Goal: Task Accomplishment & Management: Complete application form

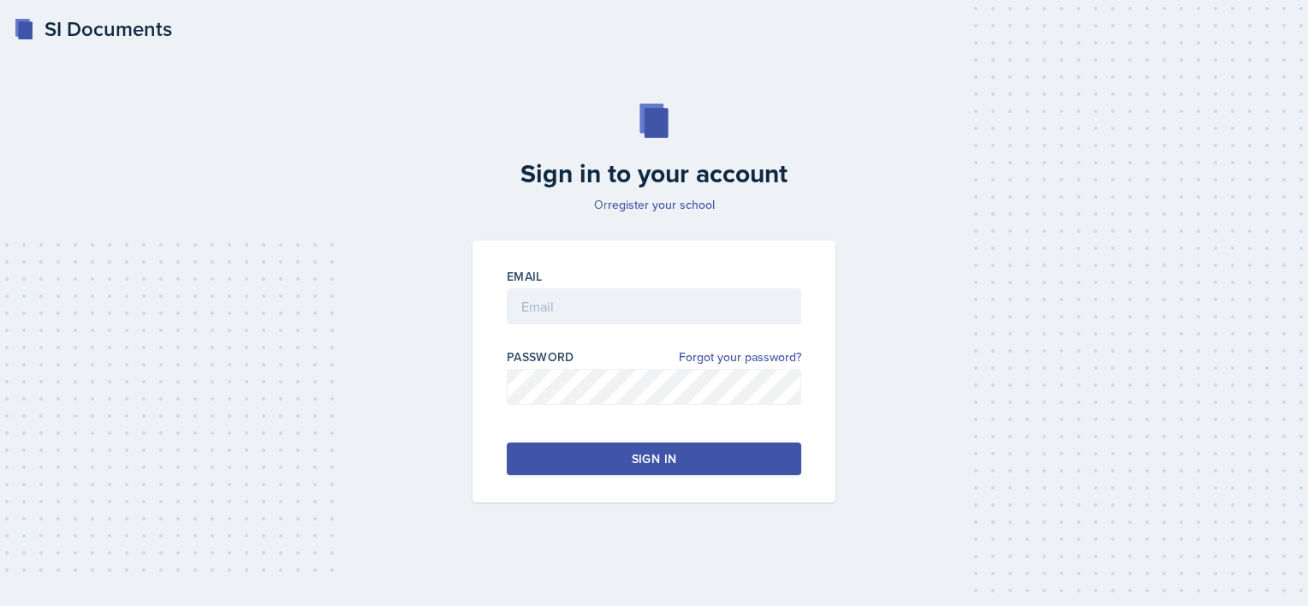
click at [132, 28] on div "SI Documents" at bounding box center [93, 29] width 158 height 31
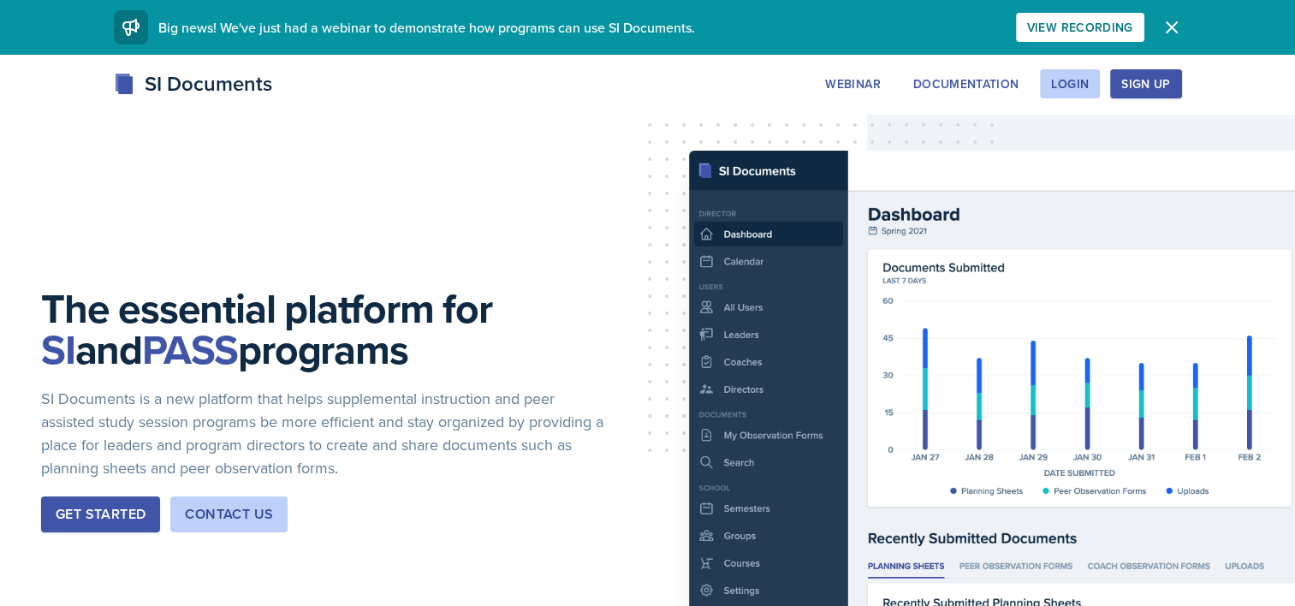
click at [1178, 23] on icon "button" at bounding box center [1172, 27] width 21 height 21
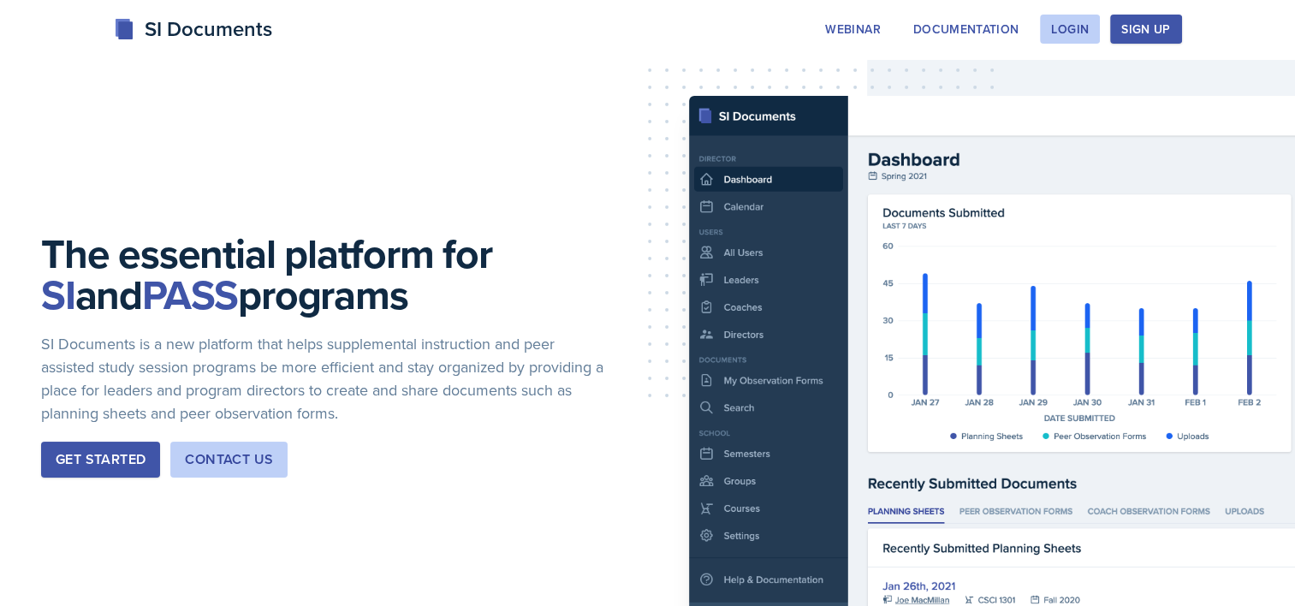
click at [1247, 17] on div "SI Documents Webinar Documentation Login Sign Up Sign Up Login Documentation We…" at bounding box center [647, 48] width 1295 height 68
drag, startPoint x: 1236, startPoint y: 0, endPoint x: 791, endPoint y: 54, distance: 447.6
click at [791, 54] on div "SI Documents Webinar Documentation Login Sign Up Sign Up Login Documentation We…" at bounding box center [647, 48] width 1295 height 68
click at [819, 419] on div "The essential platform for SI and PASS programs SI Documents is a new platform …" at bounding box center [647, 369] width 1295 height 738
drag, startPoint x: 280, startPoint y: 182, endPoint x: 571, endPoint y: 134, distance: 295.2
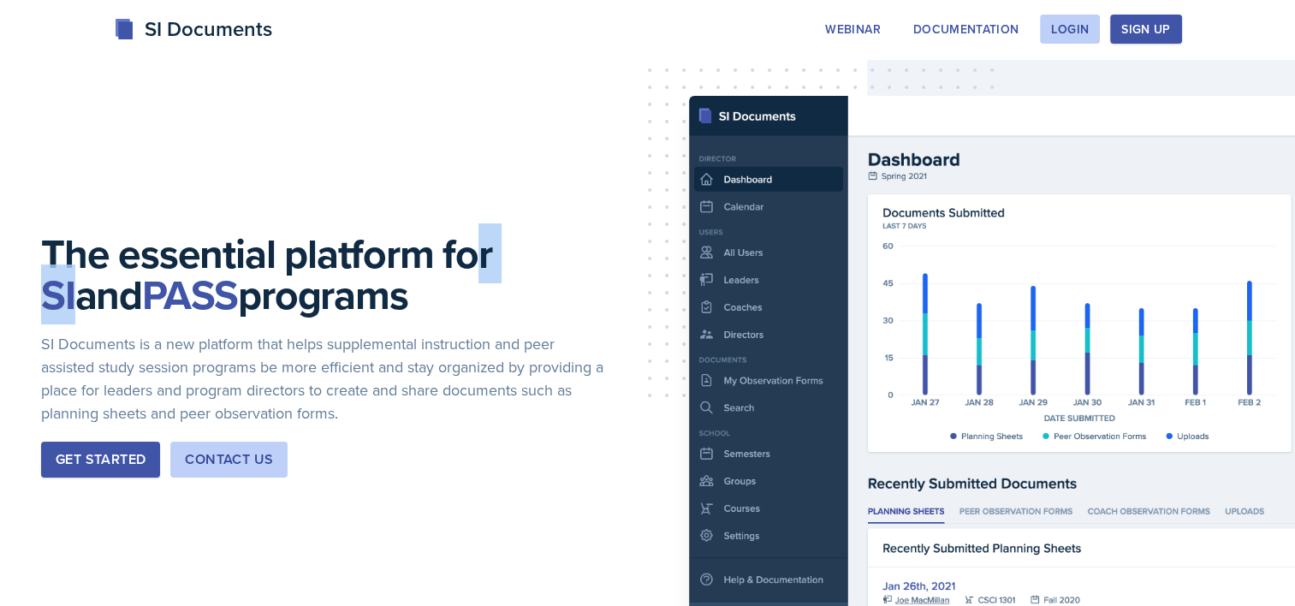
click at [571, 134] on div "The essential platform for SI and PASS programs SI Documents is a new platform …" at bounding box center [647, 369] width 1295 height 738
drag, startPoint x: 571, startPoint y: 134, endPoint x: 286, endPoint y: 129, distance: 285.1
click at [286, 129] on div "The essential platform for SI and PASS programs SI Documents is a new platform …" at bounding box center [647, 369] width 1295 height 738
click at [569, 223] on div "The essential platform for SI and PASS programs SI Documents is a new platform …" at bounding box center [647, 369] width 1295 height 738
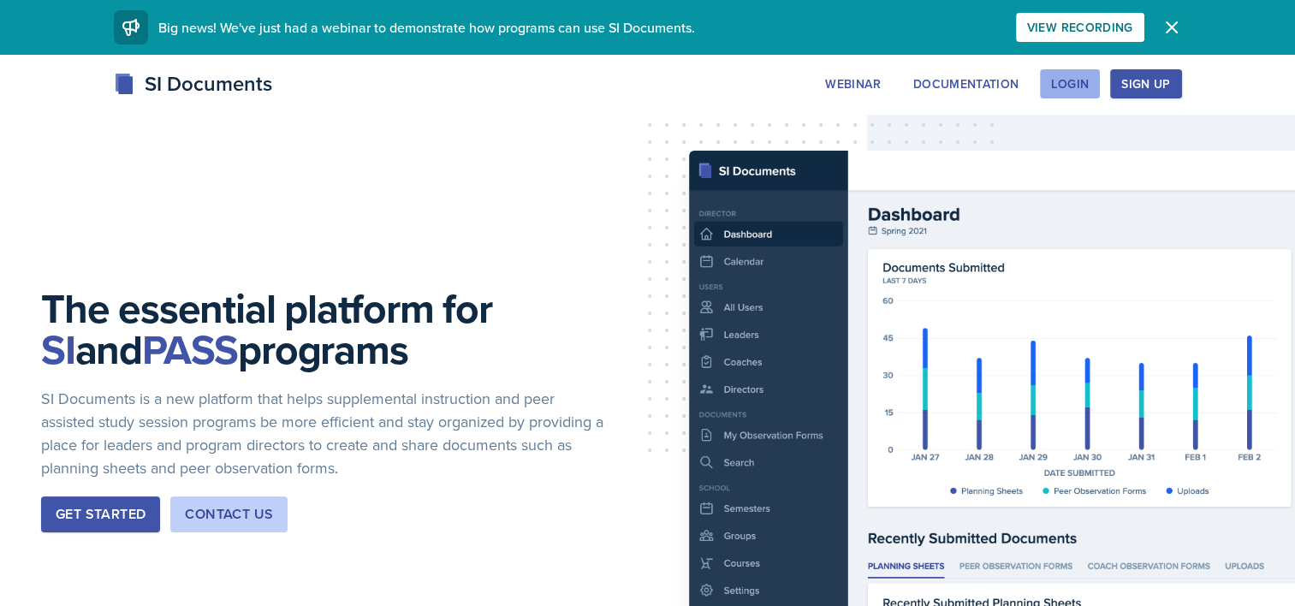
click at [1088, 89] on div "Login" at bounding box center [1070, 84] width 38 height 14
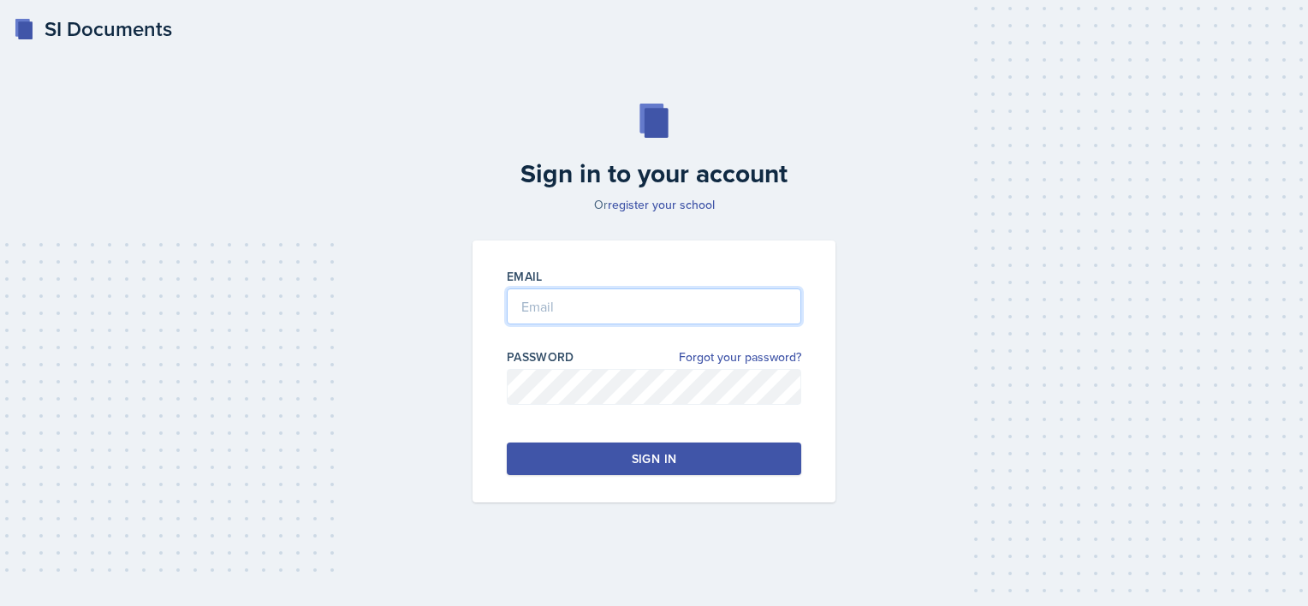
click at [660, 293] on input "email" at bounding box center [654, 307] width 295 height 36
type input "jnt0125@uah.edu"
click at [673, 210] on link "register your school" at bounding box center [661, 204] width 107 height 17
click at [556, 315] on input "email" at bounding box center [654, 307] width 295 height 36
type input "jnt0125@uah.edu"
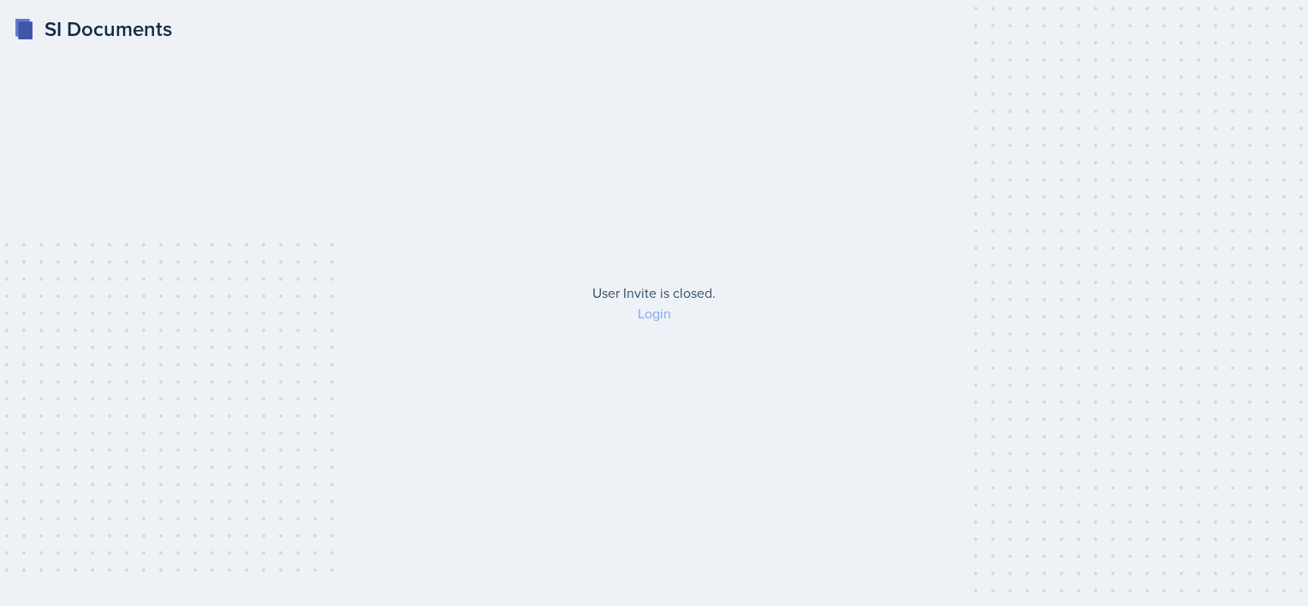
click at [644, 313] on link "Login" at bounding box center [654, 313] width 33 height 19
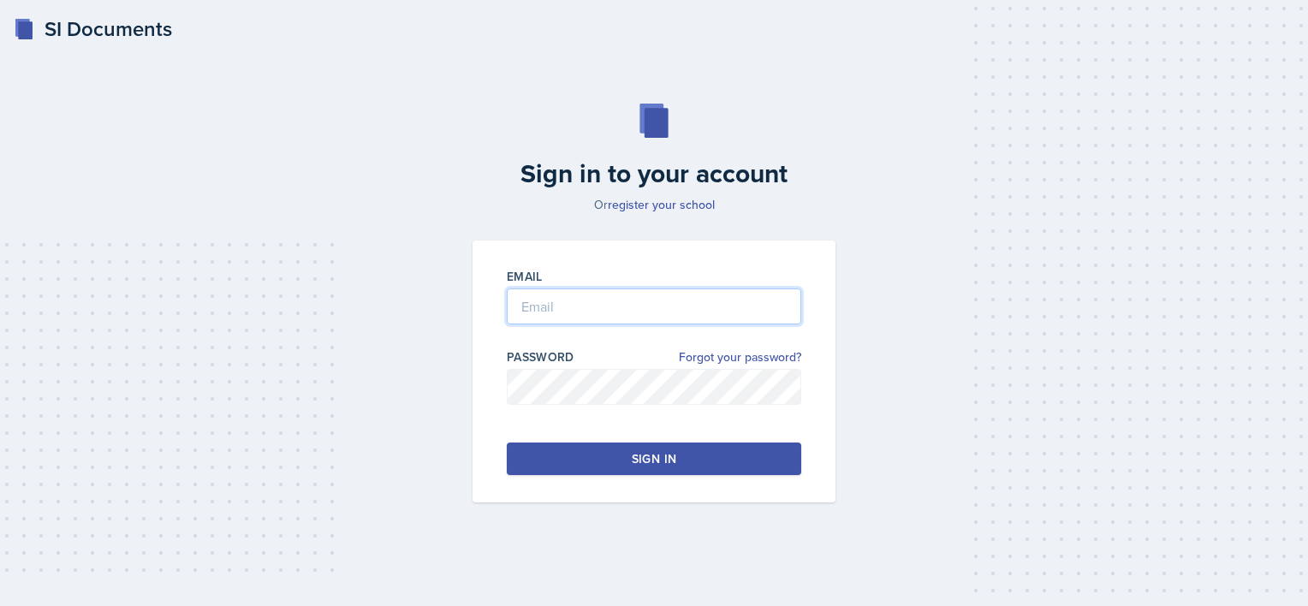
click at [644, 313] on input "email" at bounding box center [654, 307] width 295 height 36
type input "[EMAIL_ADDRESS][DOMAIN_NAME]"
click at [759, 456] on button "Sign in" at bounding box center [654, 459] width 295 height 33
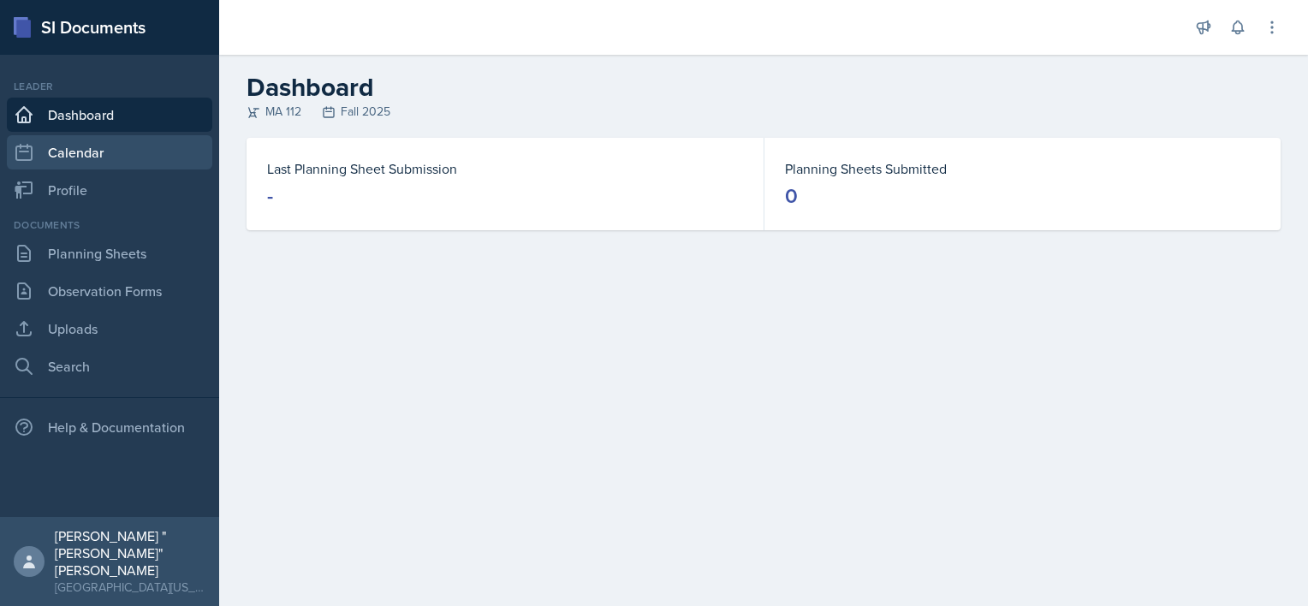
click at [89, 146] on link "Calendar" at bounding box center [109, 152] width 205 height 34
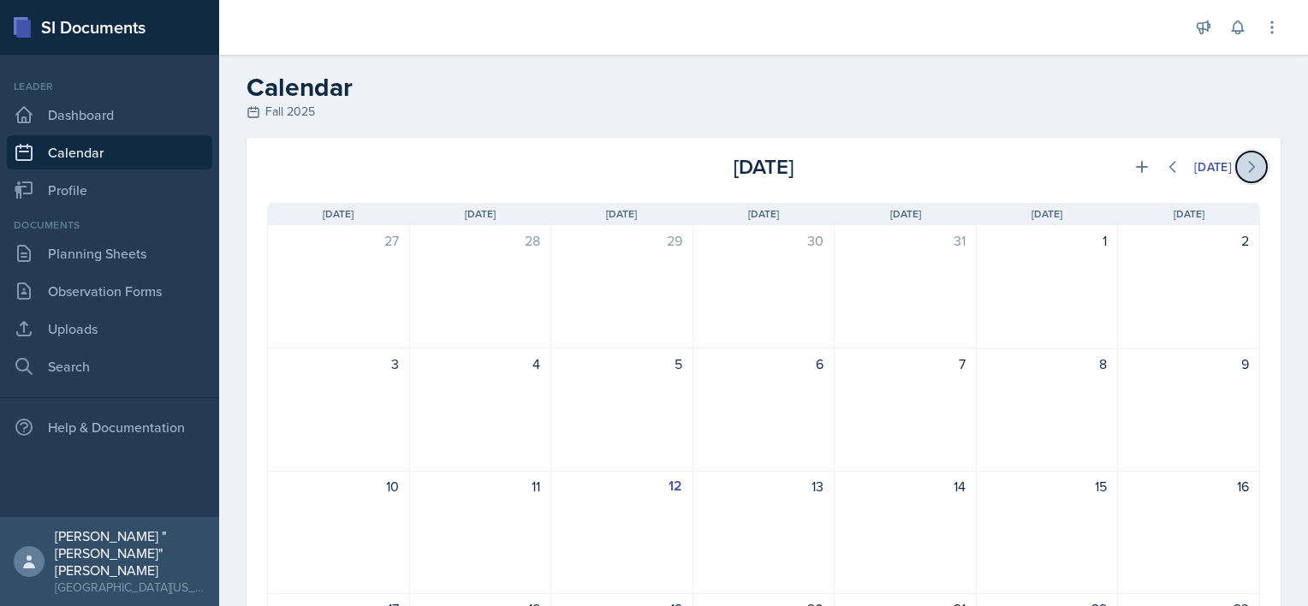
click at [1243, 167] on icon at bounding box center [1251, 166] width 17 height 17
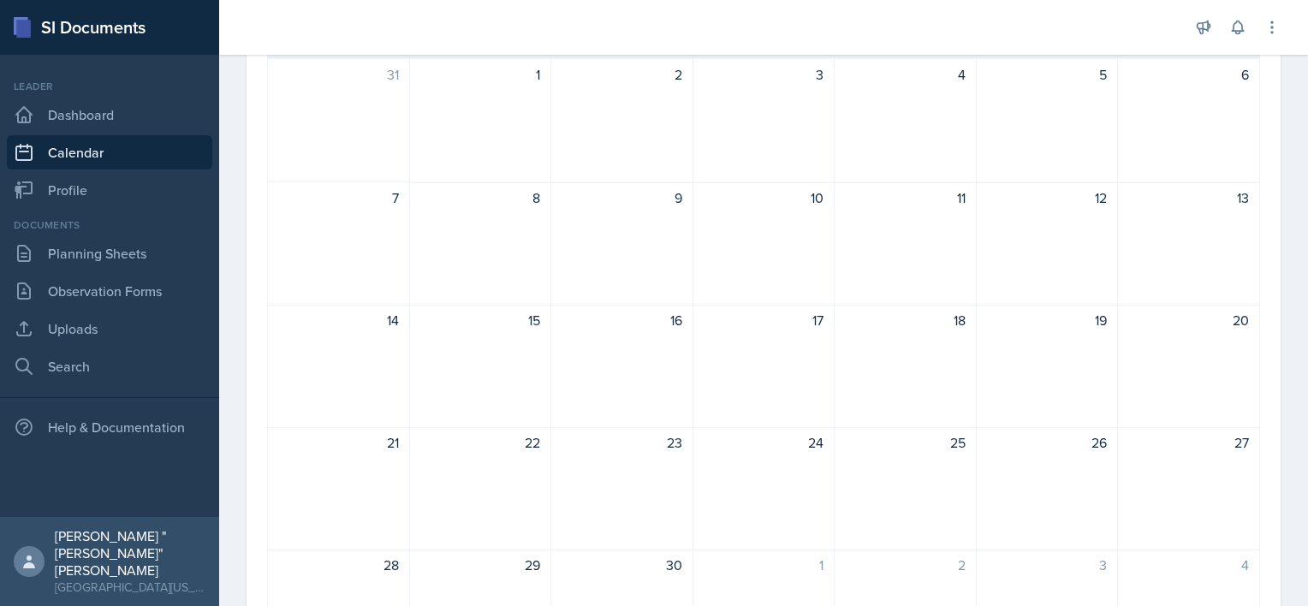
scroll to position [38, 0]
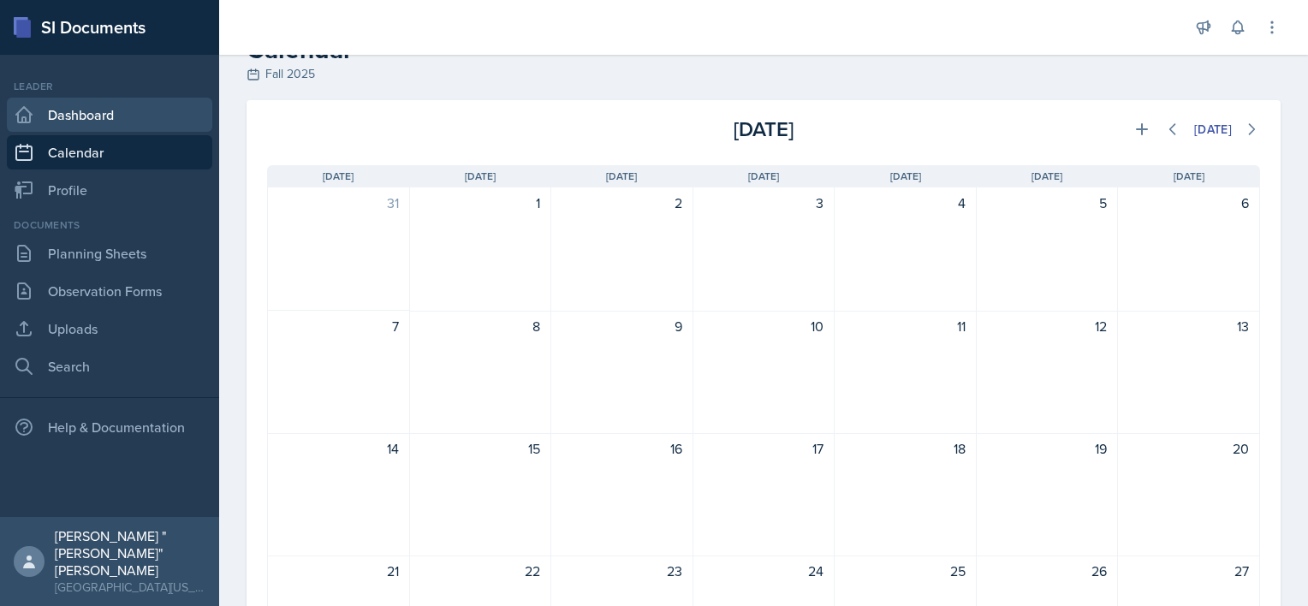
click at [113, 108] on link "Dashboard" at bounding box center [109, 115] width 205 height 34
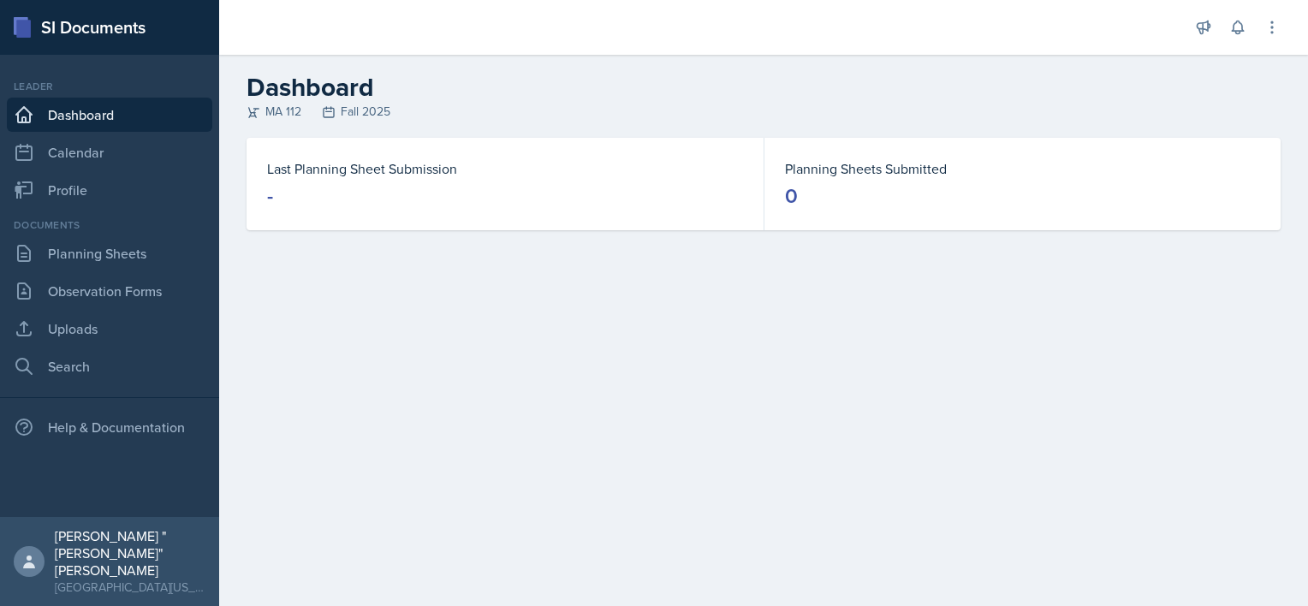
click at [512, 205] on dd "-" at bounding box center [505, 195] width 476 height 27
click at [86, 158] on link "Calendar" at bounding box center [109, 152] width 205 height 34
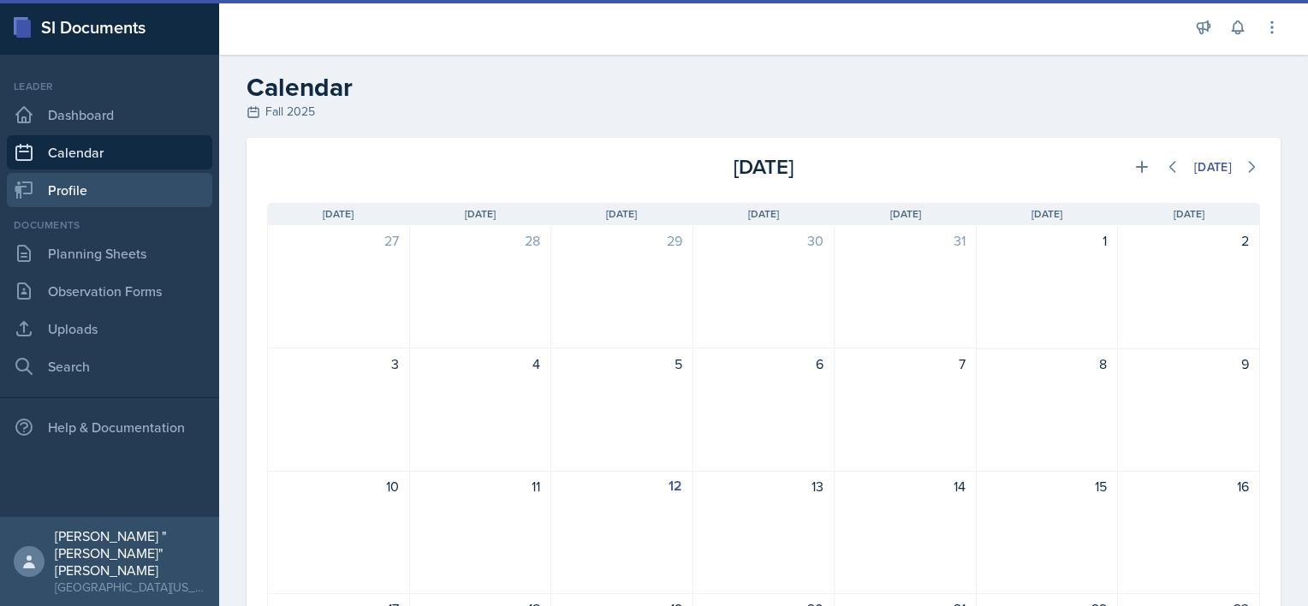
click at [68, 178] on link "Profile" at bounding box center [109, 190] width 205 height 34
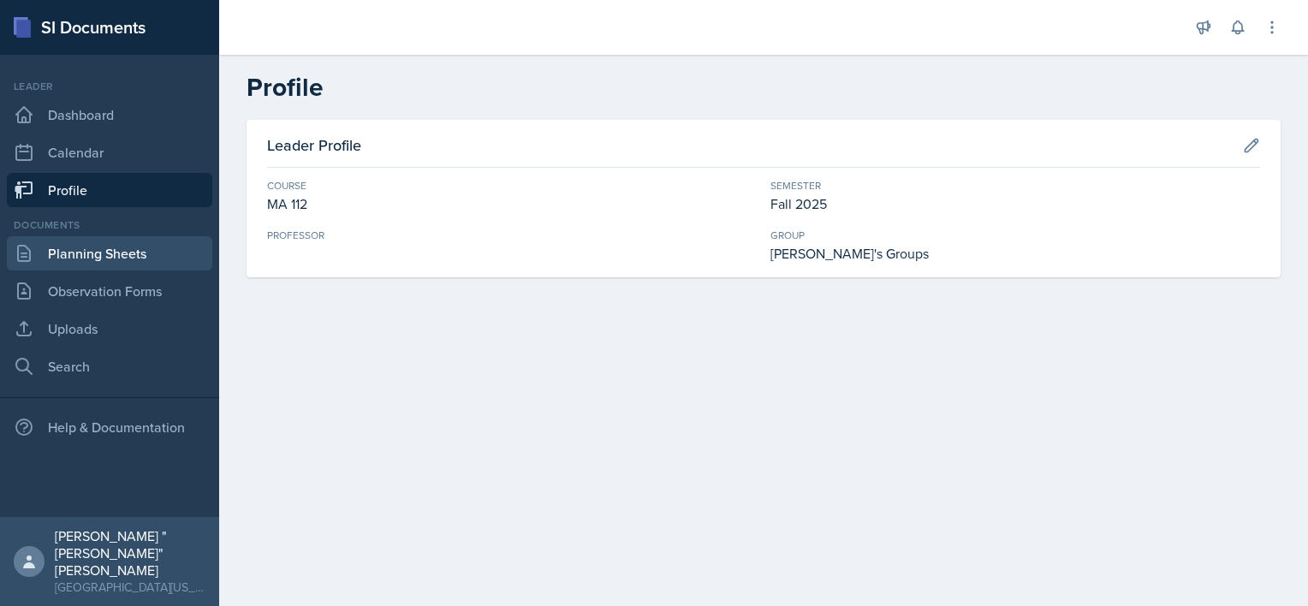
click at [74, 259] on link "Planning Sheets" at bounding box center [109, 253] width 205 height 34
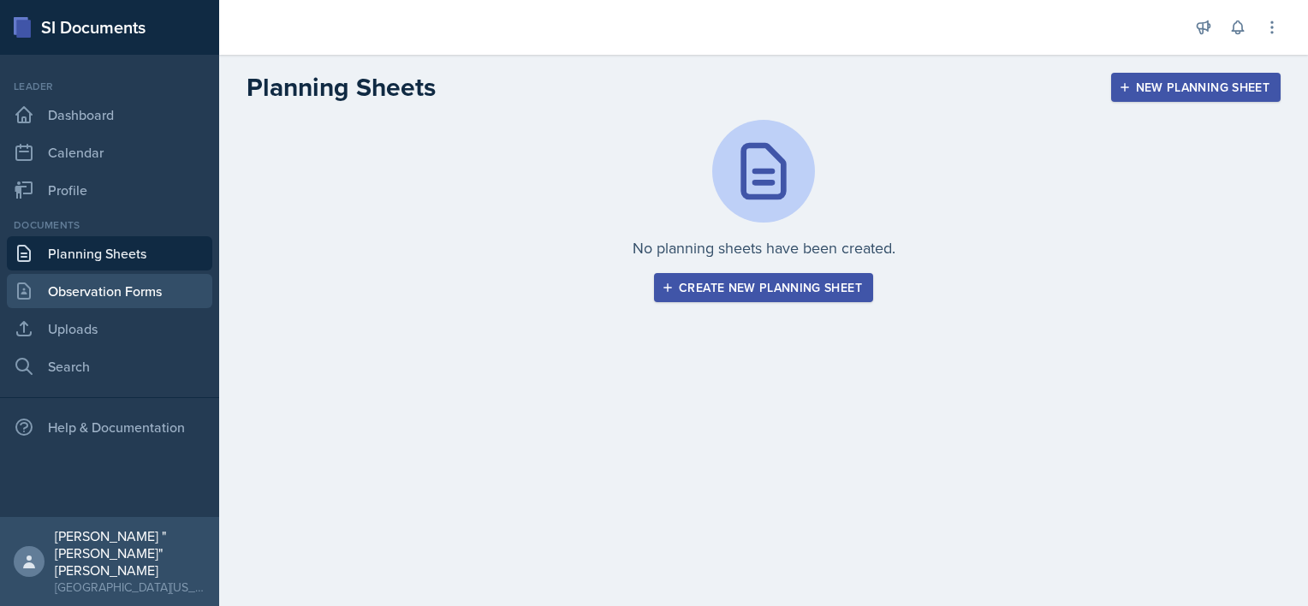
click at [86, 296] on link "Observation Forms" at bounding box center [109, 291] width 205 height 34
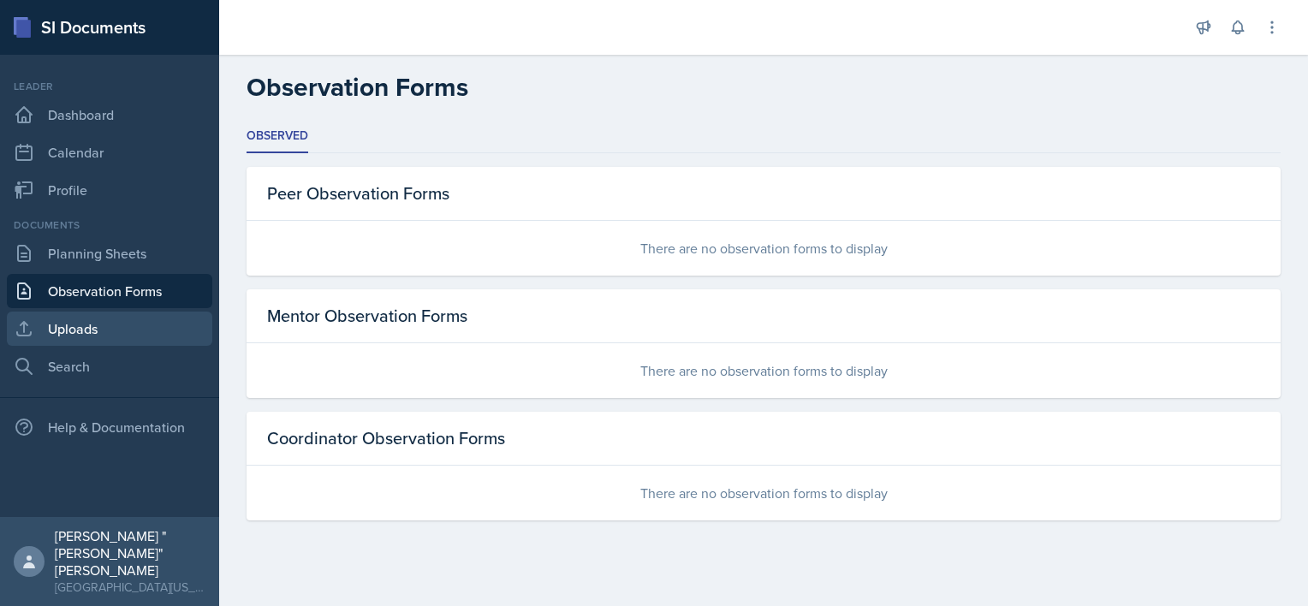
click at [75, 336] on link "Uploads" at bounding box center [109, 329] width 205 height 34
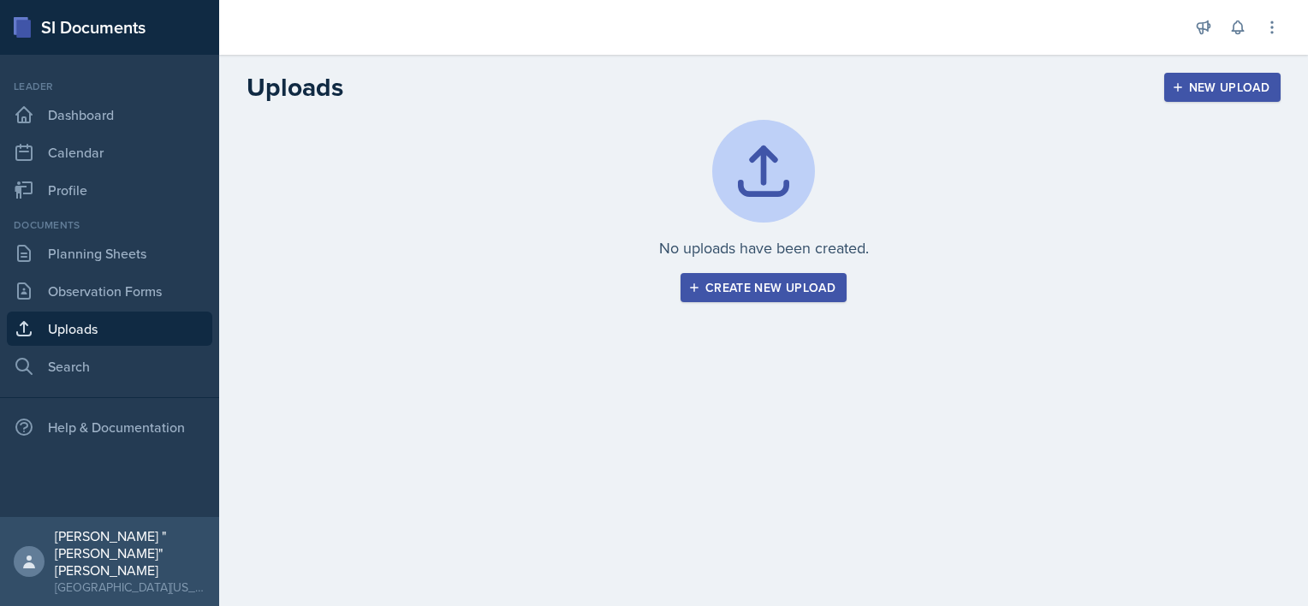
click at [79, 170] on div "Leader Dashboard Calendar Profile" at bounding box center [109, 143] width 205 height 128
click at [86, 142] on link "Calendar" at bounding box center [109, 152] width 205 height 34
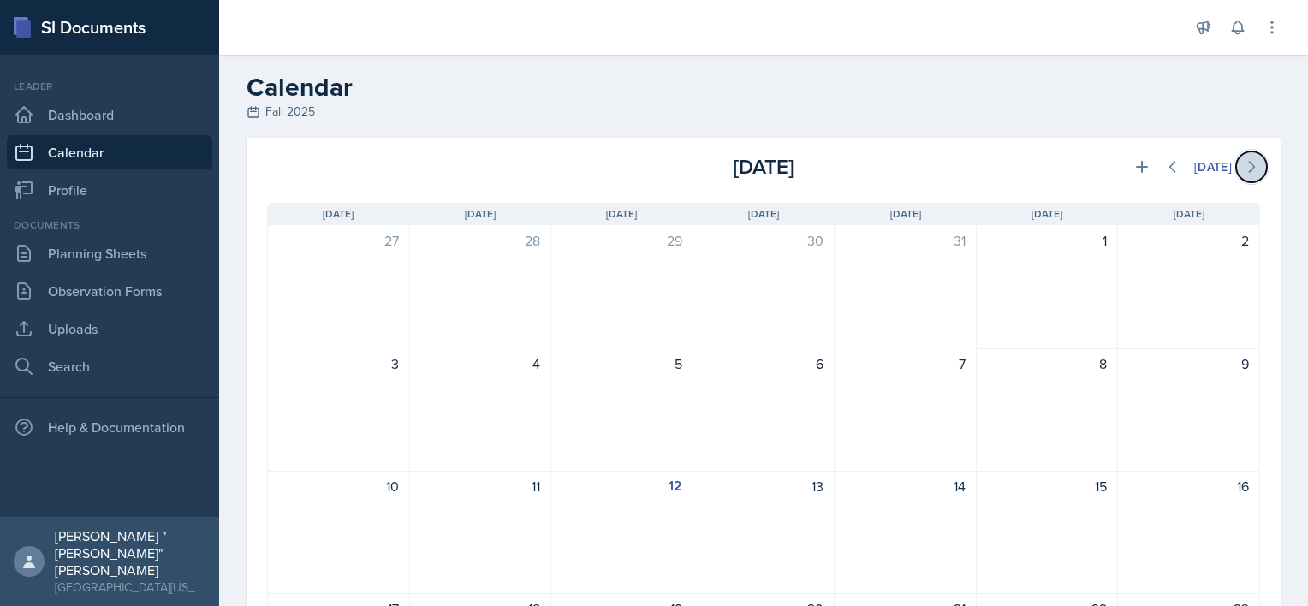
click at [1236, 177] on button at bounding box center [1251, 167] width 31 height 31
click at [103, 253] on link "Planning Sheets" at bounding box center [109, 253] width 205 height 34
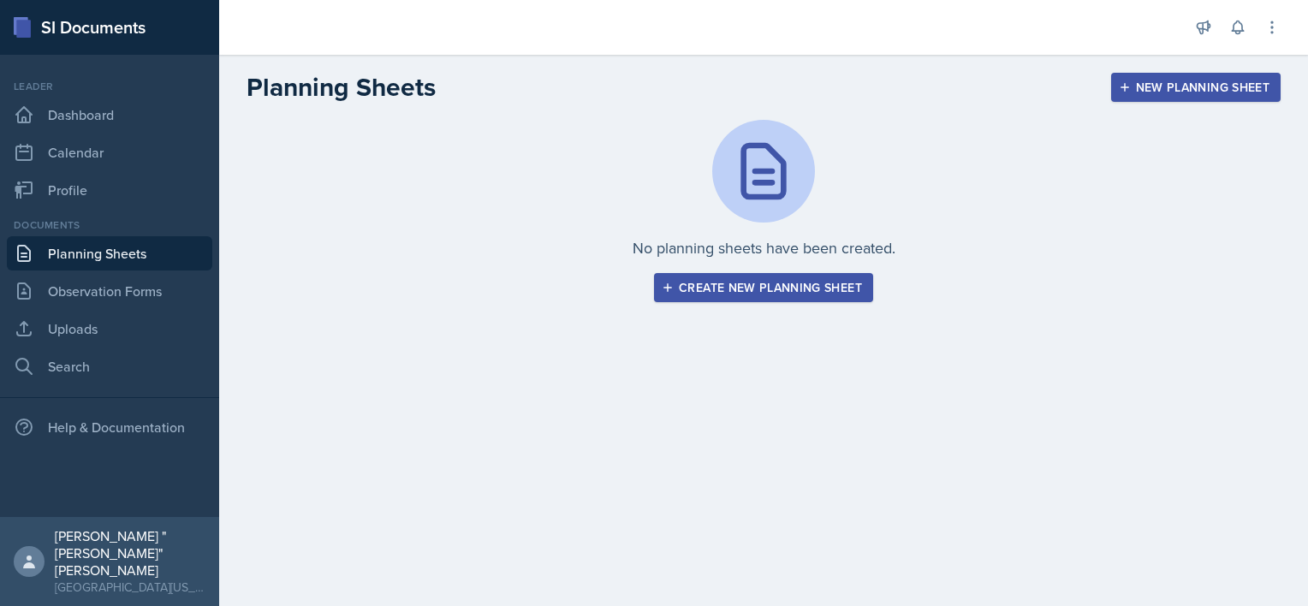
click at [822, 310] on div "No planning sheets have been created. Create new planning sheet" at bounding box center [763, 231] width 1089 height 223
click at [103, 325] on link "Uploads" at bounding box center [109, 329] width 205 height 34
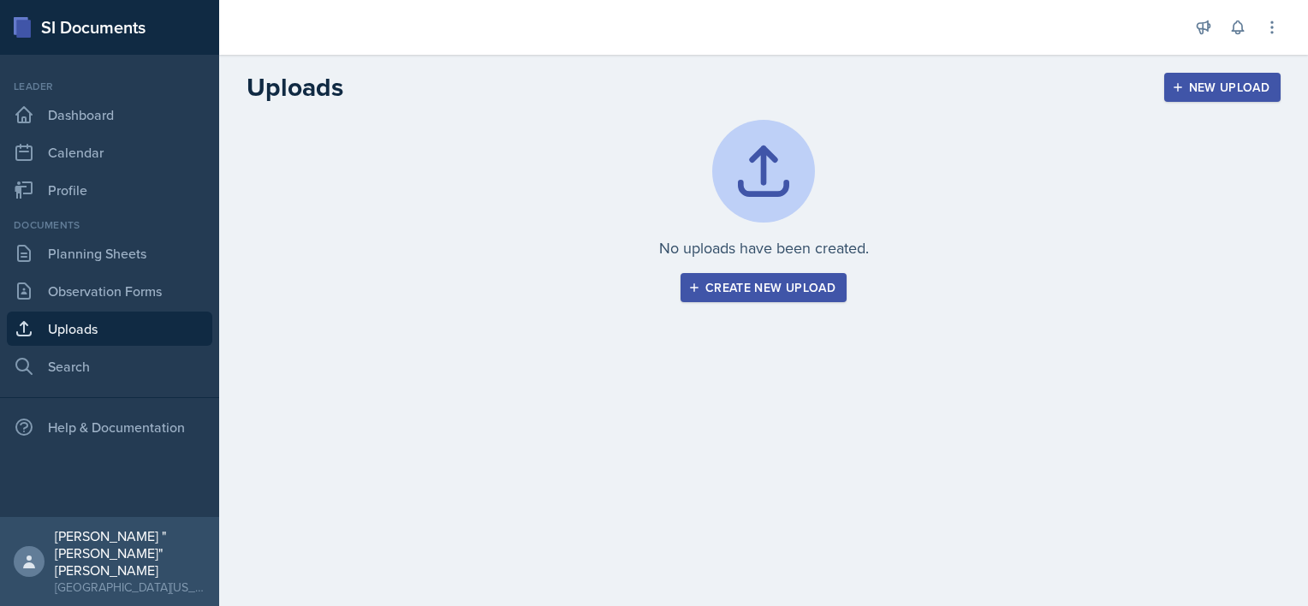
click at [750, 290] on div "Create new upload" at bounding box center [764, 288] width 144 height 14
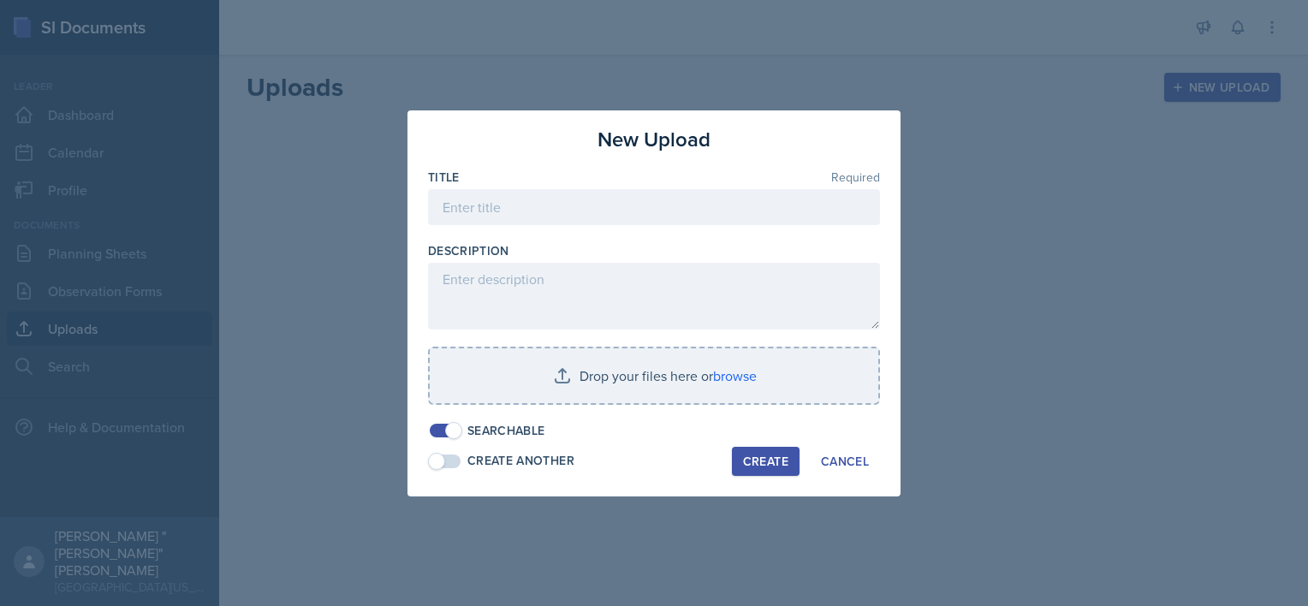
click at [396, 235] on div at bounding box center [654, 303] width 1308 height 606
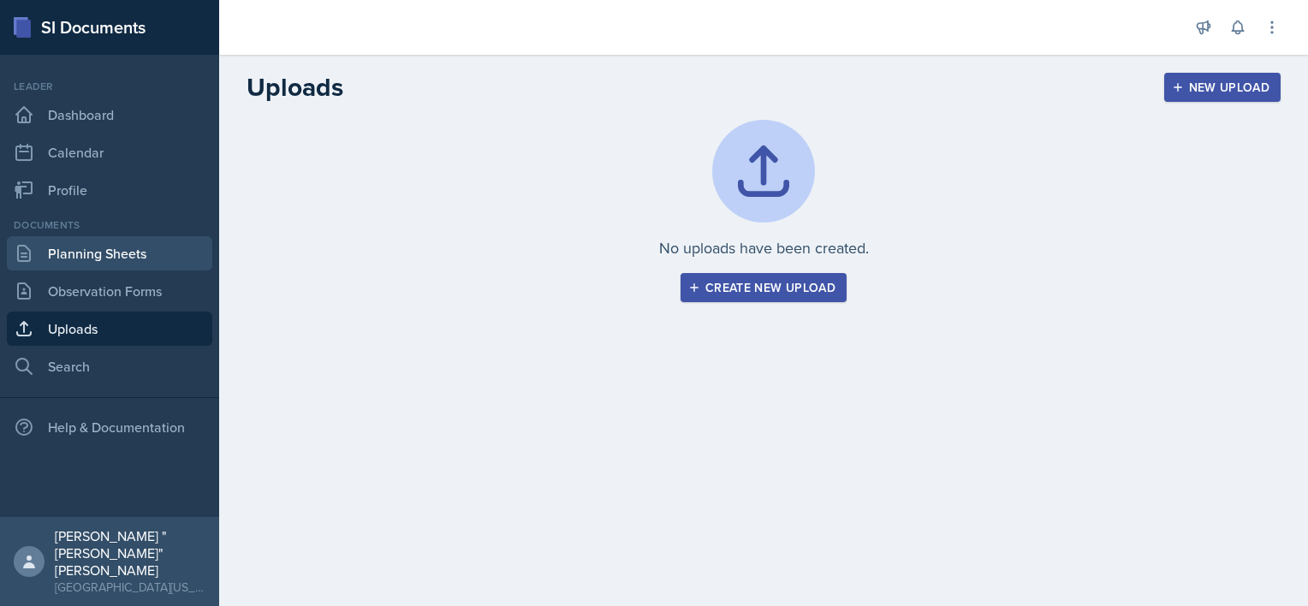
click at [79, 243] on link "Planning Sheets" at bounding box center [109, 253] width 205 height 34
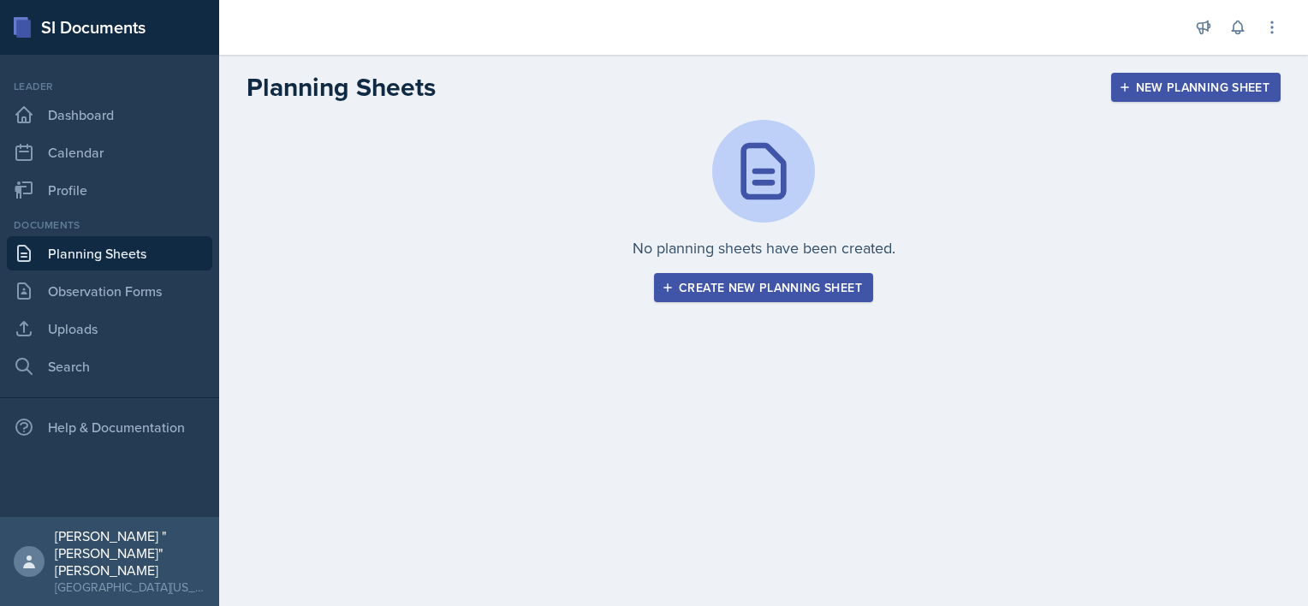
click at [734, 277] on button "Create new planning sheet" at bounding box center [763, 287] width 219 height 29
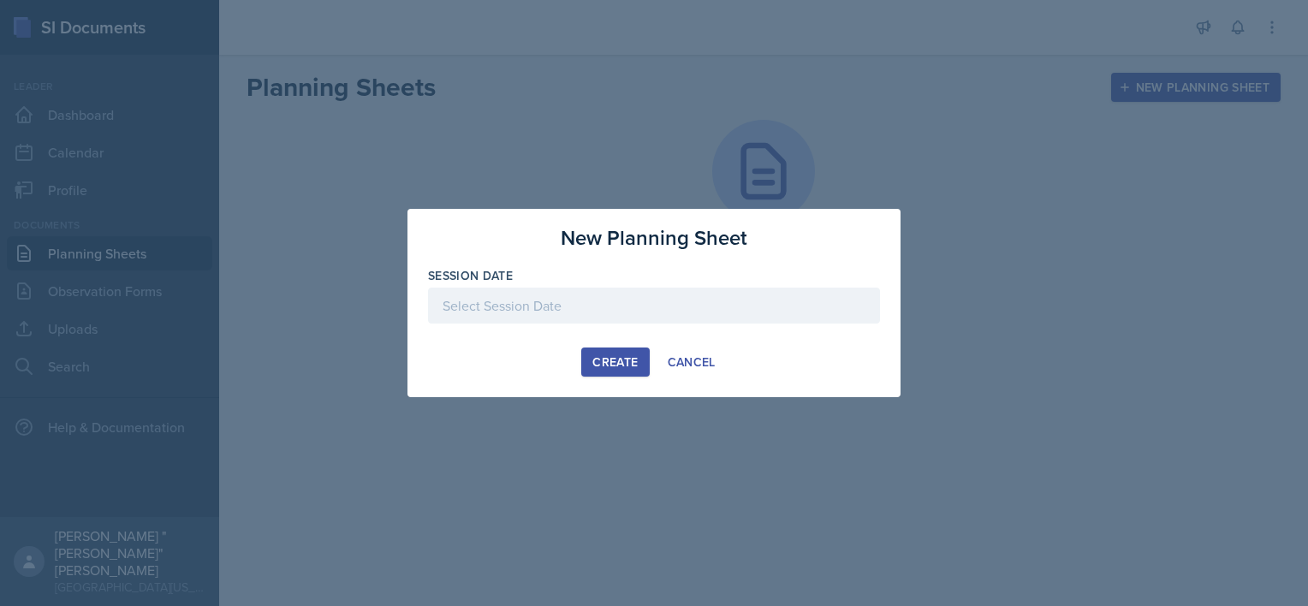
click at [598, 316] on div at bounding box center [654, 306] width 452 height 36
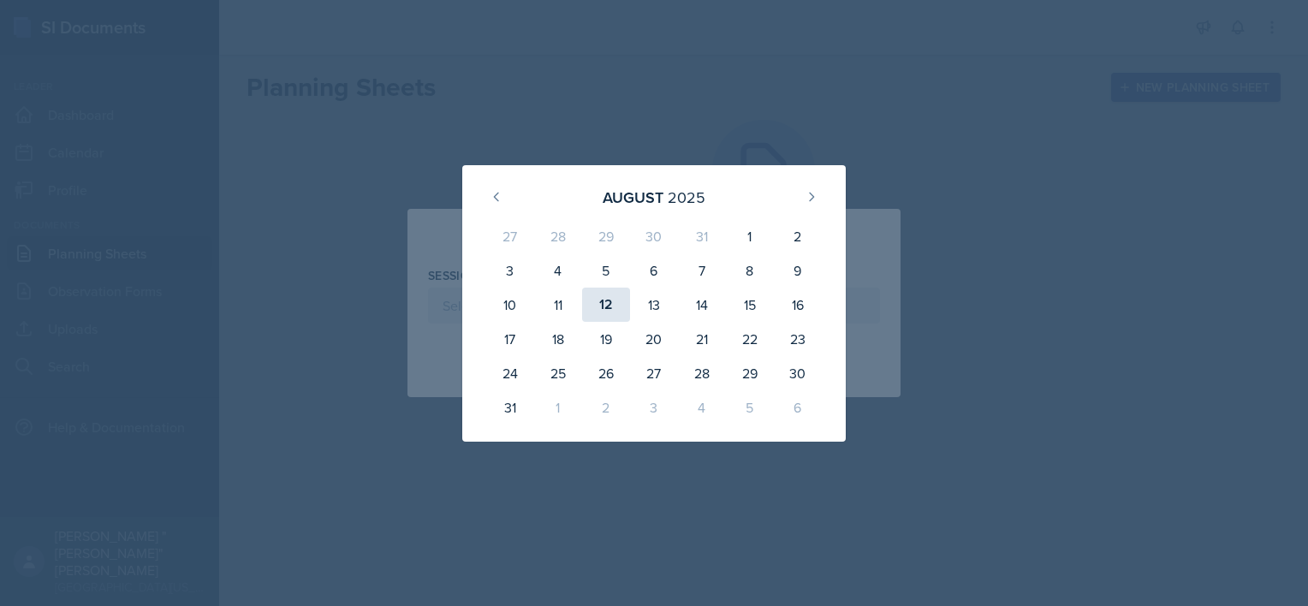
click at [616, 303] on div "12" at bounding box center [606, 305] width 48 height 34
type input "[DATE]"
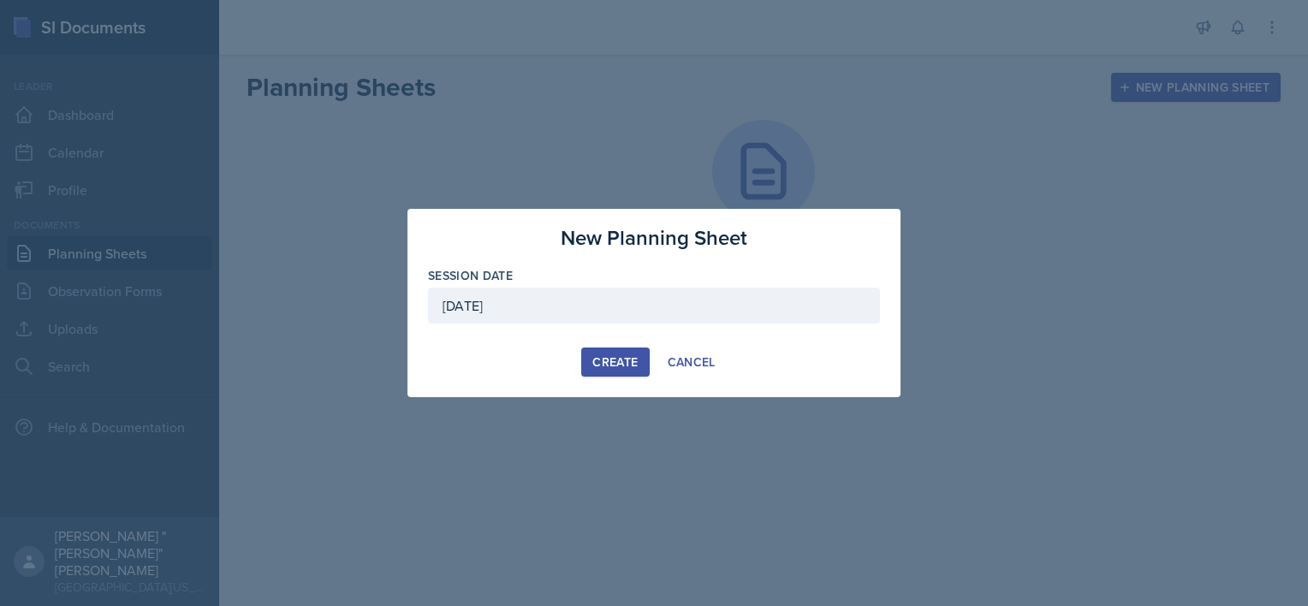
click at [625, 350] on button "Create" at bounding box center [615, 362] width 68 height 29
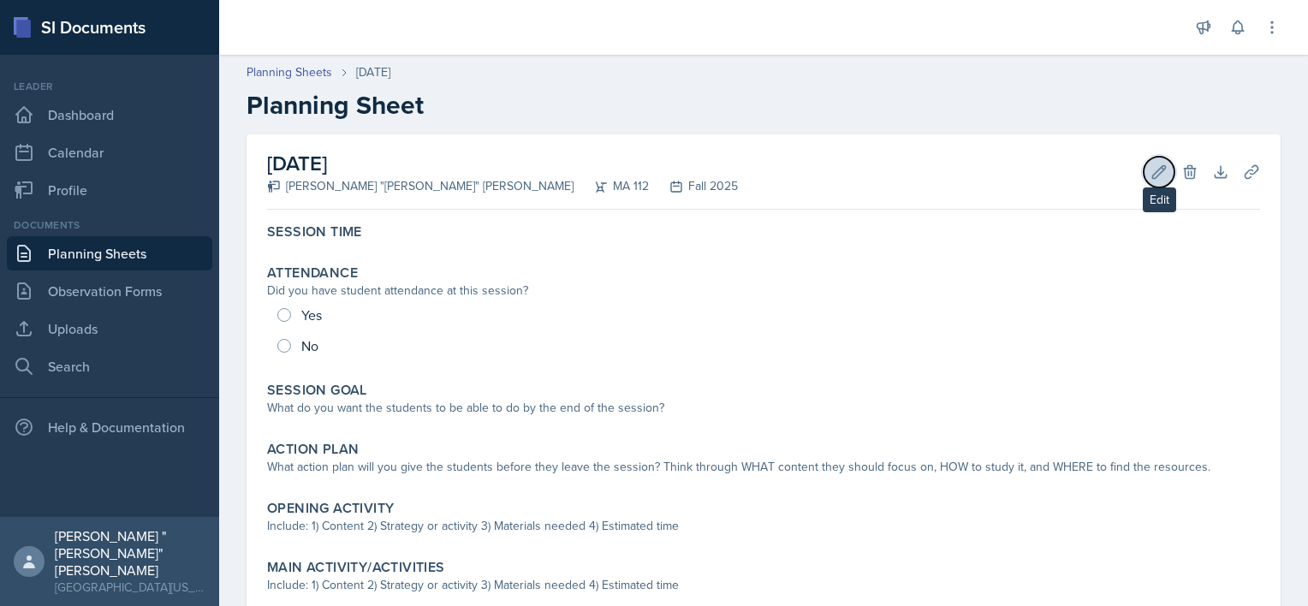
click at [1153, 176] on icon at bounding box center [1159, 171] width 13 height 13
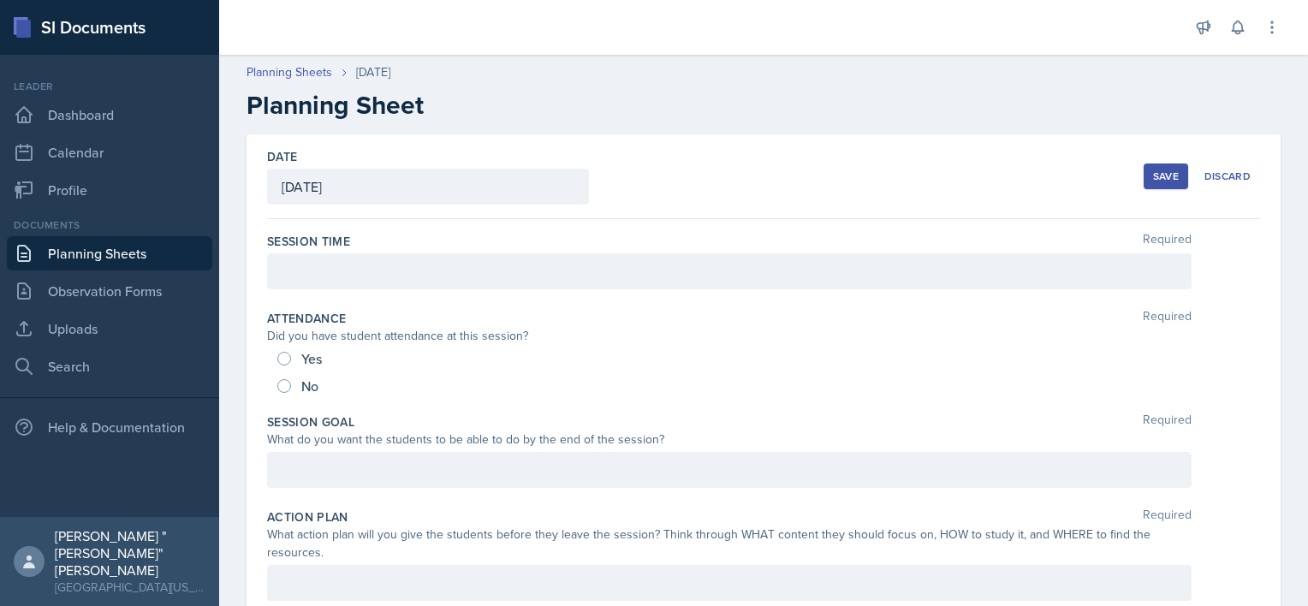
drag, startPoint x: 332, startPoint y: 171, endPoint x: 342, endPoint y: 176, distance: 11.1
click at [332, 171] on div "[DATE]" at bounding box center [428, 187] width 322 height 36
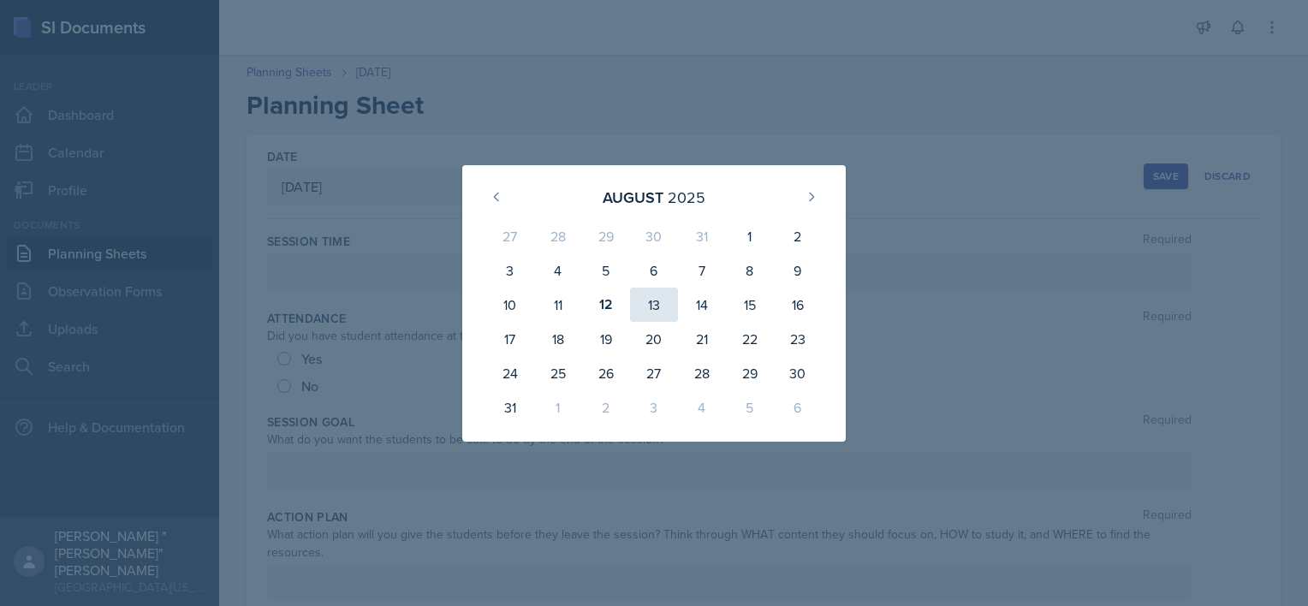
click at [666, 291] on div "13" at bounding box center [654, 305] width 48 height 34
type input "[DATE]"
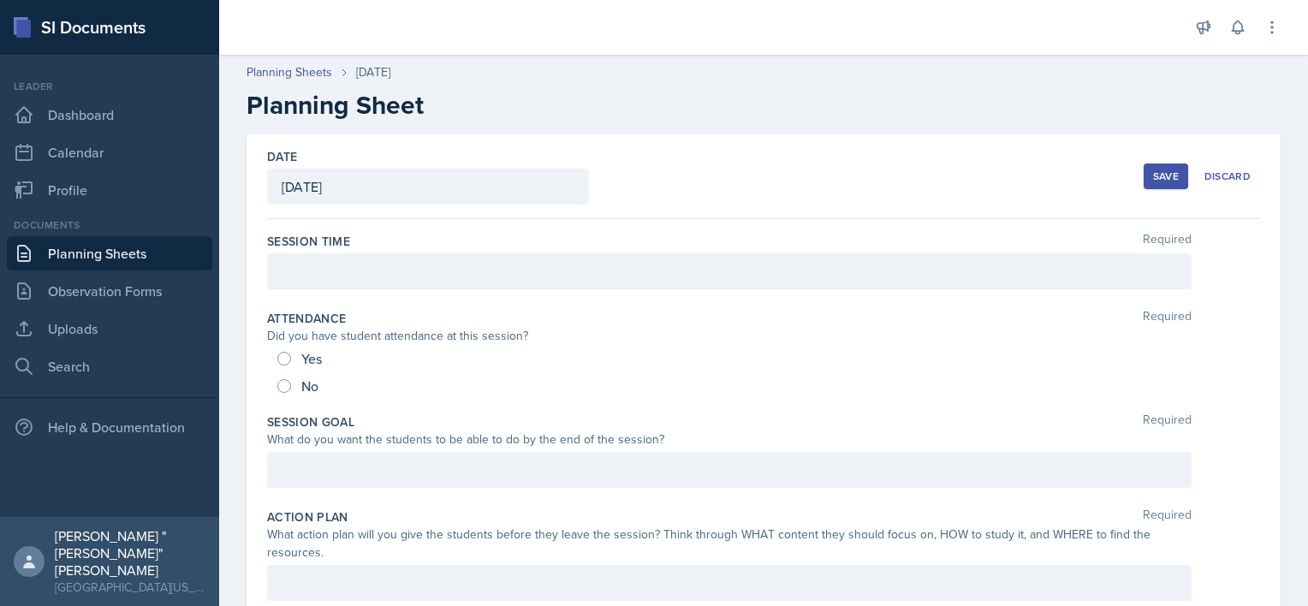
click at [666, 291] on div "13" at bounding box center [653, 304] width 45 height 33
click at [1153, 177] on div "Save" at bounding box center [1166, 177] width 26 height 14
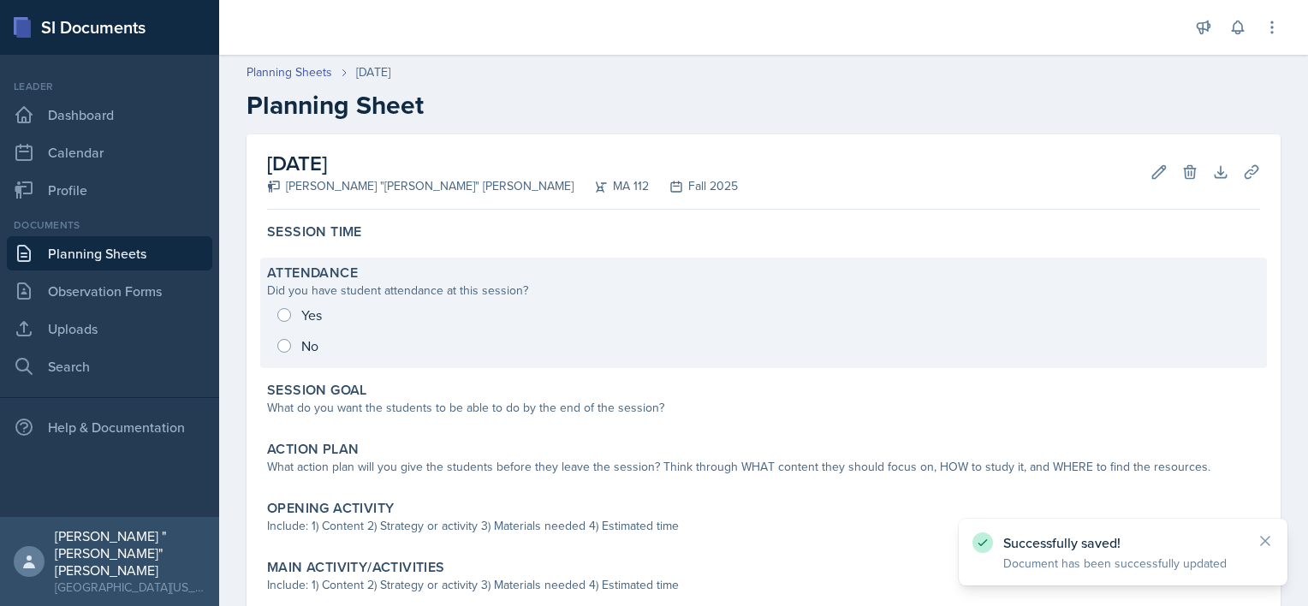
scroll to position [86, 0]
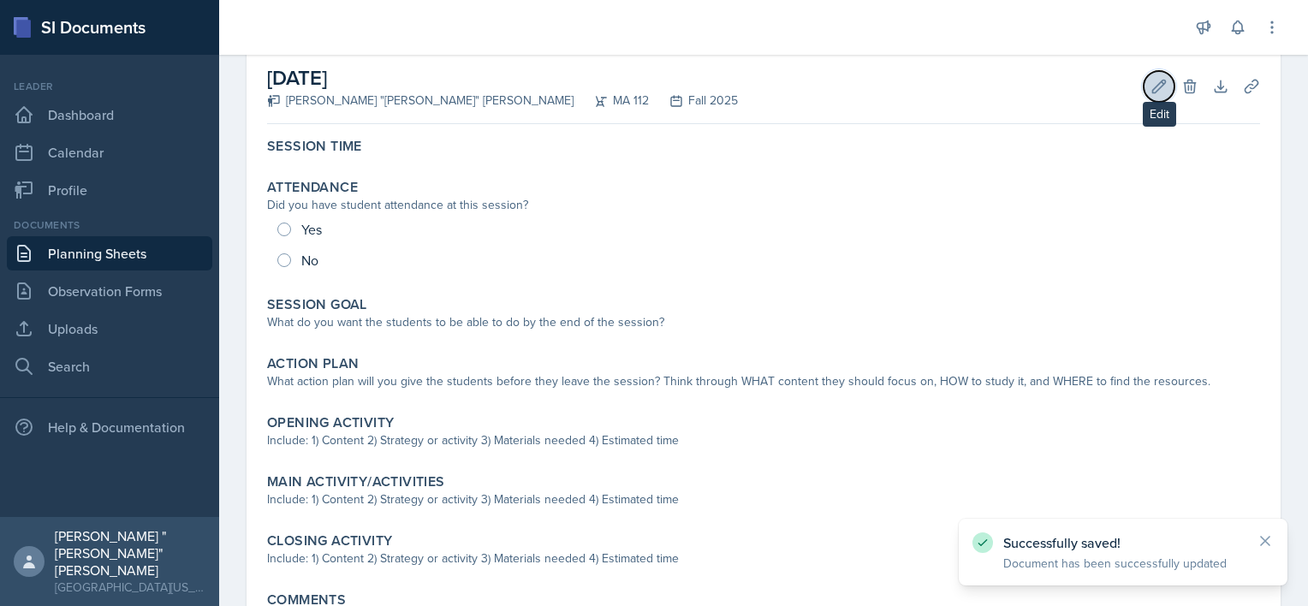
click at [1154, 85] on button "Edit" at bounding box center [1159, 86] width 31 height 31
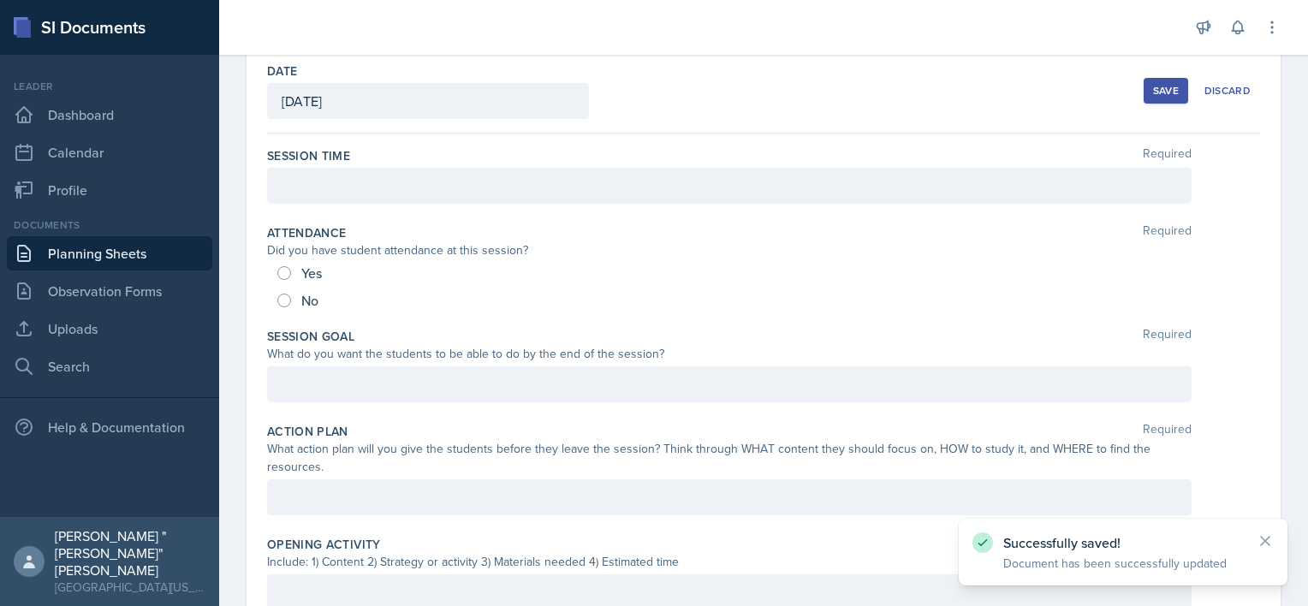
scroll to position [79, 0]
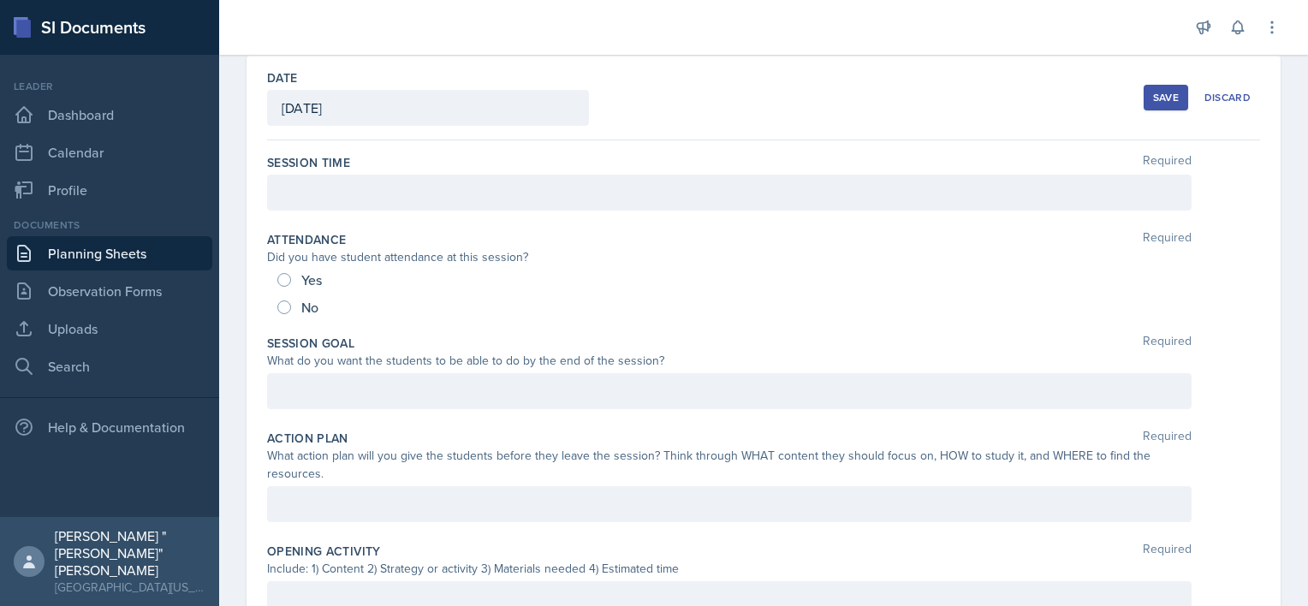
click at [455, 185] on div at bounding box center [729, 193] width 925 height 36
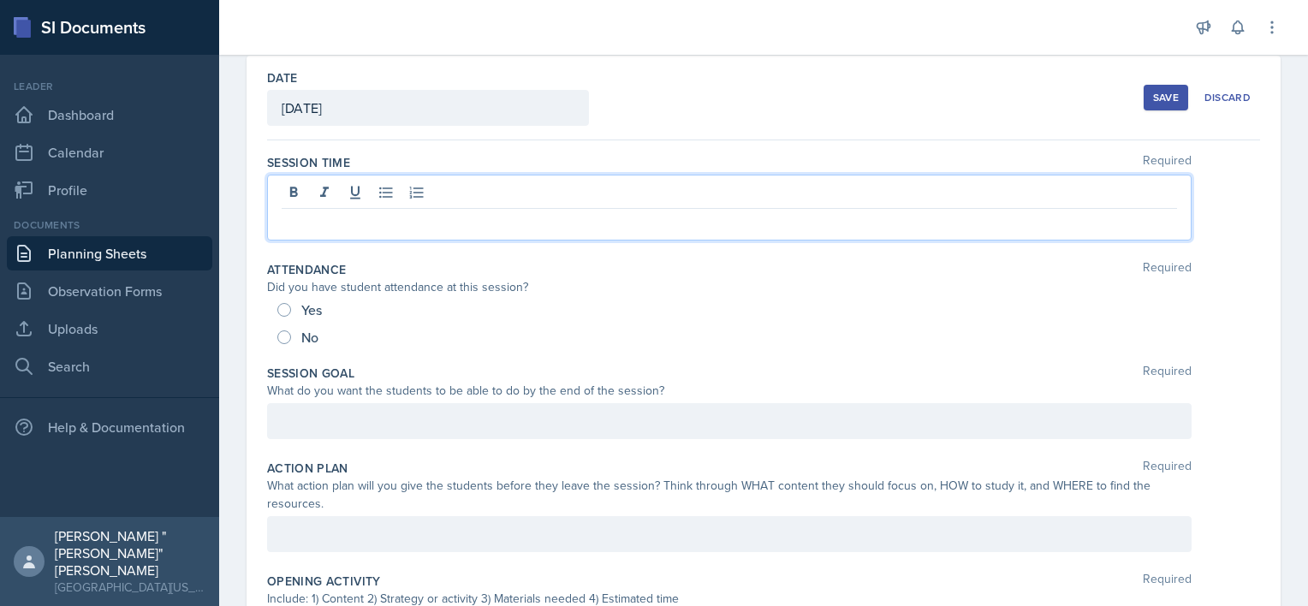
click at [419, 255] on div "Attendance Required Did you have student attendance at this session? Yes No" at bounding box center [763, 306] width 993 height 104
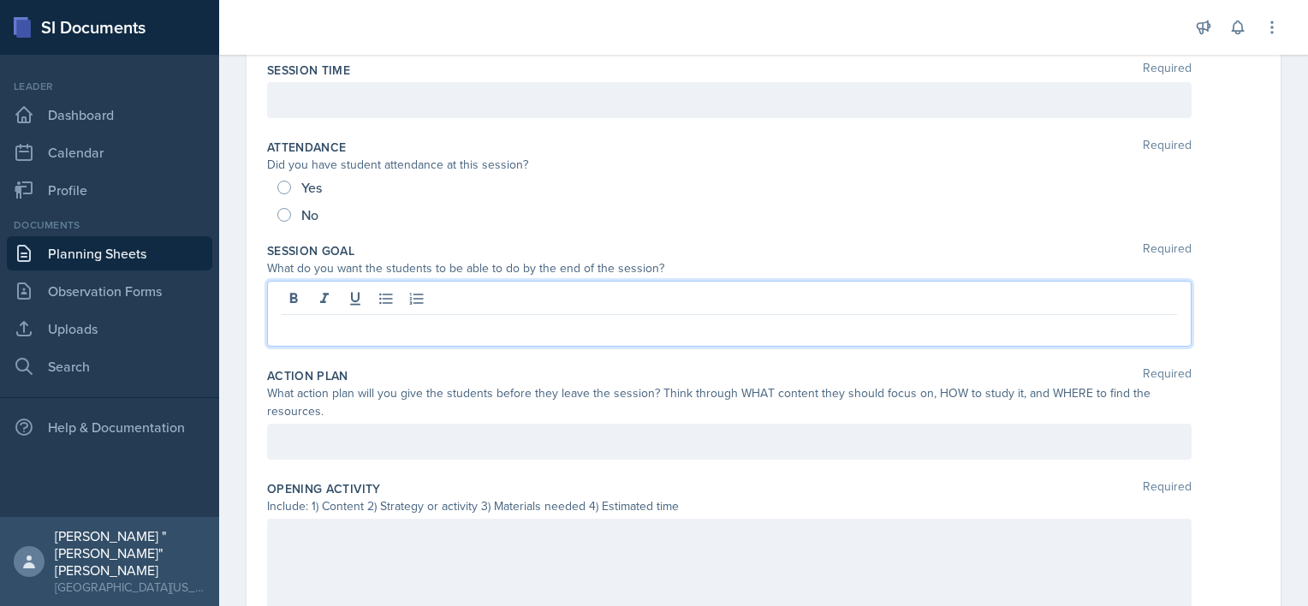
scroll to position [200, 0]
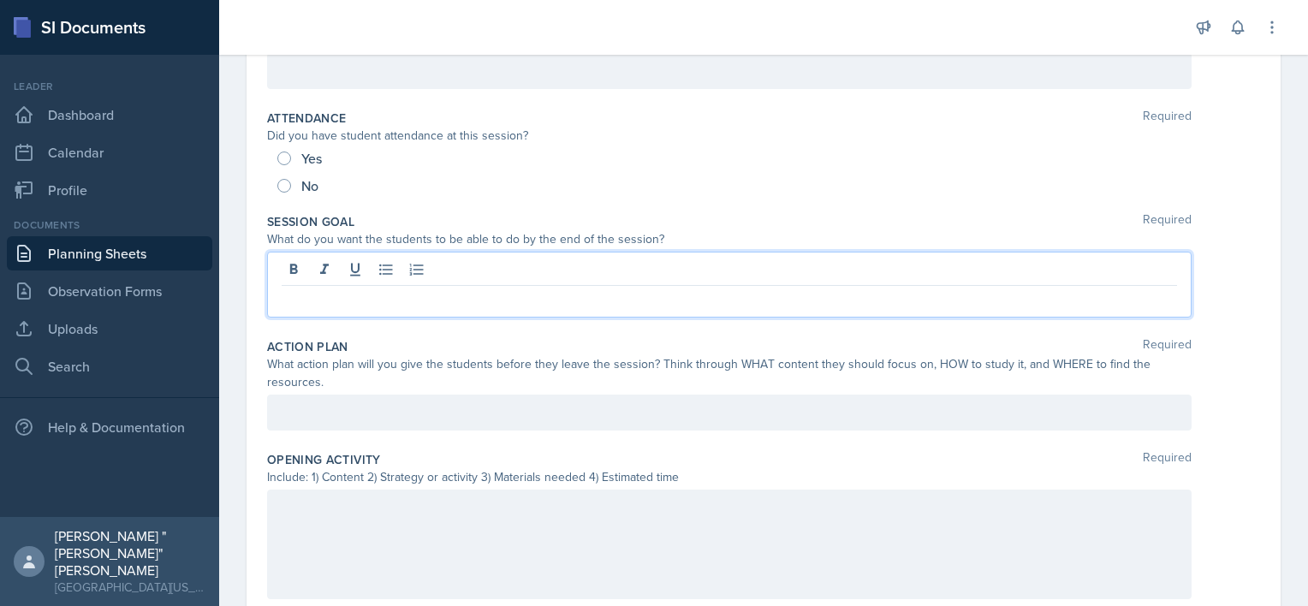
click at [459, 305] on p at bounding box center [730, 299] width 896 height 21
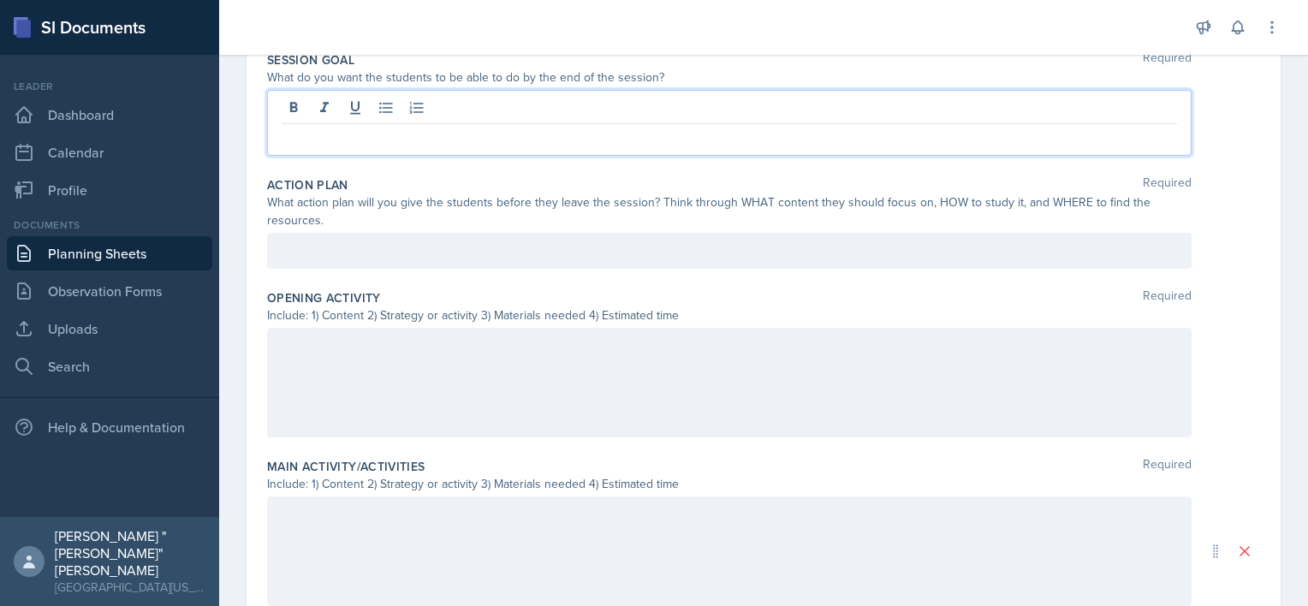
scroll to position [372, 0]
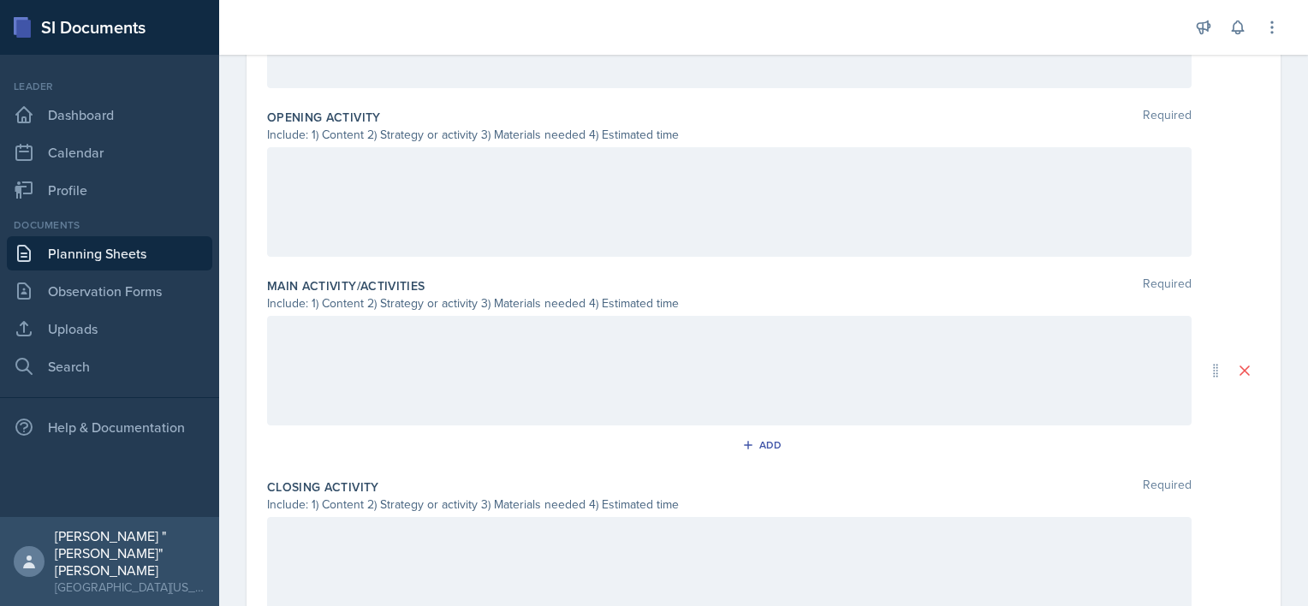
click at [417, 373] on div at bounding box center [729, 371] width 925 height 110
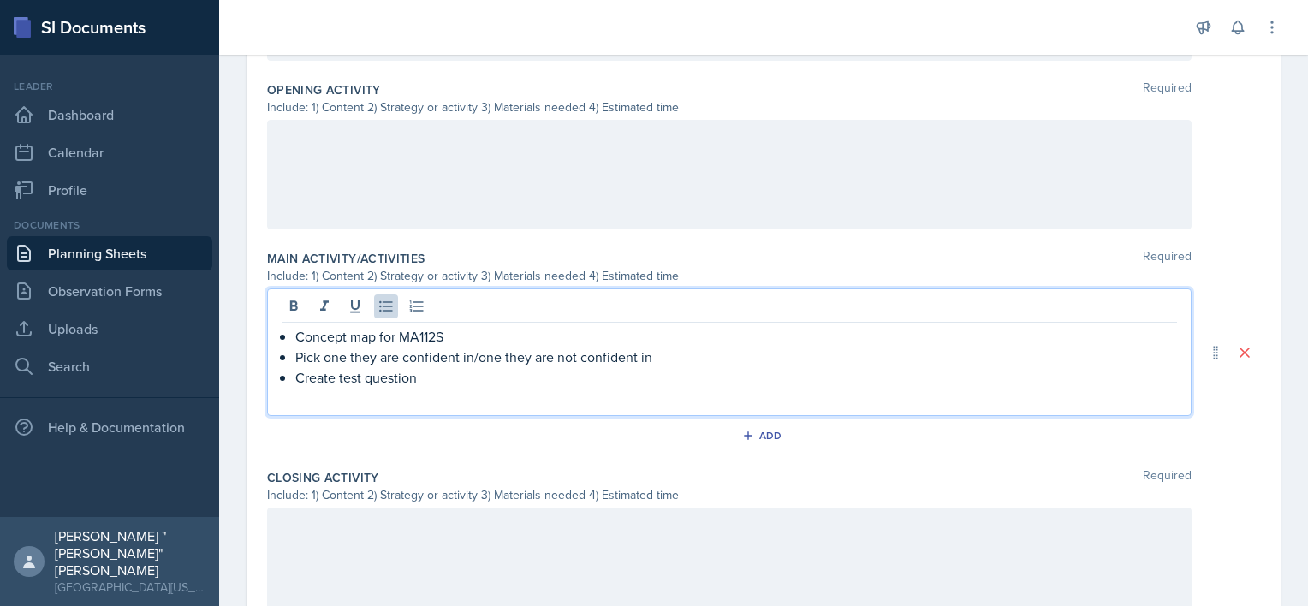
scroll to position [558, 0]
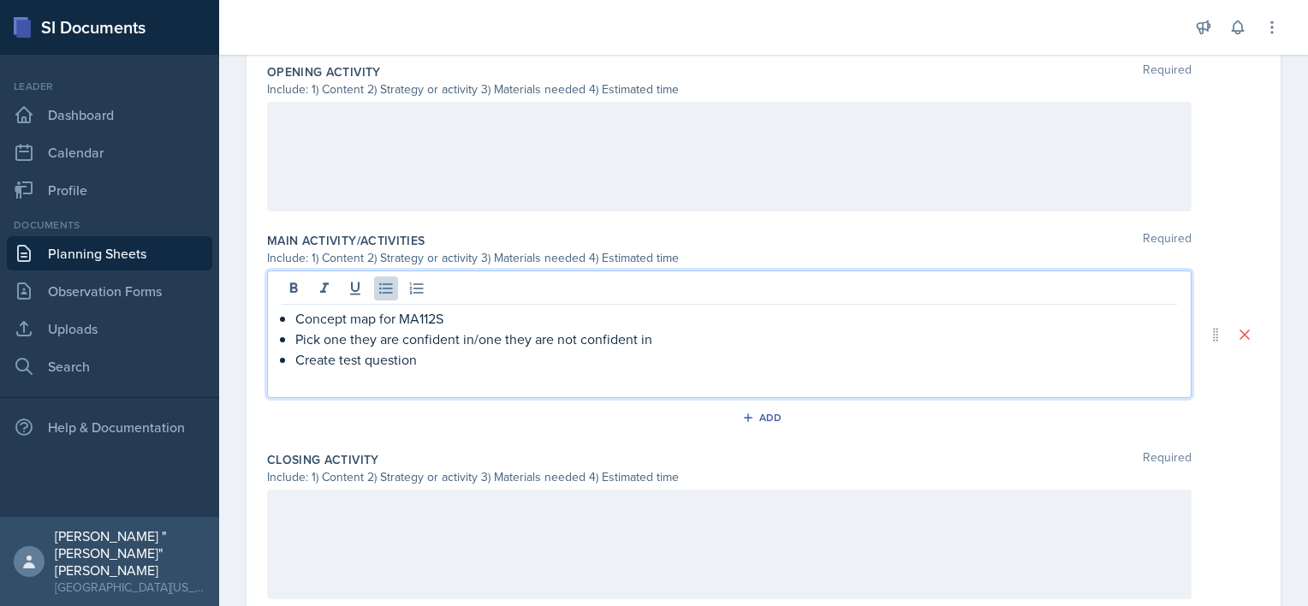
click at [456, 160] on div at bounding box center [729, 157] width 925 height 110
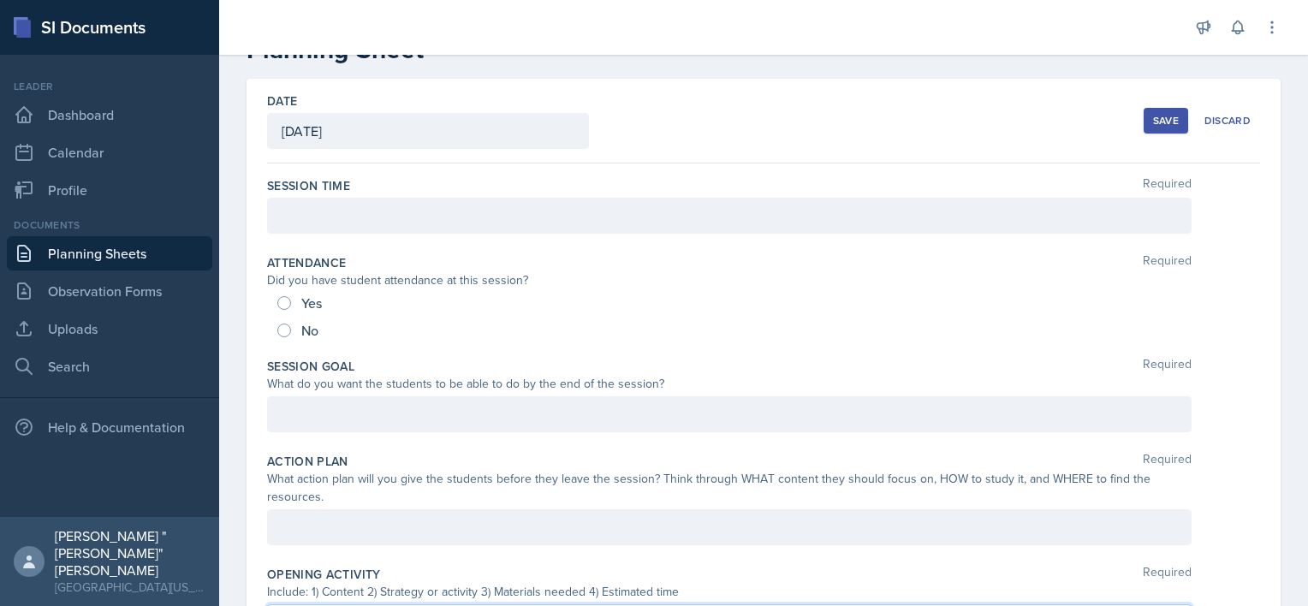
scroll to position [0, 0]
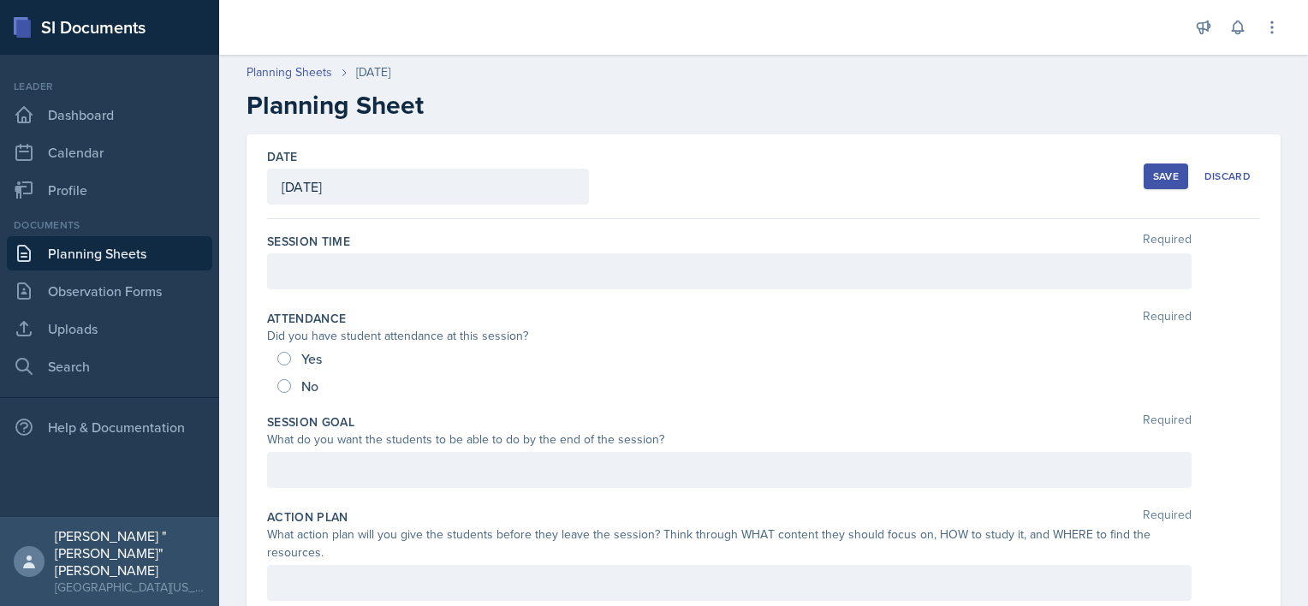
click at [1176, 176] on div "Save Discard" at bounding box center [1202, 176] width 116 height 39
click at [1160, 178] on div "Save" at bounding box center [1166, 177] width 26 height 14
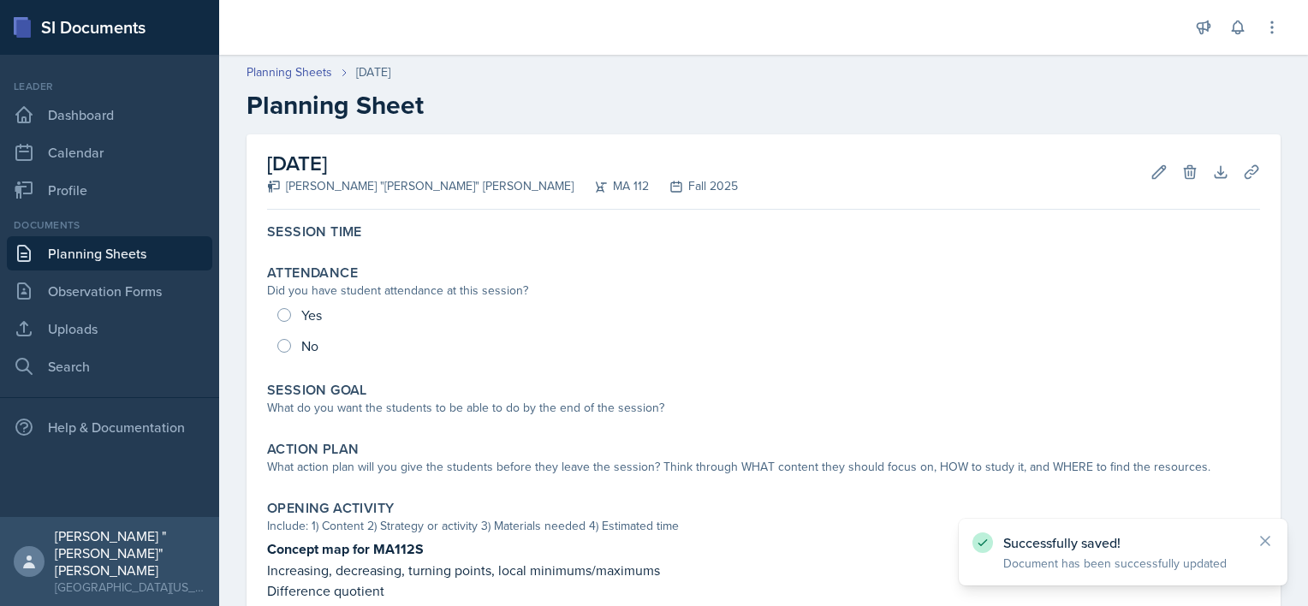
click at [94, 246] on link "Planning Sheets" at bounding box center [109, 253] width 205 height 34
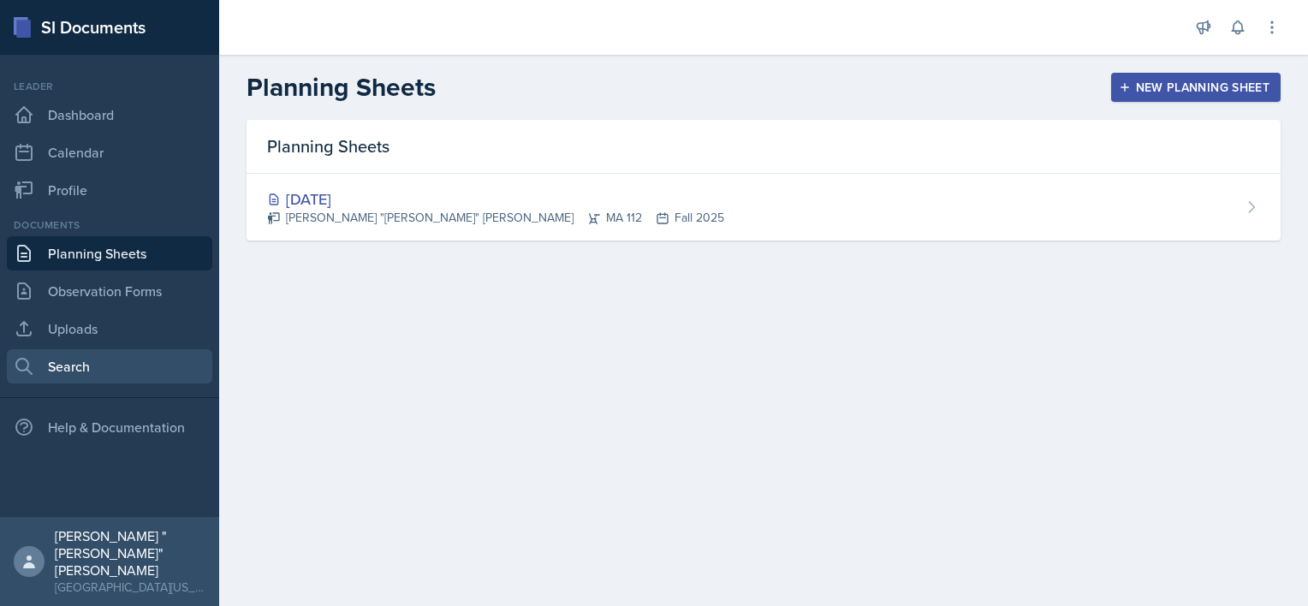
click at [131, 362] on link "Search" at bounding box center [109, 366] width 205 height 34
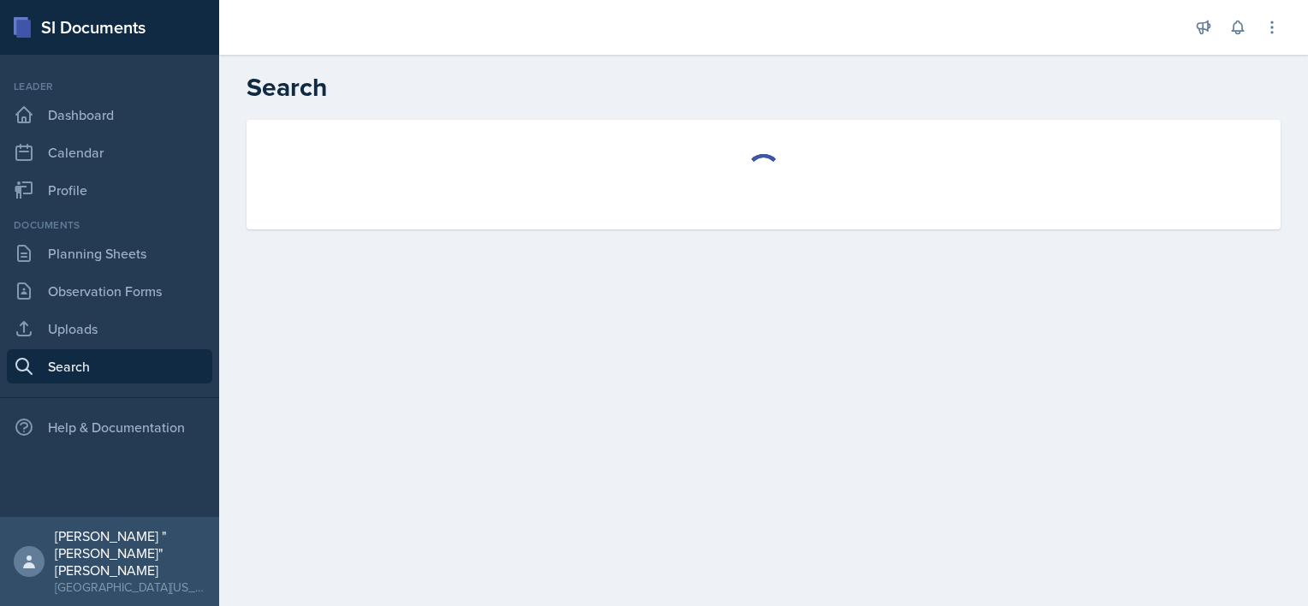
select select "all"
select select "1"
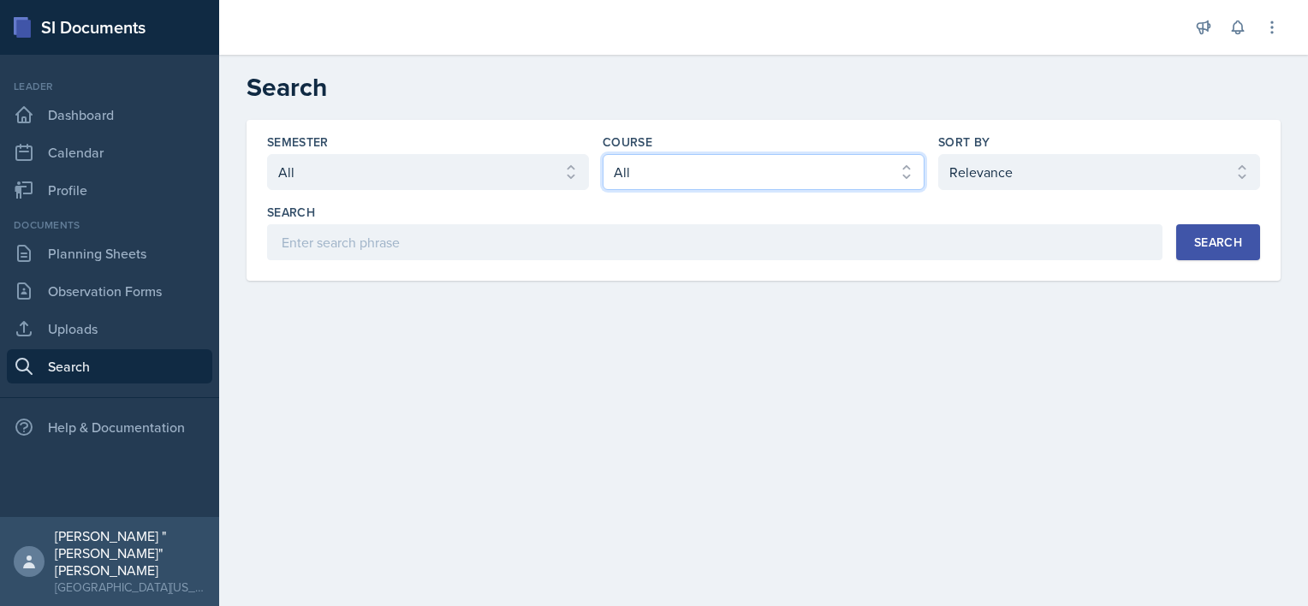
click at [723, 169] on select "Select course All ACC 211 ACC 212 ACC 307 BYS 119 BYS 215 BYS 300 CH 101 CH 121…" at bounding box center [764, 172] width 322 height 36
select select "9b8fb5b2-7103-4019-a785-b6c4379b6829"
click at [603, 154] on select "Select course All ACC 211 ACC 212 ACC 307 BYS 119 BYS 215 BYS 300 CH 101 CH 121…" at bounding box center [764, 172] width 322 height 36
click at [1193, 248] on button "Search" at bounding box center [1218, 242] width 84 height 36
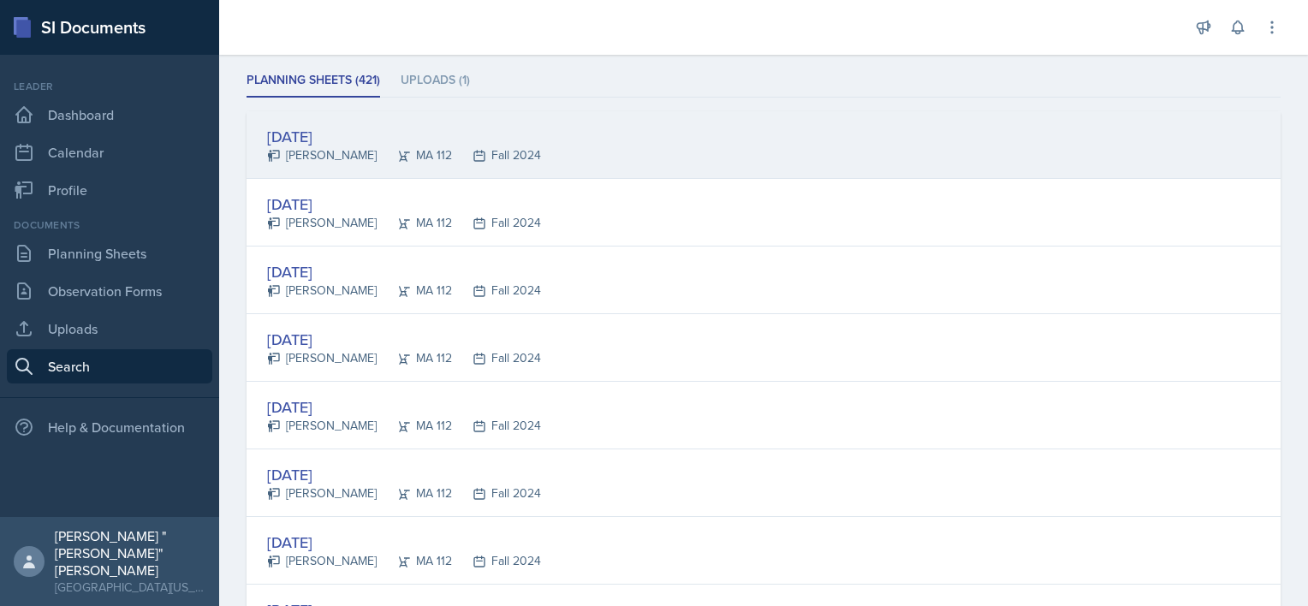
scroll to position [257, 0]
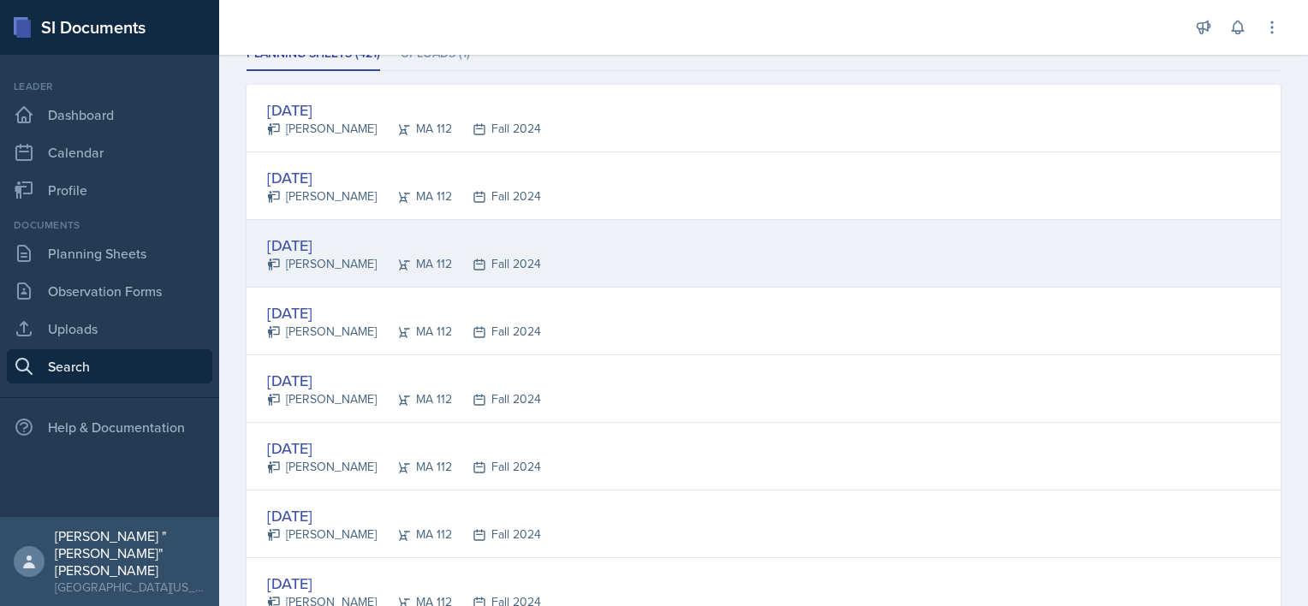
click at [314, 243] on div "[DATE]" at bounding box center [404, 245] width 274 height 23
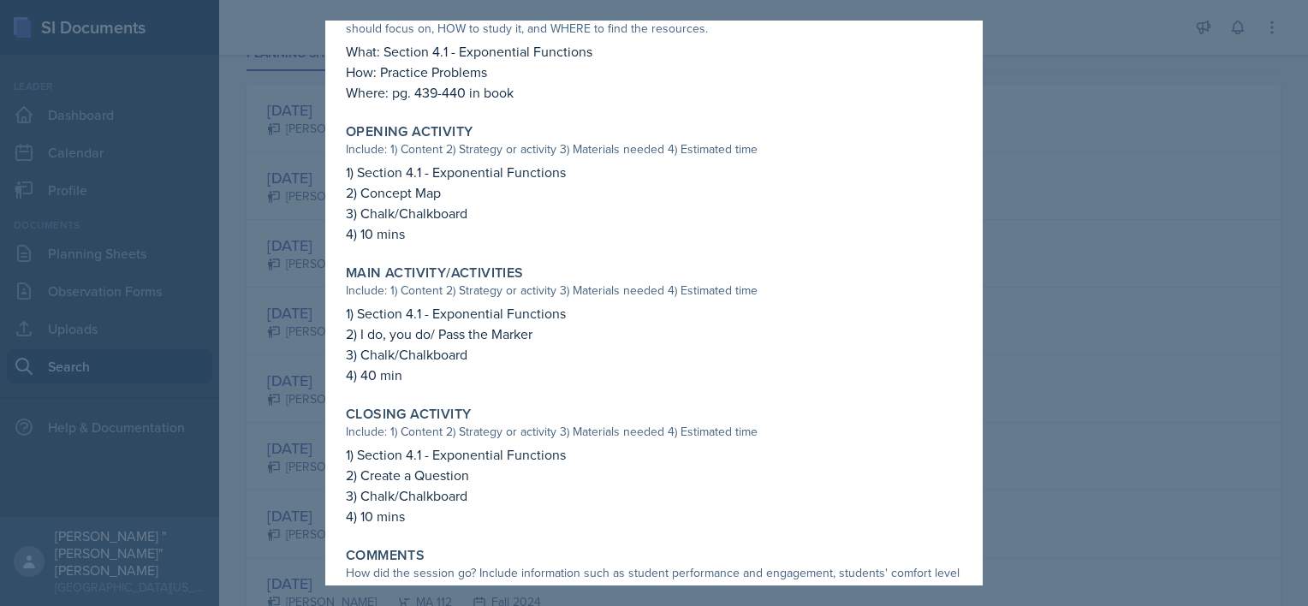
scroll to position [469, 0]
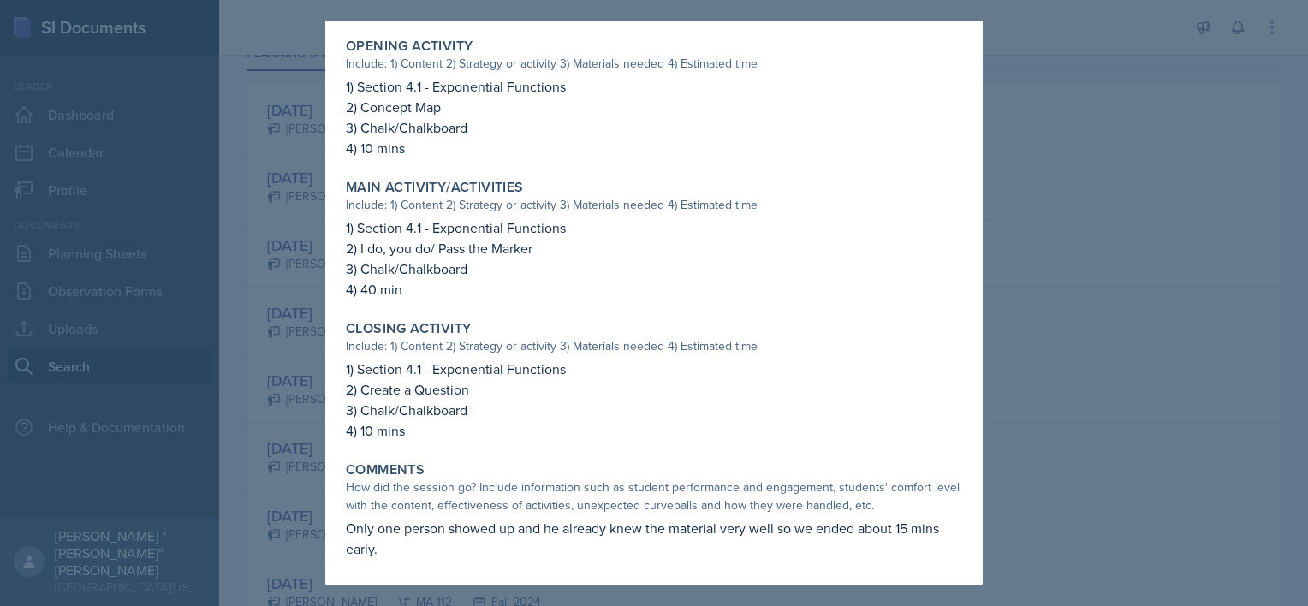
drag, startPoint x: 343, startPoint y: 122, endPoint x: 572, endPoint y: 567, distance: 499.7
click at [569, 581] on div "Session Time 11:00am-12:00pm Attendance Did you have student attendance at this…" at bounding box center [654, 110] width 616 height 953
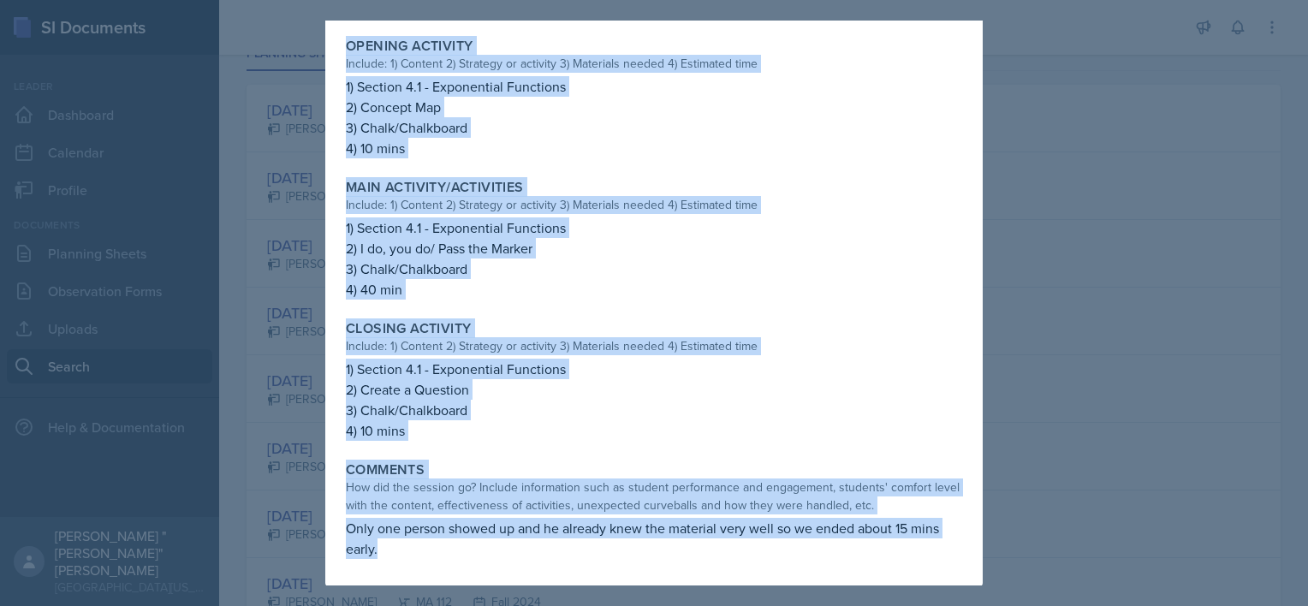
drag, startPoint x: 572, startPoint y: 567, endPoint x: 562, endPoint y: 398, distance: 169.0
click at [562, 398] on div "1) Section 4.1 - Exponential Functions 2) Create a Question 3) Chalk/Chalkboard…" at bounding box center [654, 400] width 616 height 82
click at [414, 400] on p "3) Chalk/Chalkboard" at bounding box center [654, 410] width 616 height 21
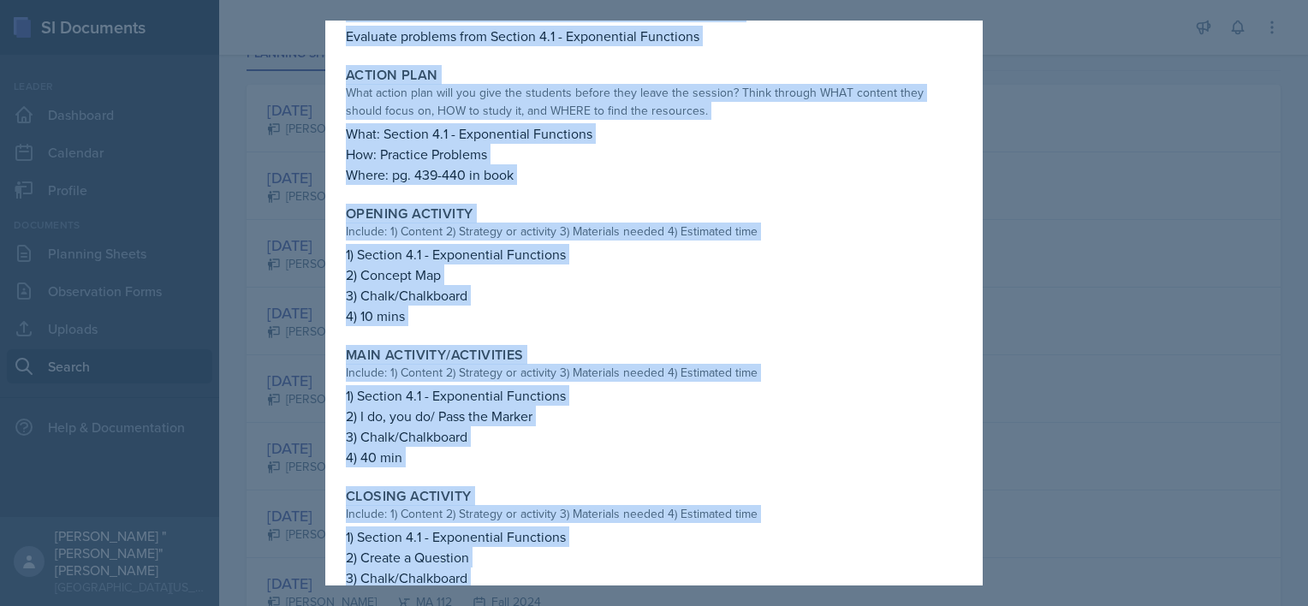
scroll to position [0, 0]
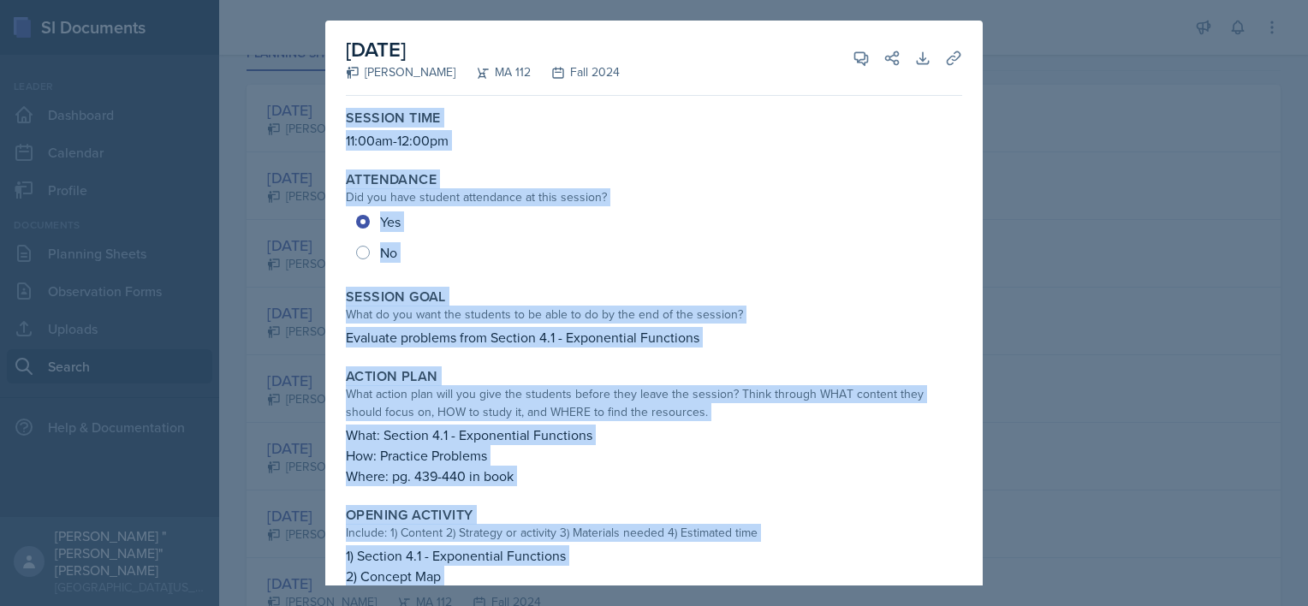
drag, startPoint x: 410, startPoint y: 435, endPoint x: 342, endPoint y: 115, distance: 327.5
click at [346, 115] on div "Session Time 11:00am-12:00pm Attendance Did you have student attendance at this…" at bounding box center [654, 579] width 616 height 953
copy div "Session Time 11:00am-12:00pm Attendance Did you have student attendance at this…"
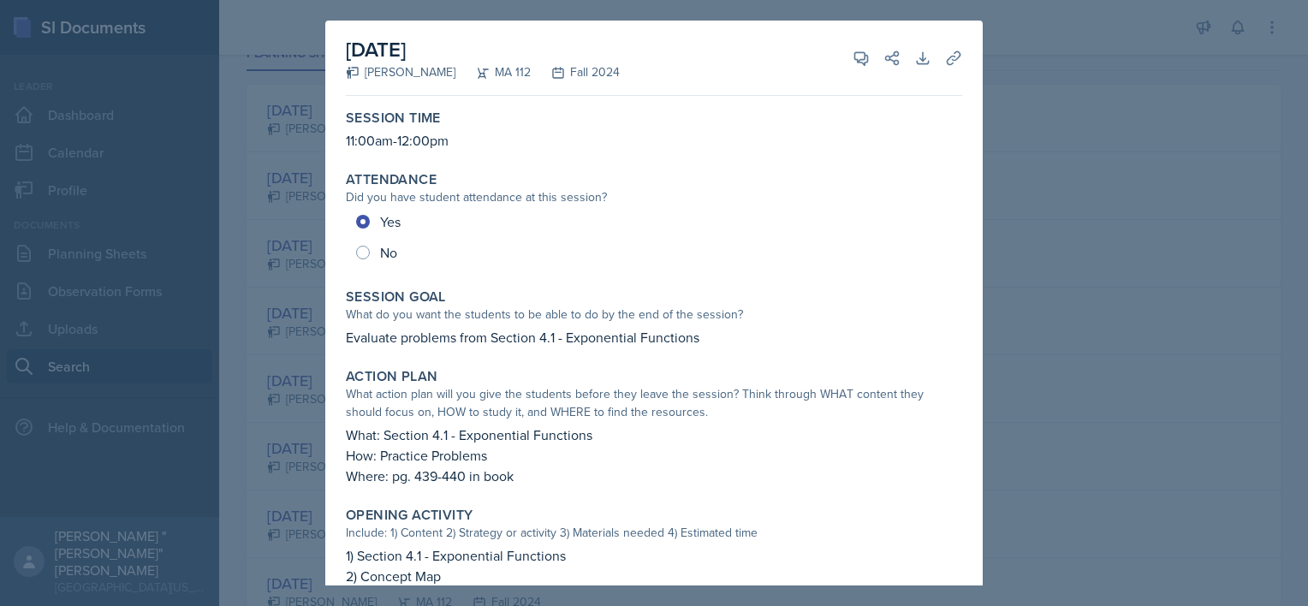
click at [1147, 101] on div at bounding box center [654, 303] width 1308 height 606
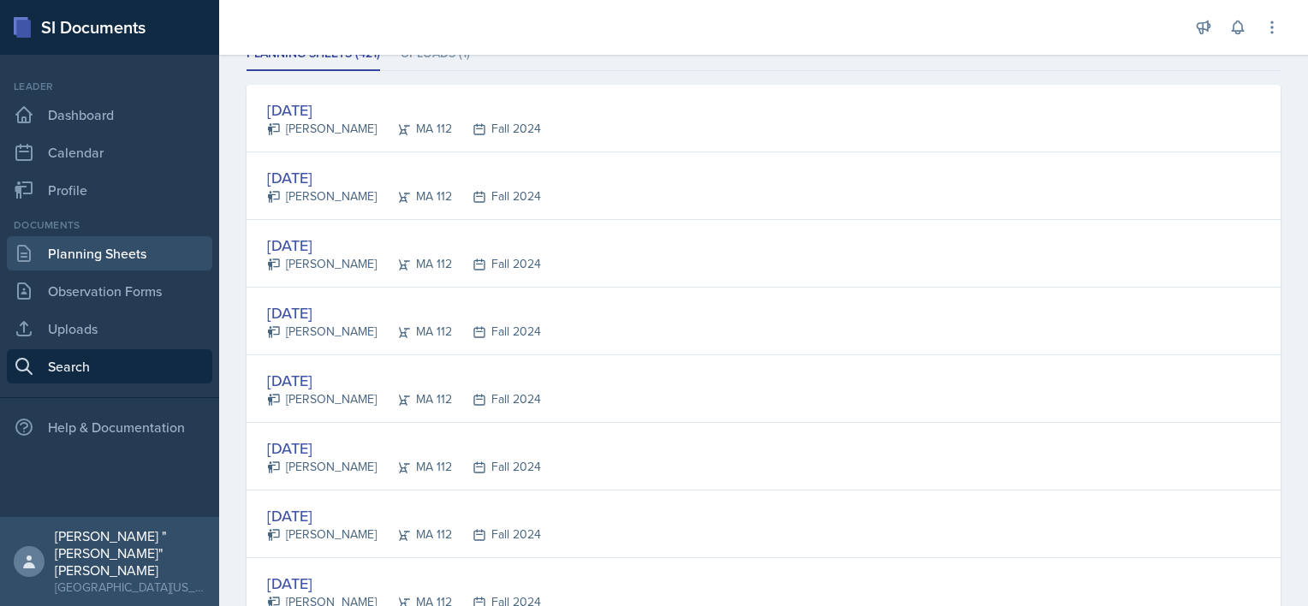
click at [112, 256] on link "Planning Sheets" at bounding box center [109, 253] width 205 height 34
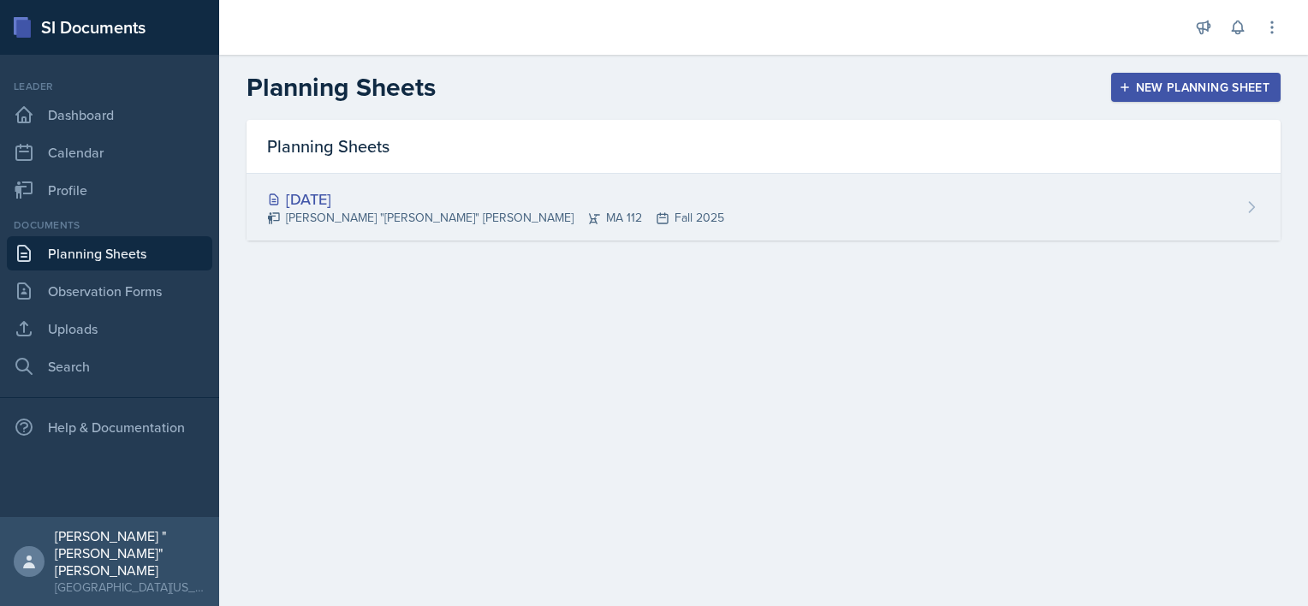
click at [843, 205] on div "[DATE] [PERSON_NAME] "[PERSON_NAME]" [PERSON_NAME] MA 112 Fall 2025" at bounding box center [764, 207] width 1034 height 67
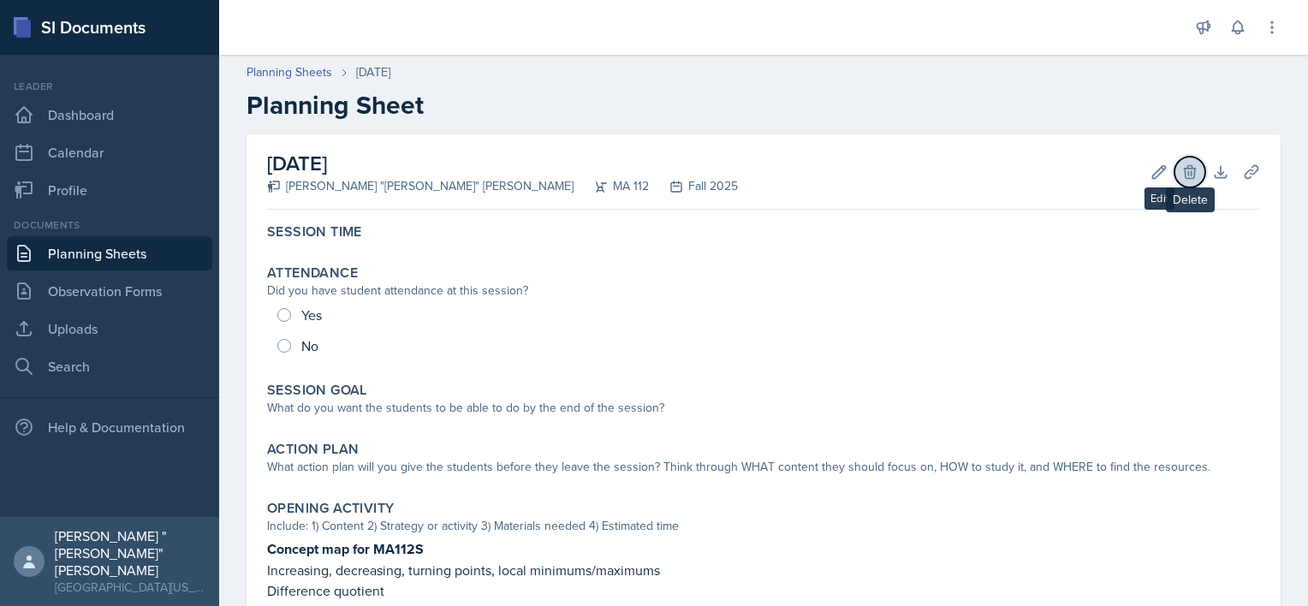
click at [1182, 171] on icon at bounding box center [1190, 172] width 17 height 17
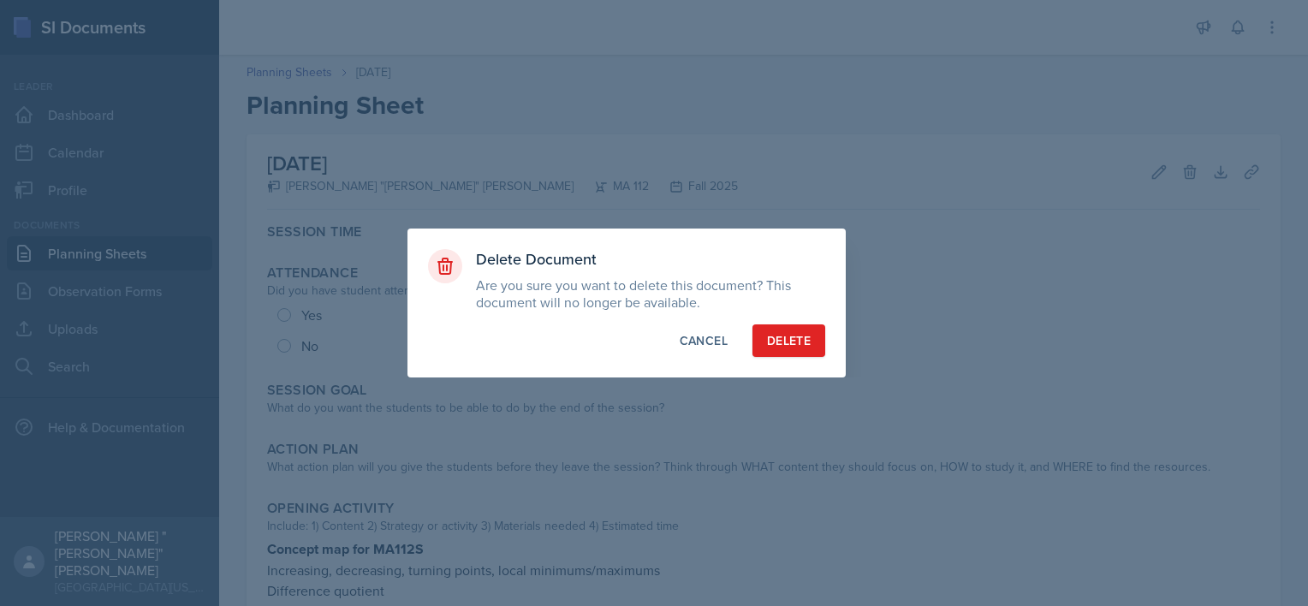
click at [825, 328] on div "Delete Document Are you sure you want to delete this document? This document wi…" at bounding box center [627, 303] width 438 height 149
click at [805, 339] on div "Delete" at bounding box center [789, 340] width 44 height 17
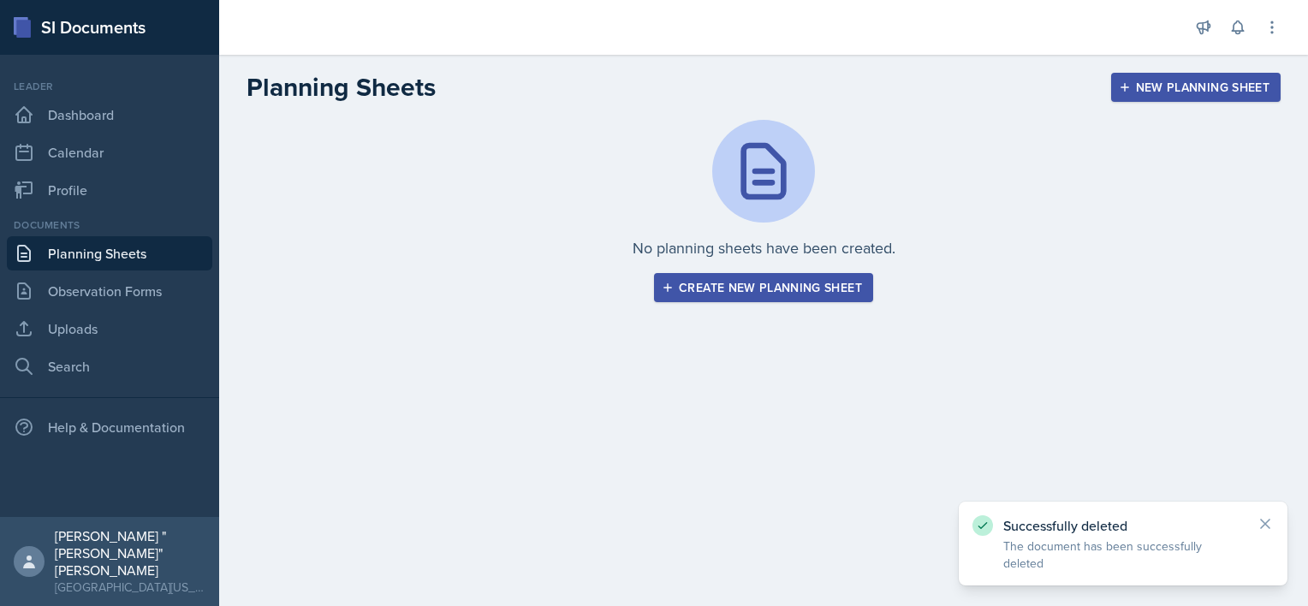
click at [736, 291] on div "Create new planning sheet" at bounding box center [763, 288] width 197 height 14
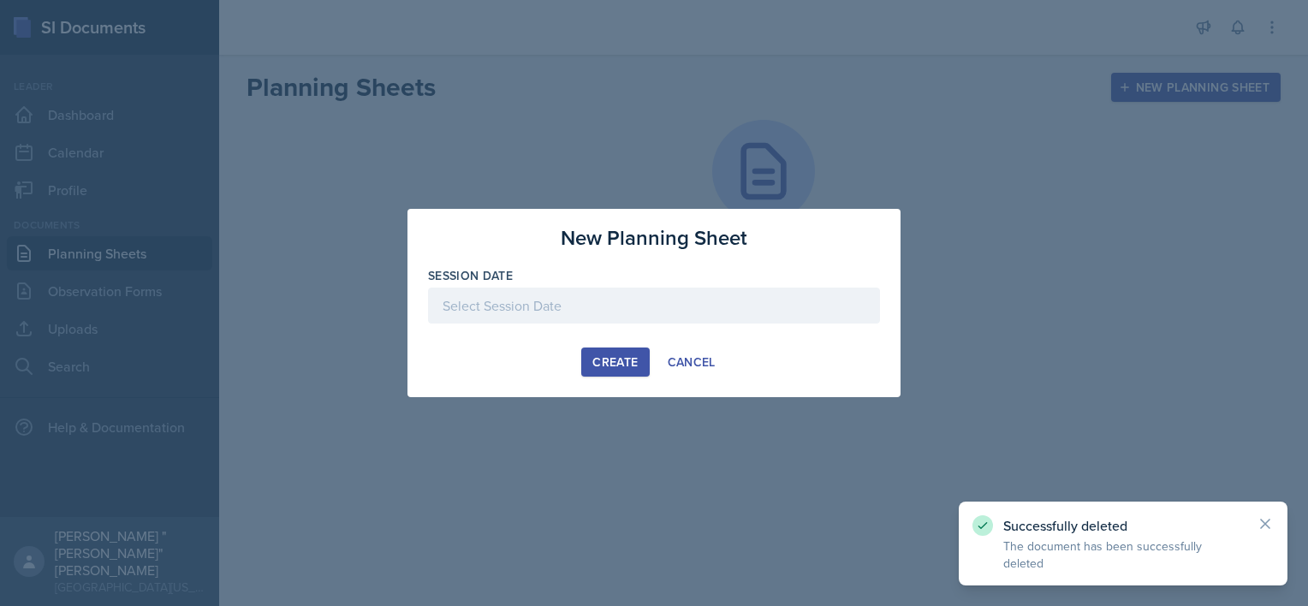
click at [670, 302] on div at bounding box center [654, 306] width 452 height 36
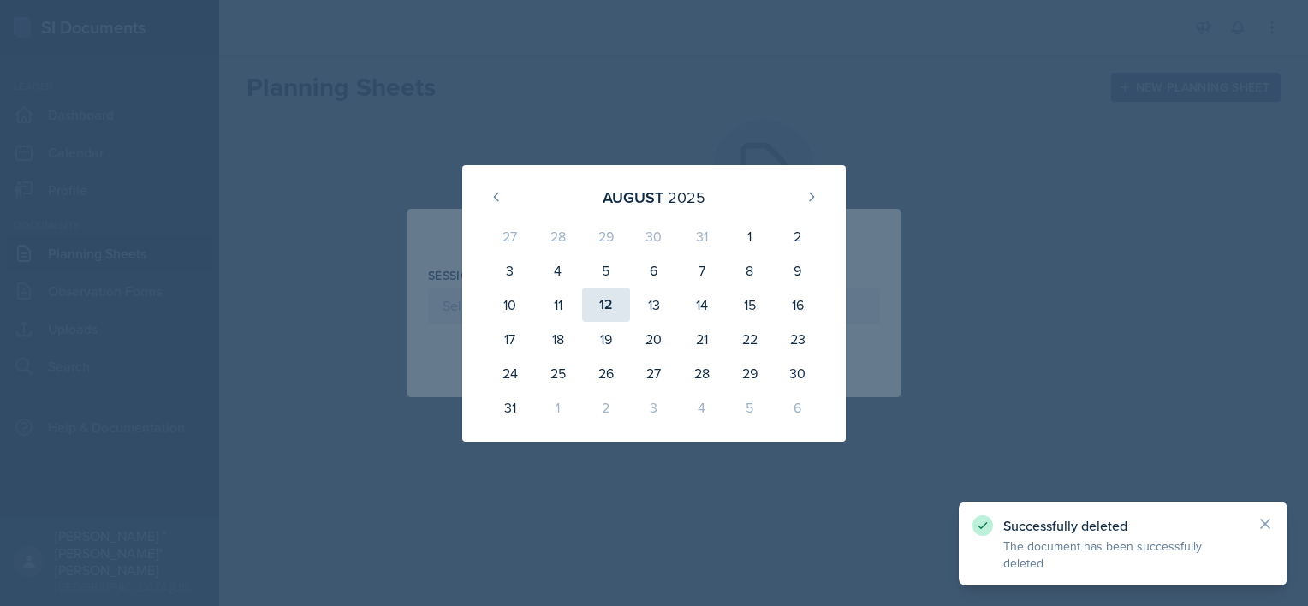
click at [616, 311] on div "12" at bounding box center [606, 305] width 48 height 34
type input "[DATE]"
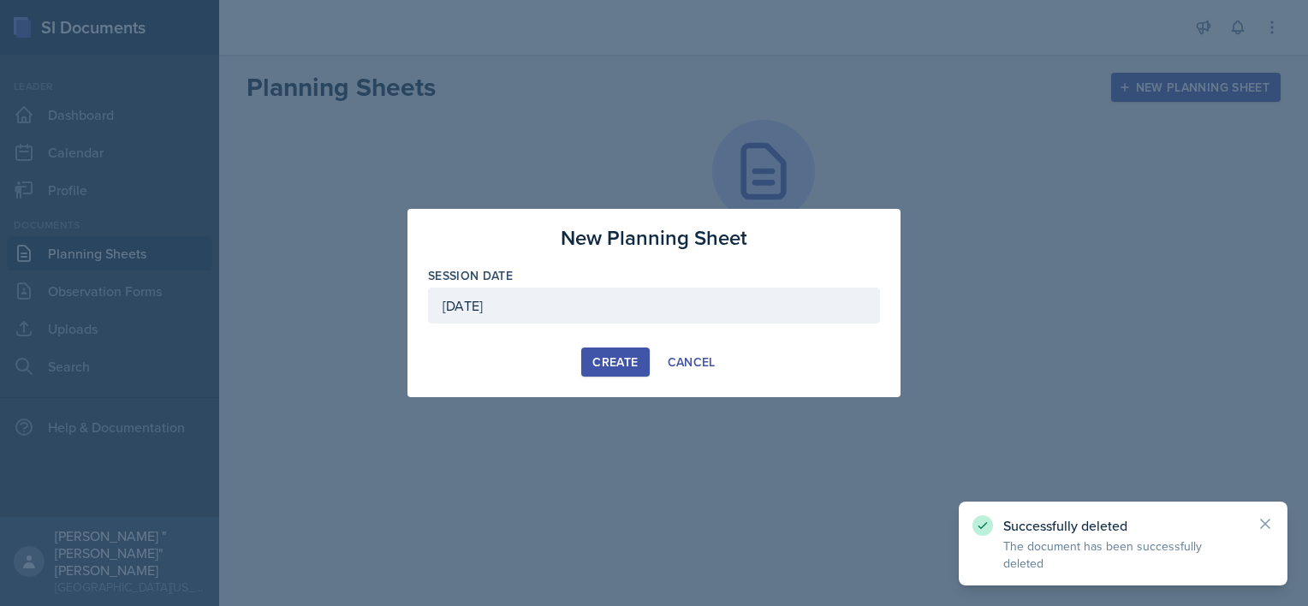
click at [635, 363] on div "Create" at bounding box center [614, 362] width 45 height 14
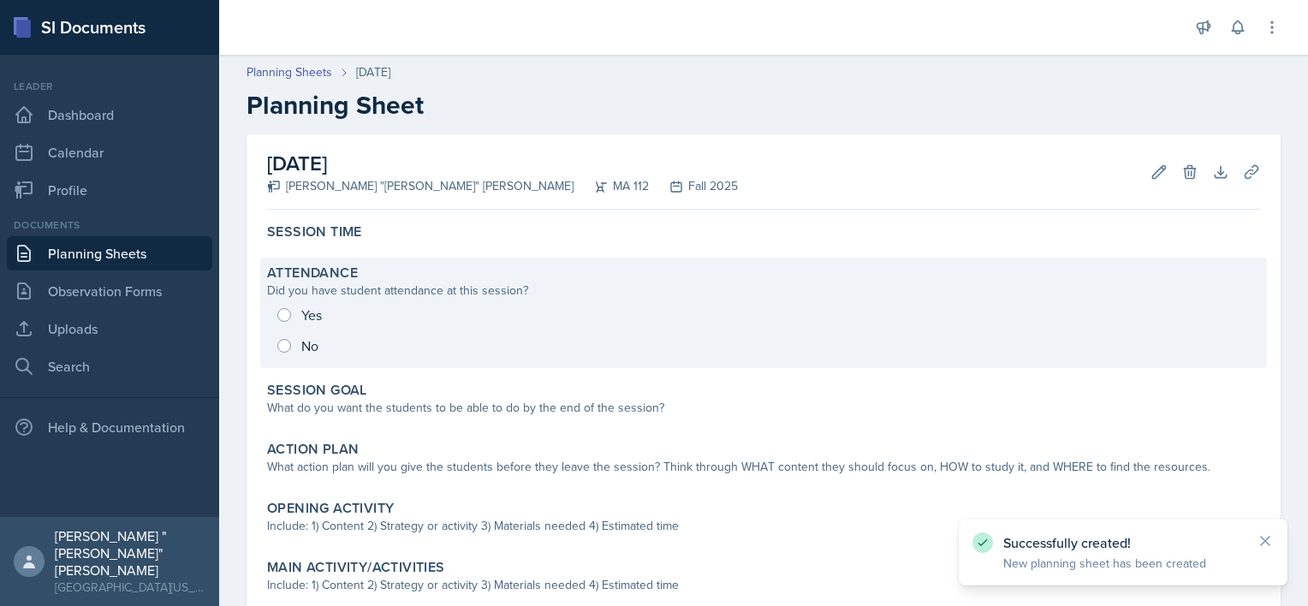
click at [332, 308] on div "Yes No" at bounding box center [763, 331] width 993 height 62
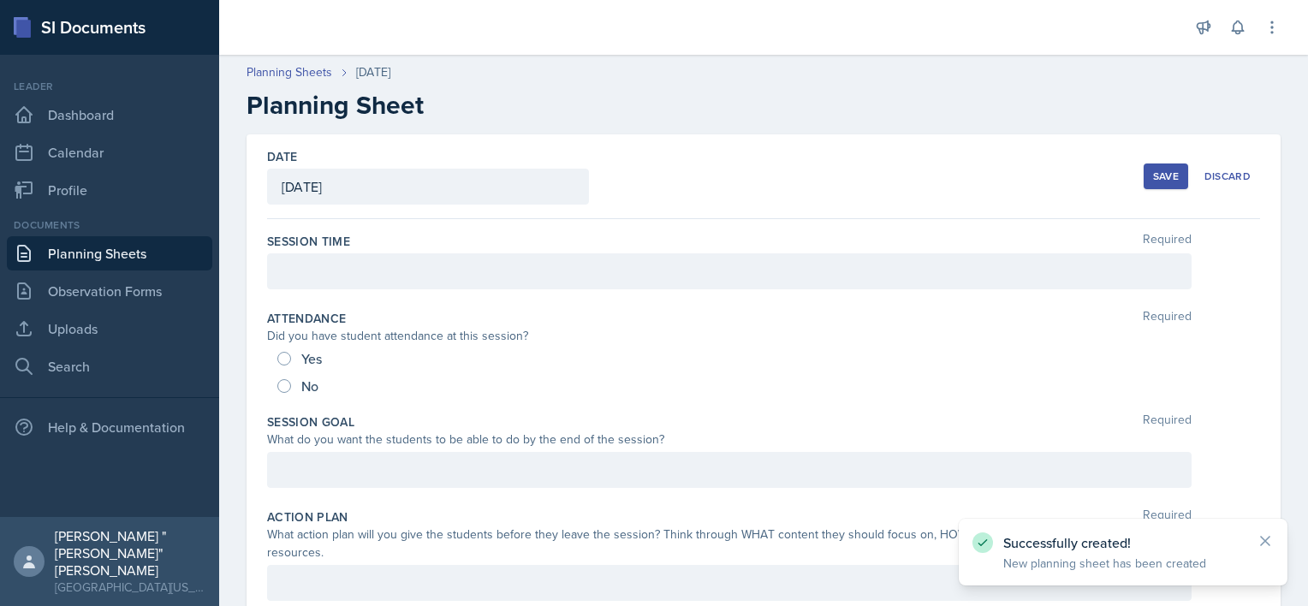
click at [273, 346] on div "Yes No" at bounding box center [763, 372] width 993 height 55
click at [287, 370] on div "Yes" at bounding box center [301, 358] width 48 height 27
click at [283, 366] on div "Yes" at bounding box center [301, 358] width 48 height 27
click at [291, 351] on div "Yes" at bounding box center [301, 358] width 48 height 27
click at [282, 354] on input "Yes" at bounding box center [284, 359] width 14 height 14
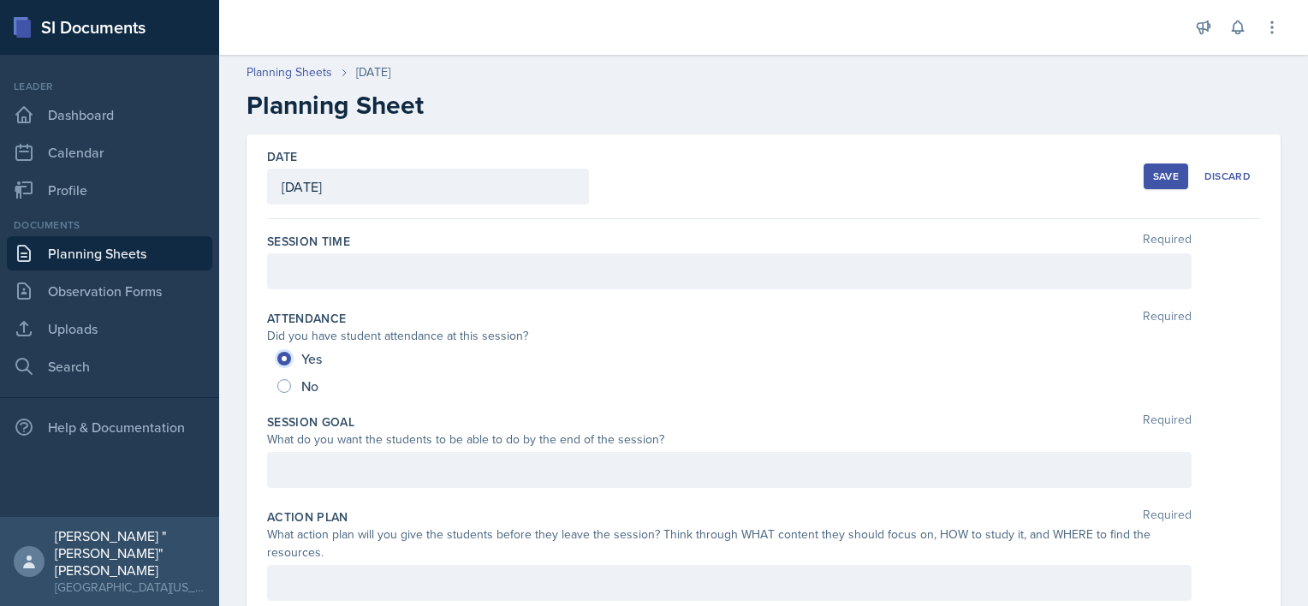
radio input "true"
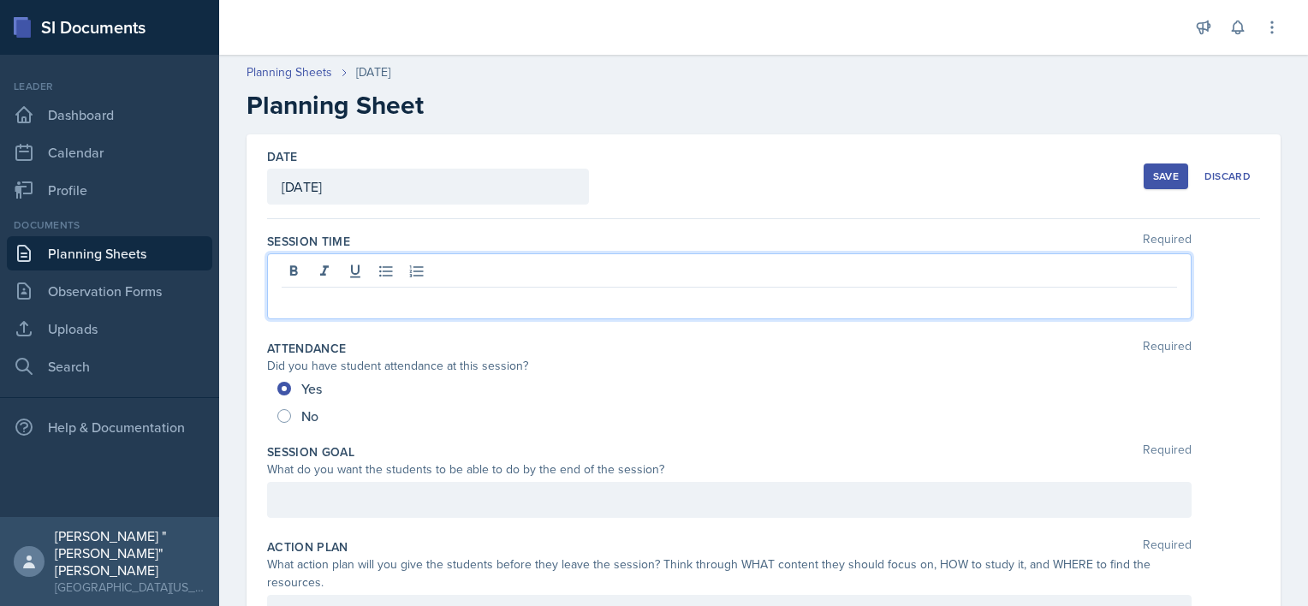
click at [342, 277] on div at bounding box center [729, 286] width 925 height 66
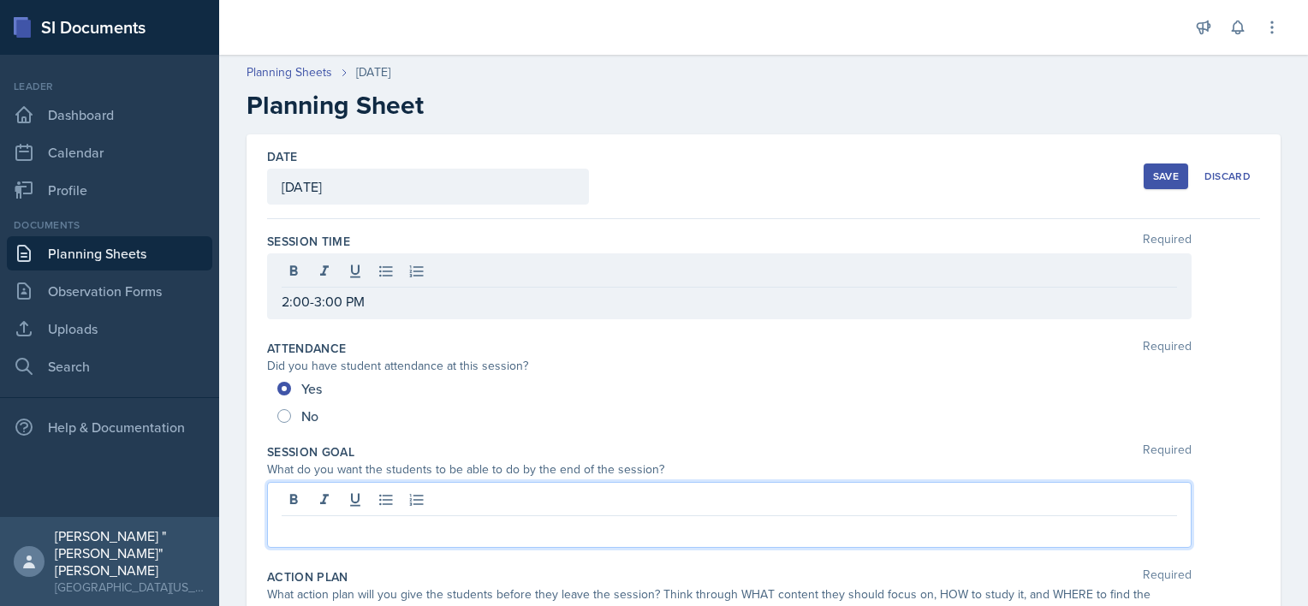
click at [509, 502] on div at bounding box center [729, 515] width 925 height 66
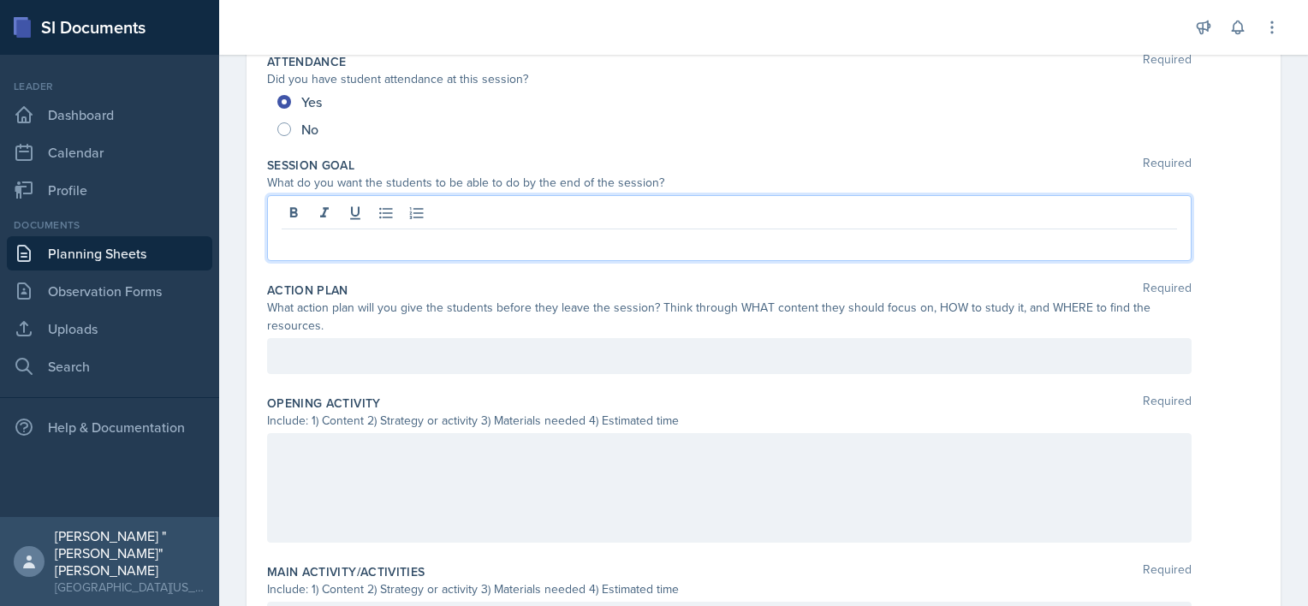
click at [424, 473] on div at bounding box center [729, 488] width 925 height 110
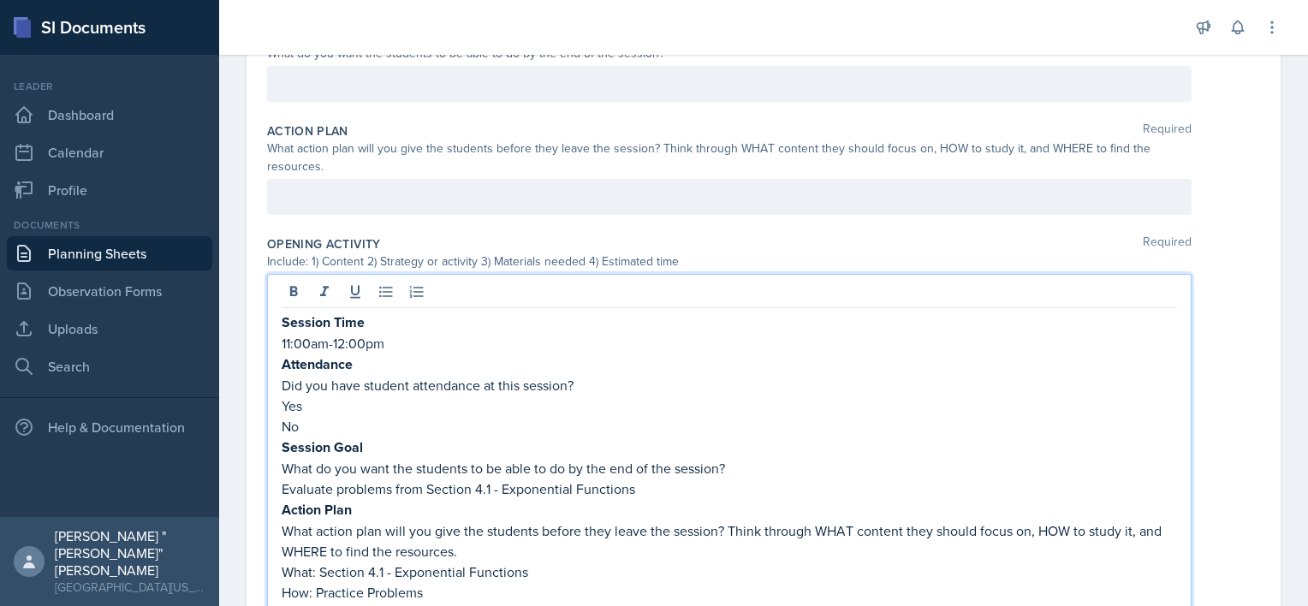
scroll to position [428, 0]
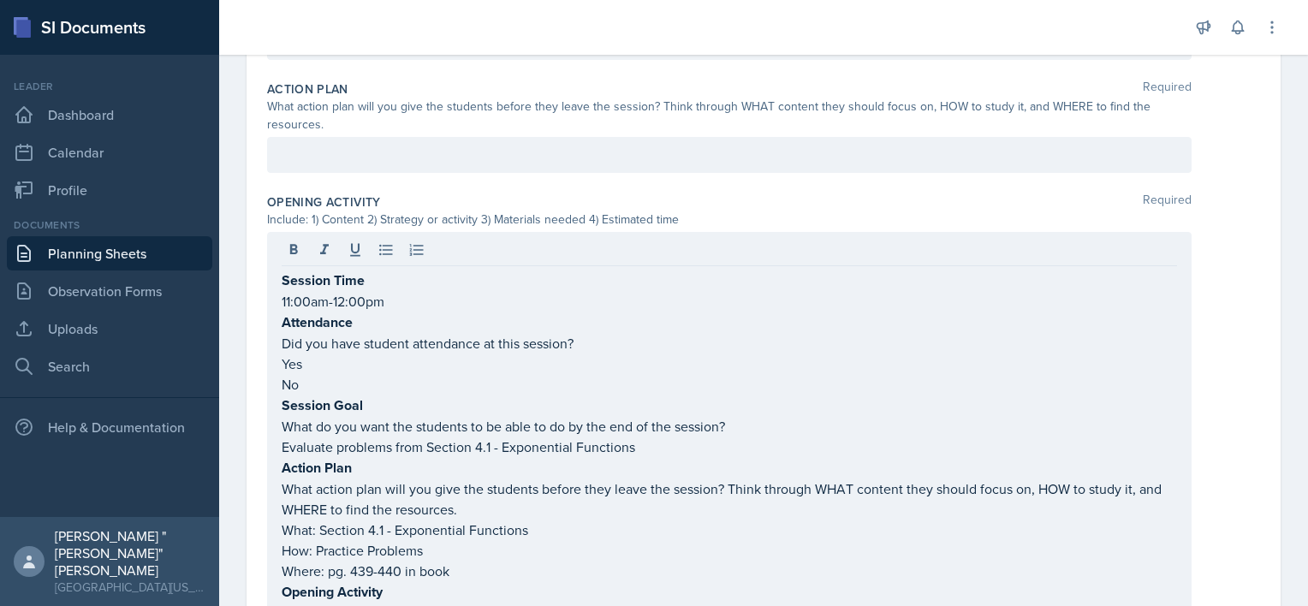
drag, startPoint x: 273, startPoint y: 441, endPoint x: 668, endPoint y: 453, distance: 394.9
click at [668, 453] on div "Session Time 11:00am-12:00pm Attendance Did you have student attendance at this…" at bounding box center [729, 607] width 925 height 750
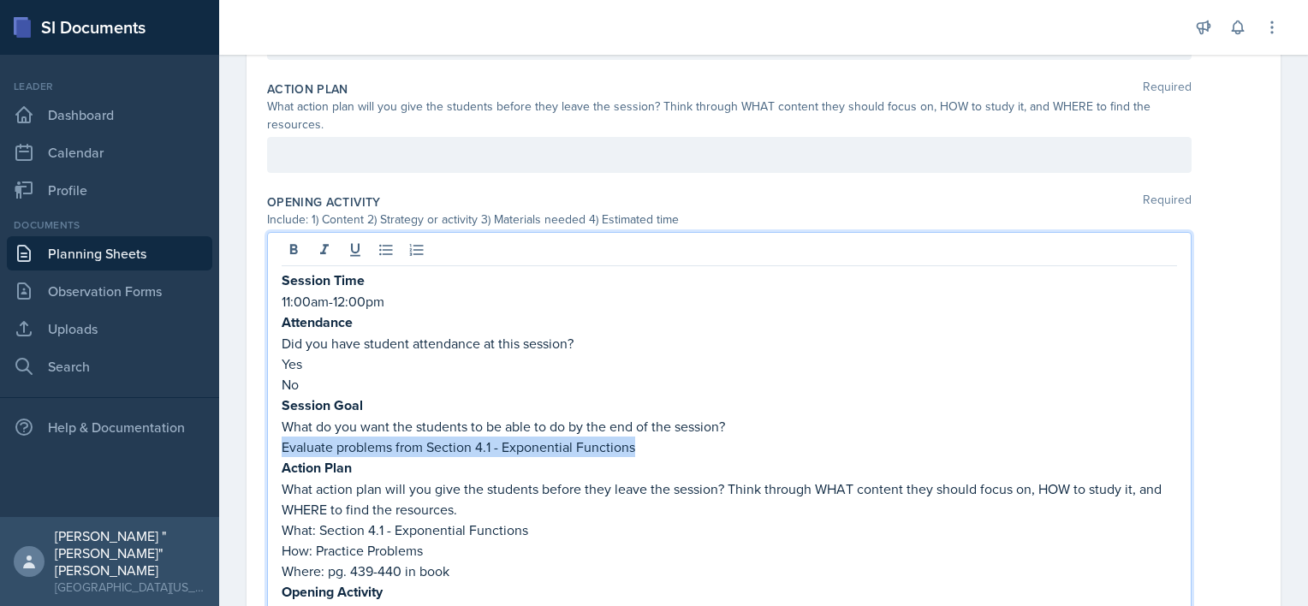
drag, startPoint x: 641, startPoint y: 451, endPoint x: 271, endPoint y: 448, distance: 369.9
click at [271, 448] on div "Session Time 11:00am-12:00pm Attendance Did you have student attendance at this…" at bounding box center [729, 607] width 925 height 750
copy p "Evaluate problems from Section 4.1 - Exponential Functions"
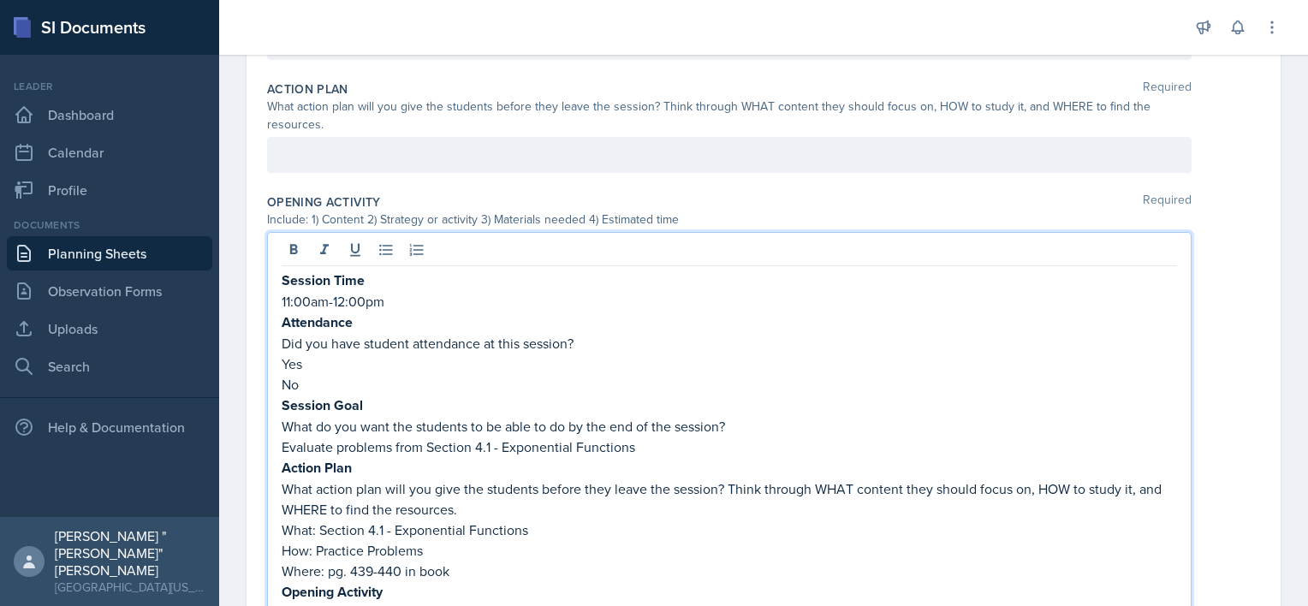
click at [397, 130] on div "What action plan will you give the students before they leave the session? Thin…" at bounding box center [729, 116] width 925 height 36
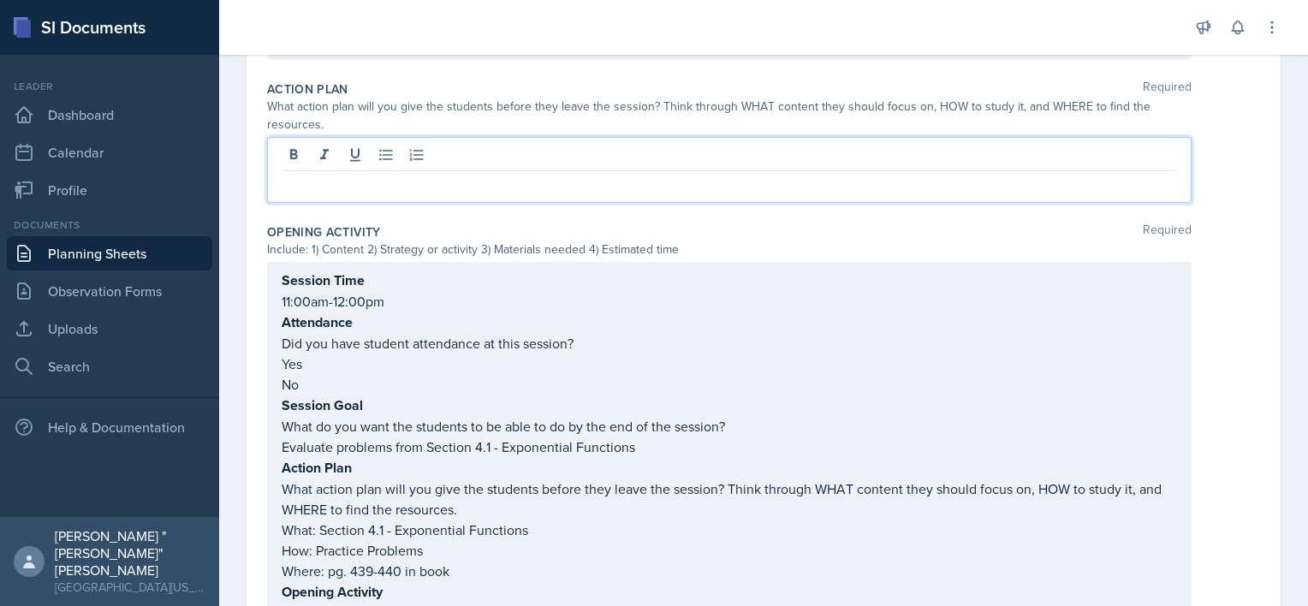
click at [394, 150] on div at bounding box center [729, 170] width 925 height 66
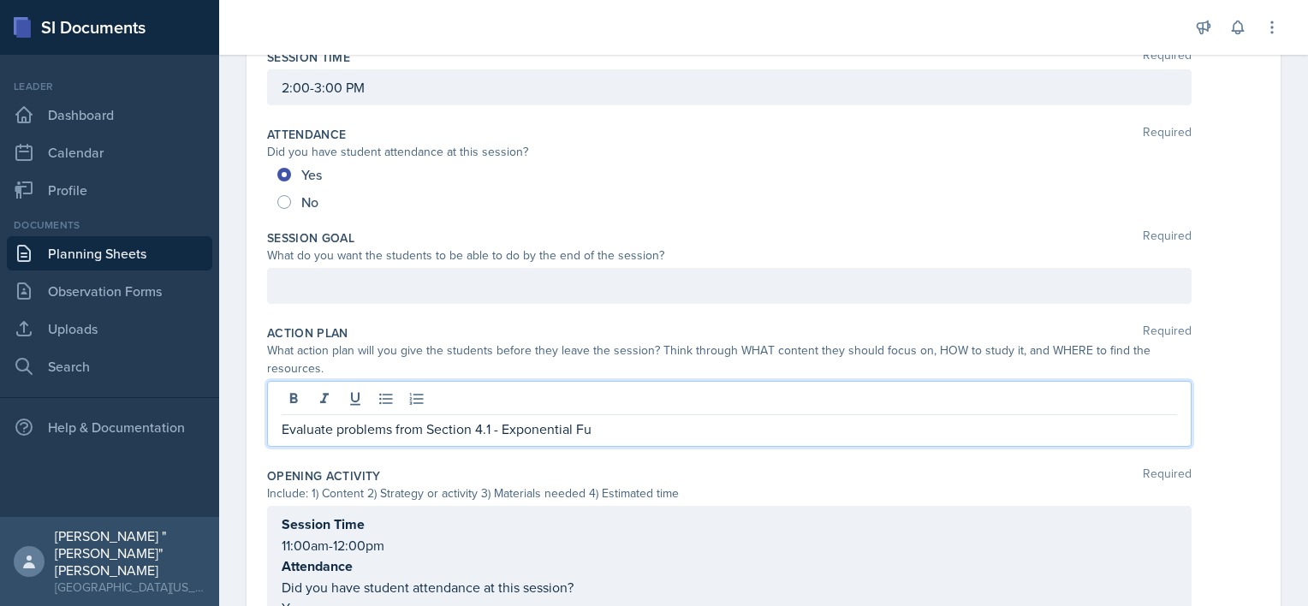
scroll to position [171, 0]
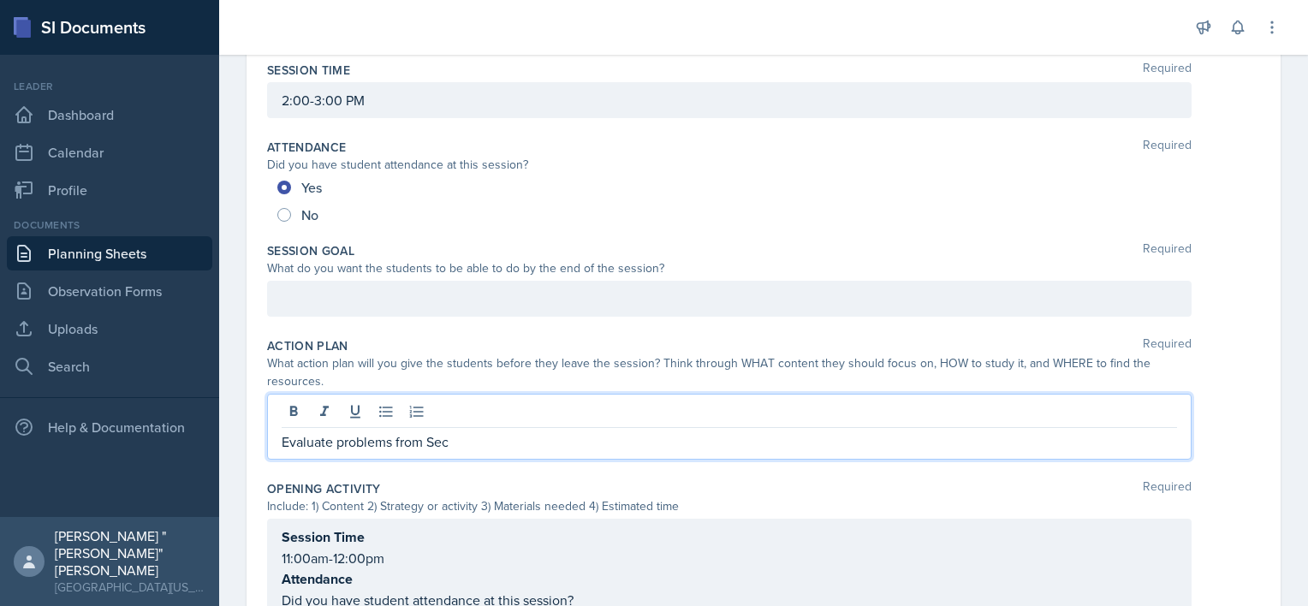
click at [438, 299] on p at bounding box center [730, 299] width 896 height 21
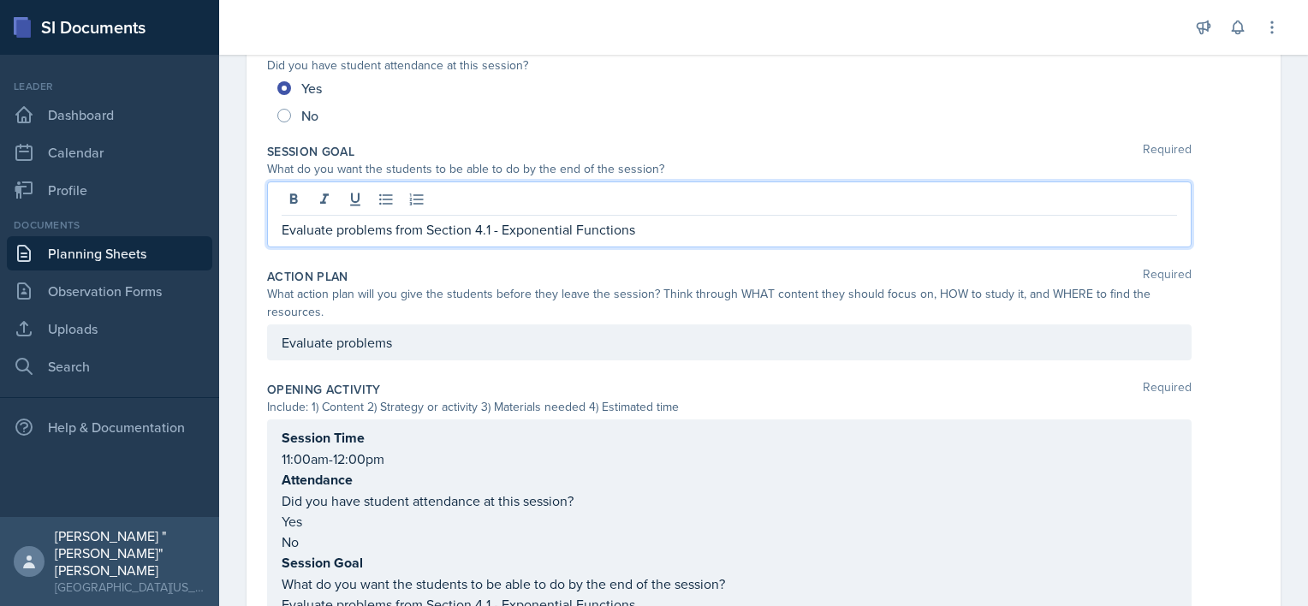
scroll to position [287, 0]
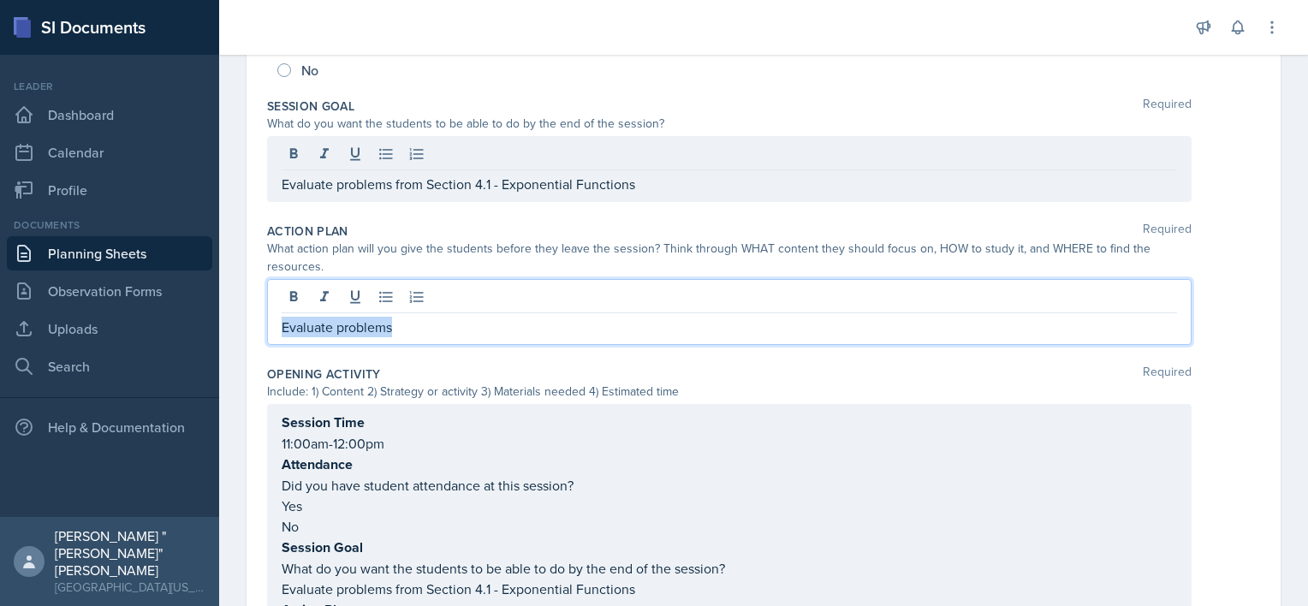
drag, startPoint x: 459, startPoint y: 324, endPoint x: 240, endPoint y: 283, distance: 223.0
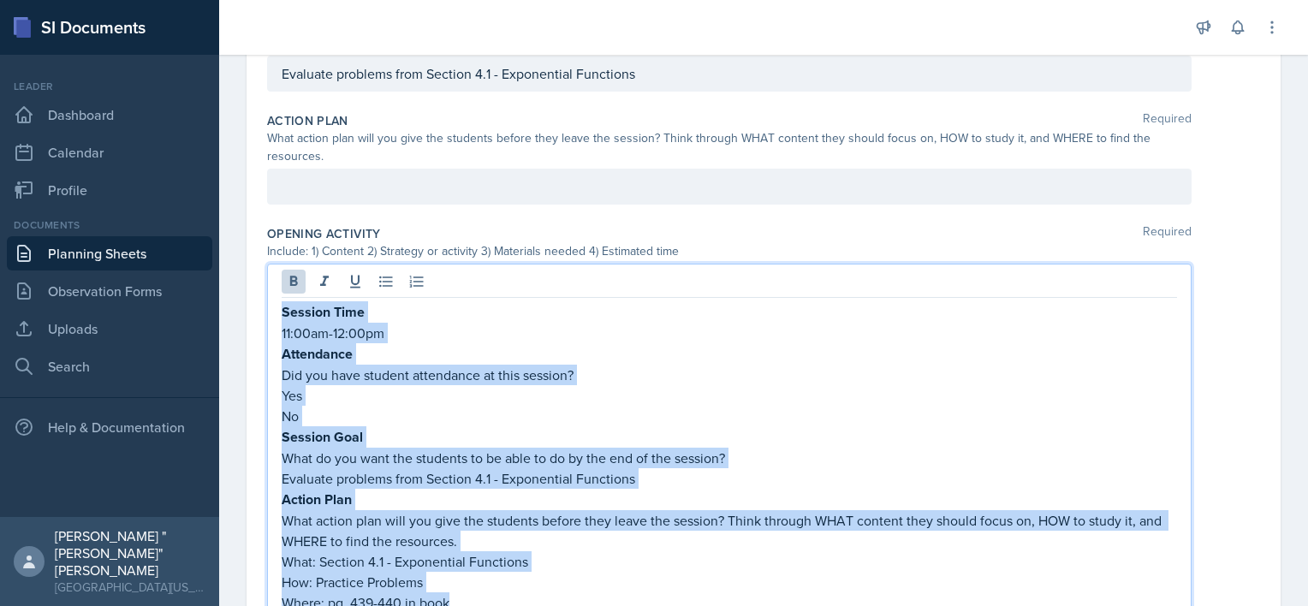
scroll to position [406, 0]
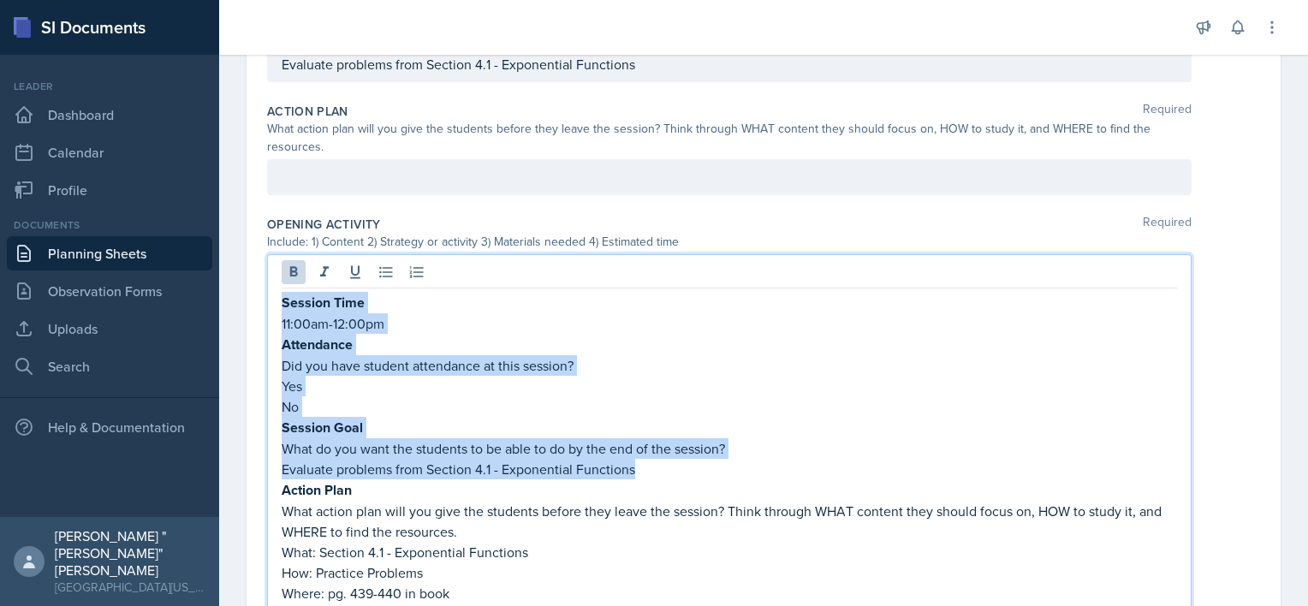
drag, startPoint x: 281, startPoint y: 415, endPoint x: 739, endPoint y: 456, distance: 459.8
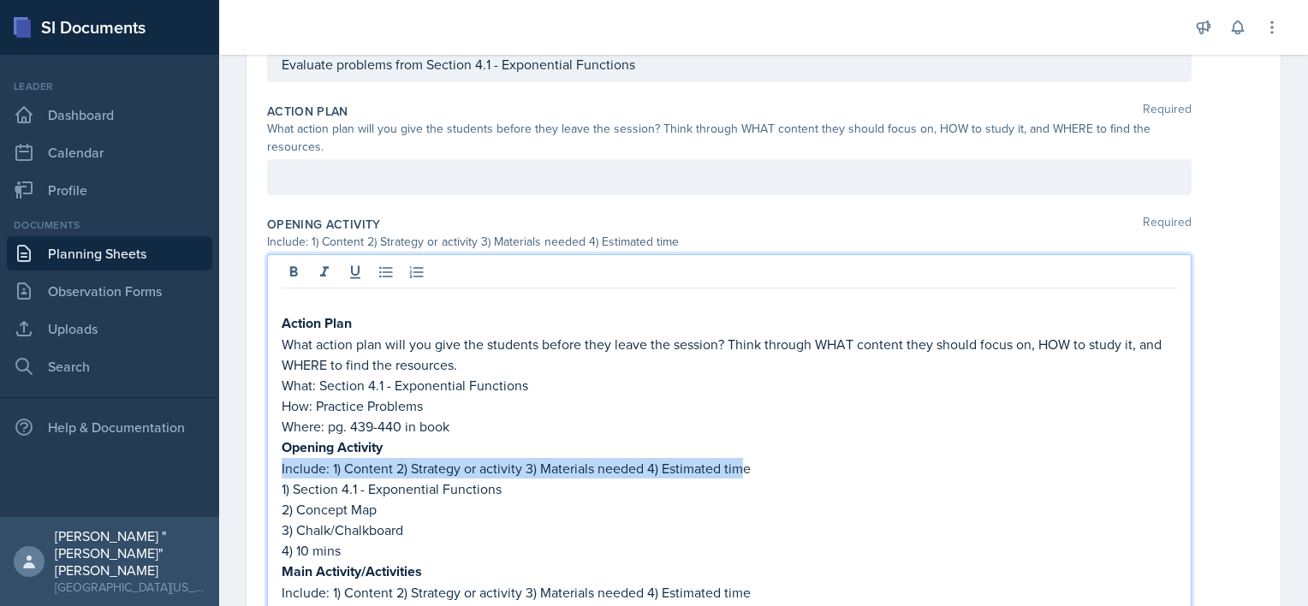
drag, startPoint x: 744, startPoint y: 459, endPoint x: 488, endPoint y: 430, distance: 257.7
click at [523, 438] on div "Action Plan What action plan will you give the students before they leave the s…" at bounding box center [730, 561] width 896 height 538
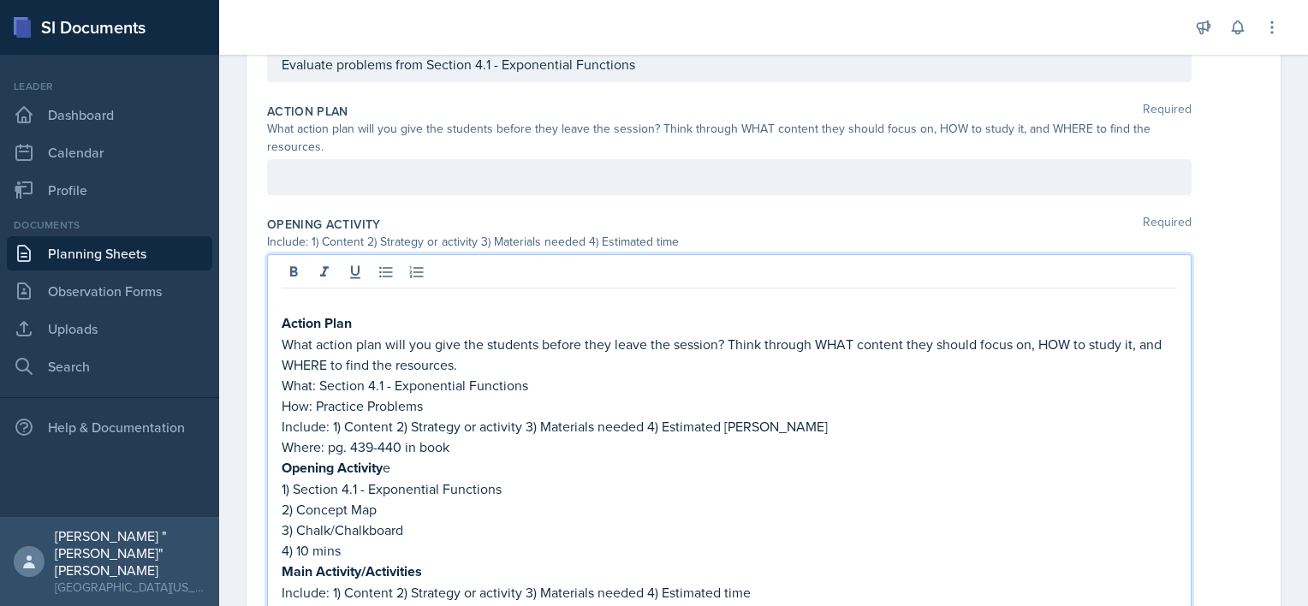
click at [589, 389] on p "What: Section 4.1 - Exponential Functions" at bounding box center [730, 385] width 896 height 21
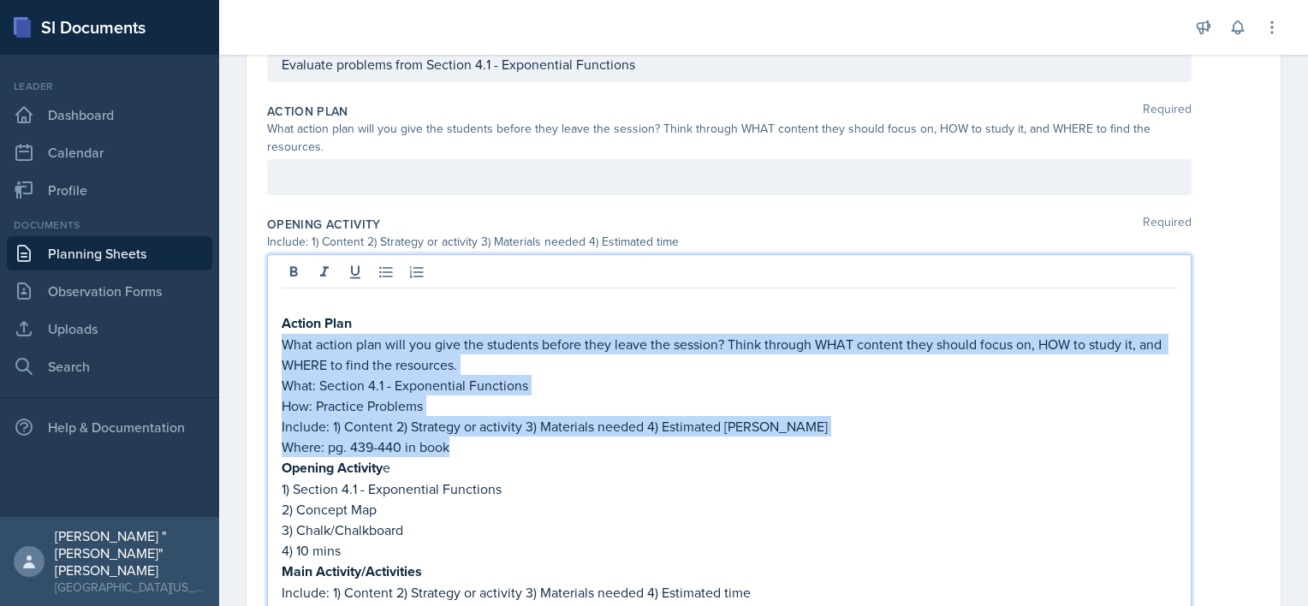
drag, startPoint x: 479, startPoint y: 449, endPoint x: 272, endPoint y: 348, distance: 230.5
click at [272, 348] on div "Action Plan What action plan will you give the students before they leave the s…" at bounding box center [729, 545] width 925 height 583
copy div "What action plan will you give the students before they leave the session? Thin…"
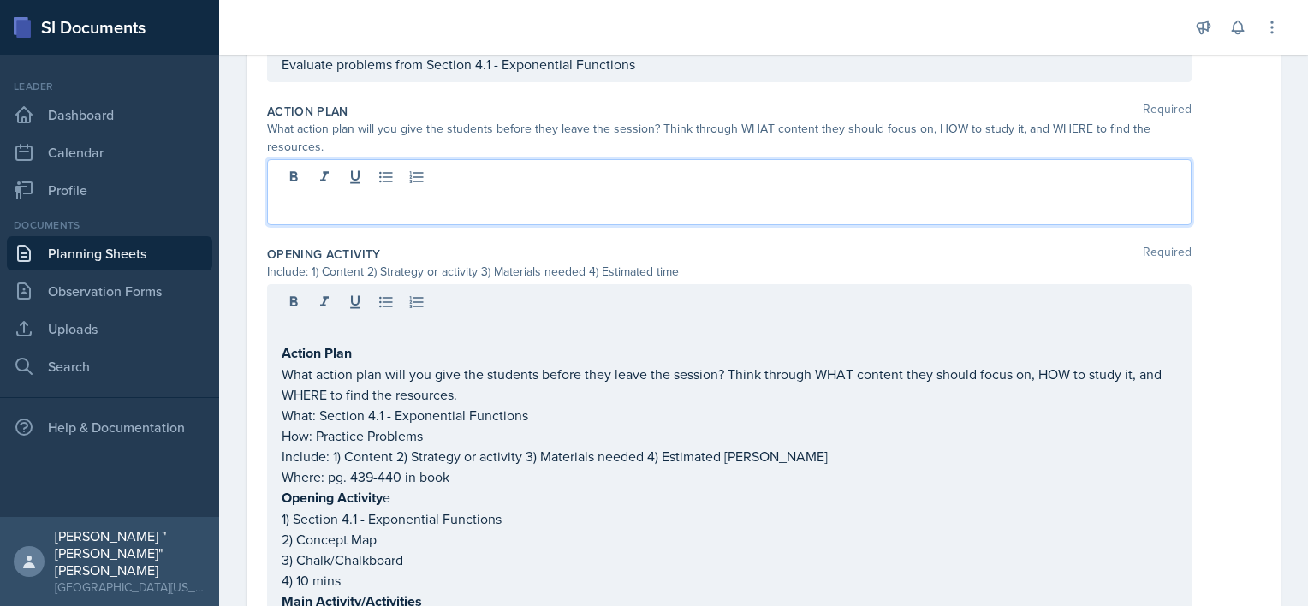
click at [394, 197] on p at bounding box center [730, 207] width 896 height 21
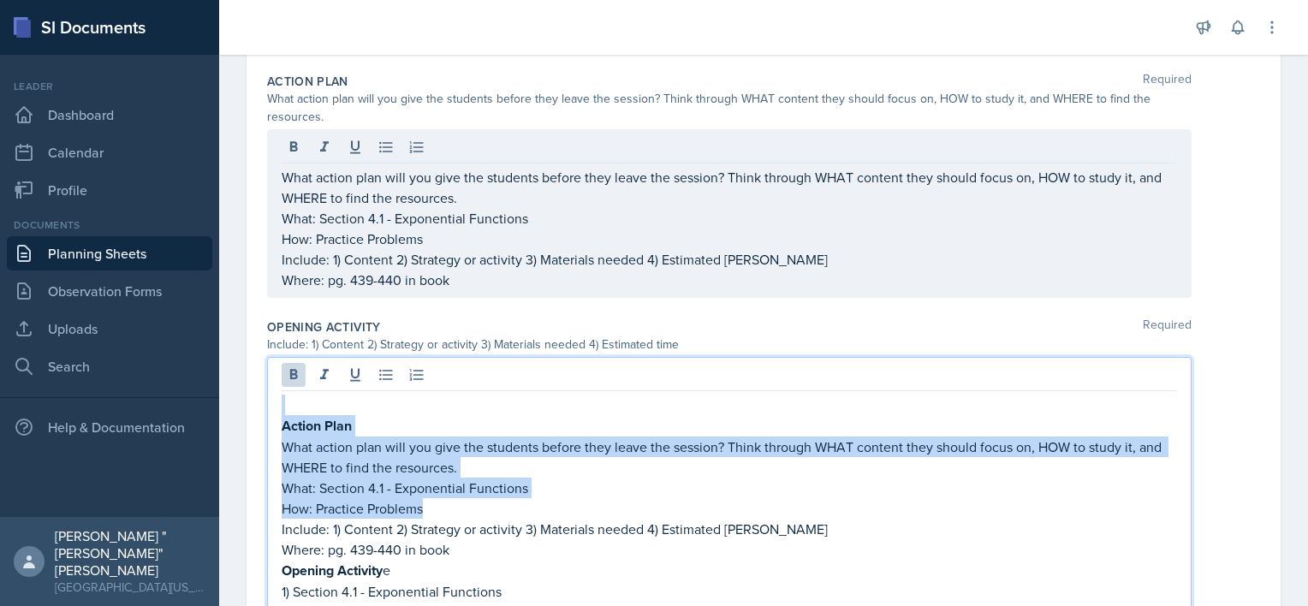
drag, startPoint x: 463, startPoint y: 511, endPoint x: 229, endPoint y: 397, distance: 260.0
click at [229, 397] on div "Date [DATE] [DATE] 27 28 29 30 31 1 2 3 4 5 6 7 8 9 10 11 12 13 14 15 16 17 18 …" at bounding box center [763, 595] width 1089 height 1793
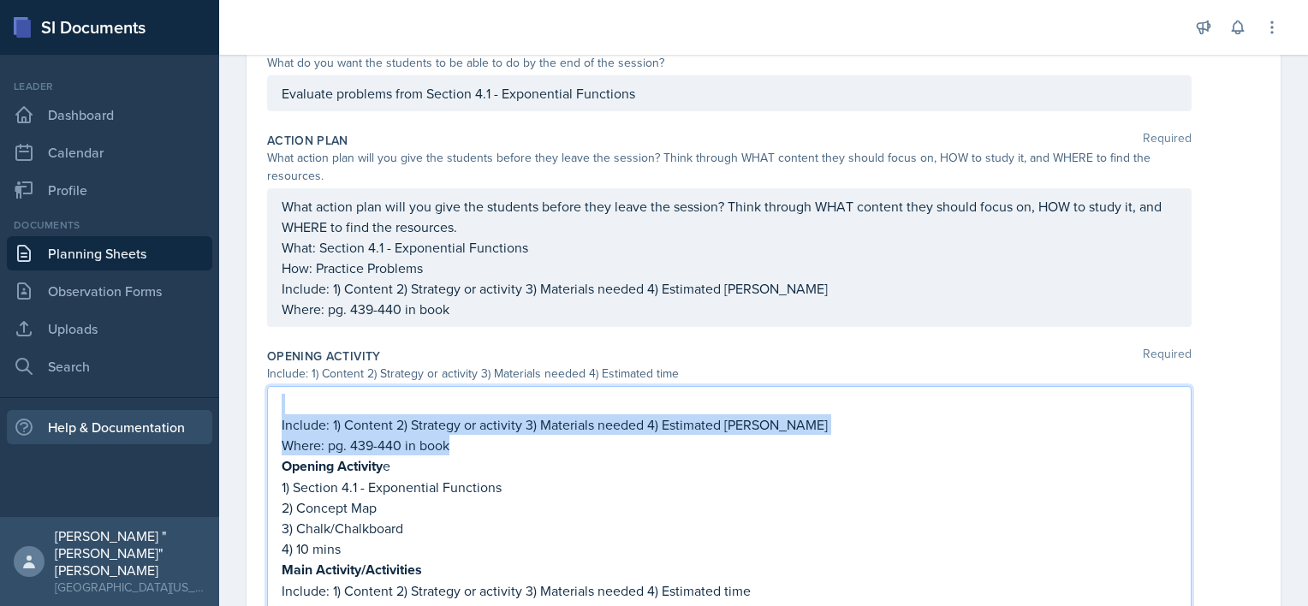
drag, startPoint x: 483, startPoint y: 445, endPoint x: 202, endPoint y: 411, distance: 282.9
click at [202, 411] on div "SI Documents Leader Dashboard Calendar Profile Documents Planning Sheets Observ…" at bounding box center [654, 303] width 1308 height 606
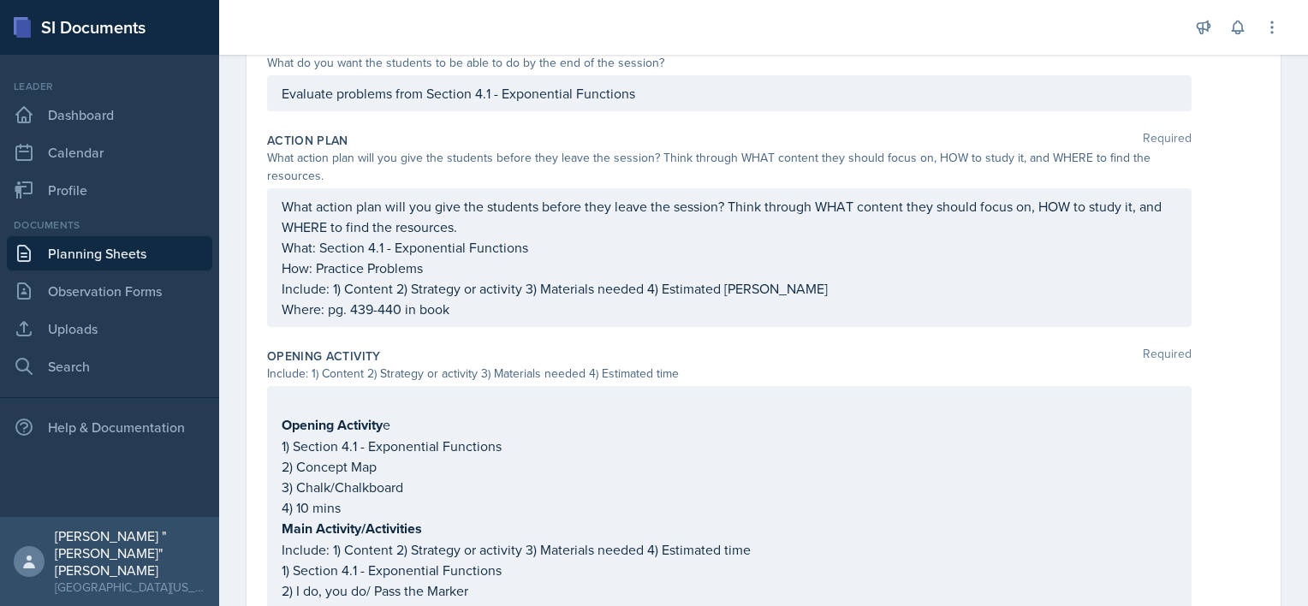
drag, startPoint x: 277, startPoint y: 428, endPoint x: 280, endPoint y: 439, distance: 11.6
click at [280, 439] on div "Opening Activity e 1) Section 4.1 - Exponential Functions 2) Concept Map 3) Cha…" at bounding box center [729, 590] width 925 height 408
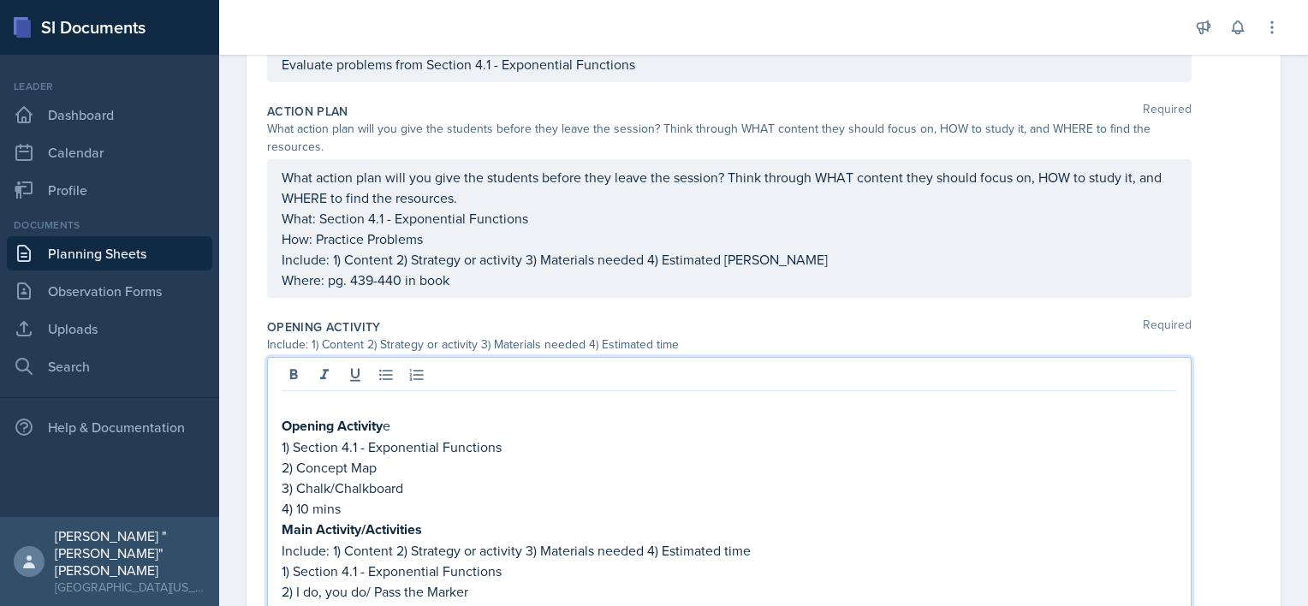
click at [284, 431] on strong "Opening Activity" at bounding box center [332, 426] width 101 height 20
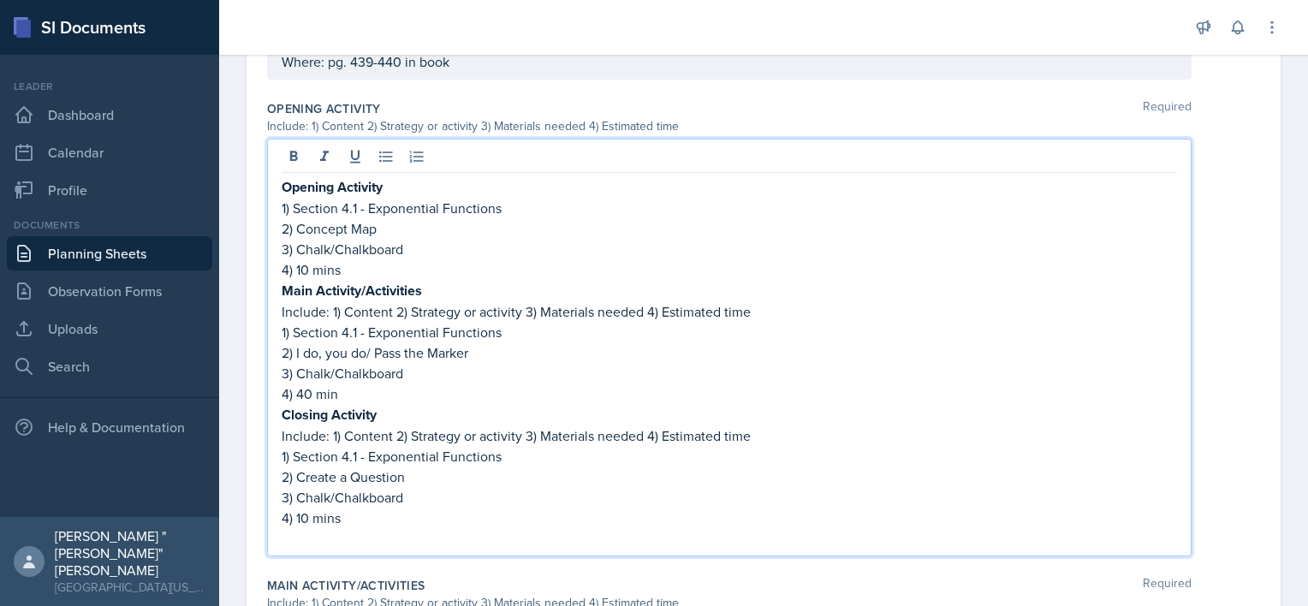
scroll to position [642, 0]
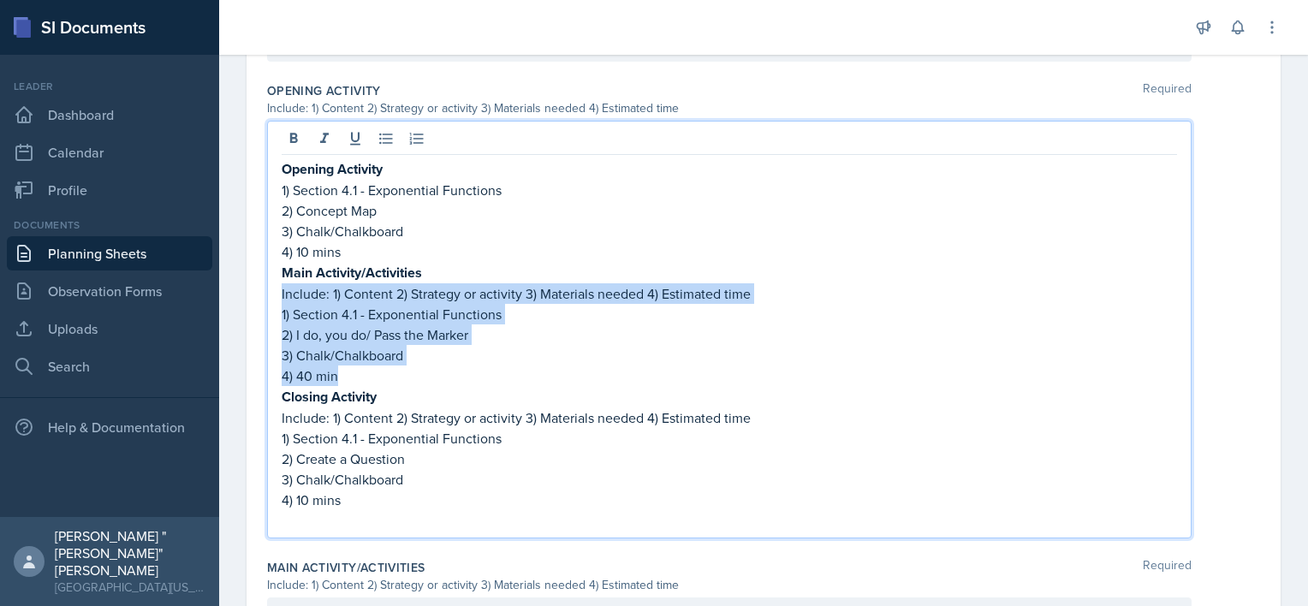
drag, startPoint x: 426, startPoint y: 363, endPoint x: 281, endPoint y: 295, distance: 160.9
click at [282, 295] on div "Opening Activity 1) Section 4.1 - Exponential Functions 2) Concept Map 3) Chalk…" at bounding box center [730, 344] width 896 height 372
copy div "Include: 1) Content 2) Strategy or activity 3) Materials needed 4) Estimated ti…"
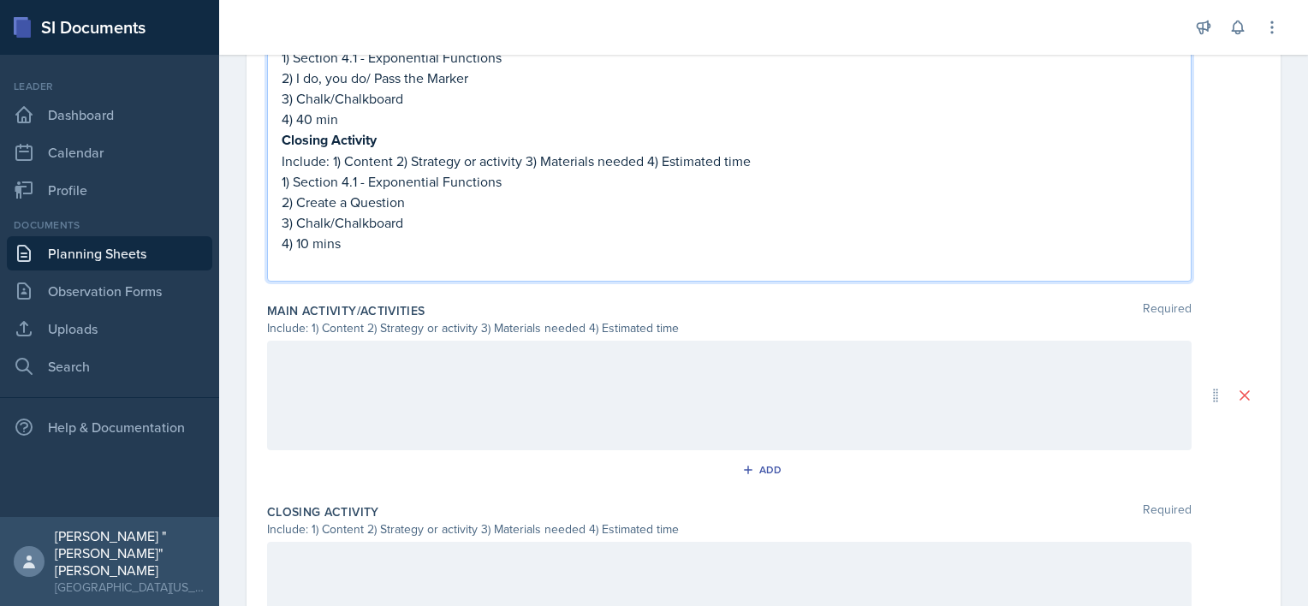
click at [438, 407] on div at bounding box center [729, 396] width 925 height 110
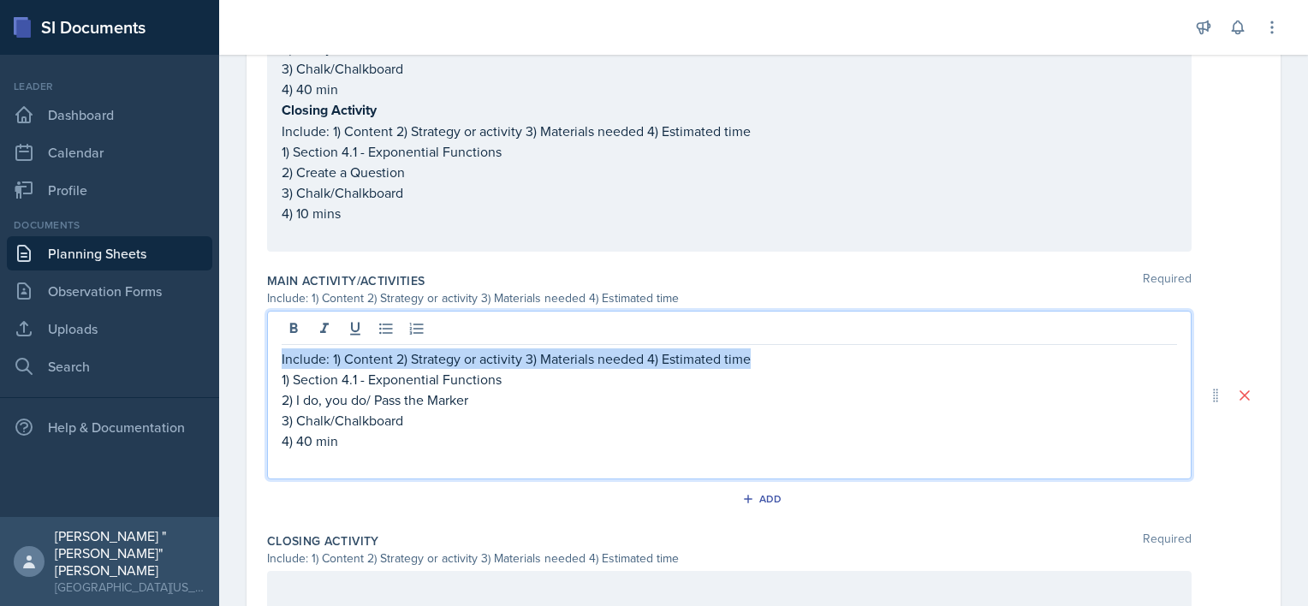
drag, startPoint x: 769, startPoint y: 359, endPoint x: 226, endPoint y: 356, distance: 542.8
click at [226, 356] on div "Date [DATE] [DATE] 27 28 29 30 31 1 2 3 4 5 6 7 8 9 10 11 12 13 14 15 16 17 18 …" at bounding box center [763, 48] width 1089 height 1627
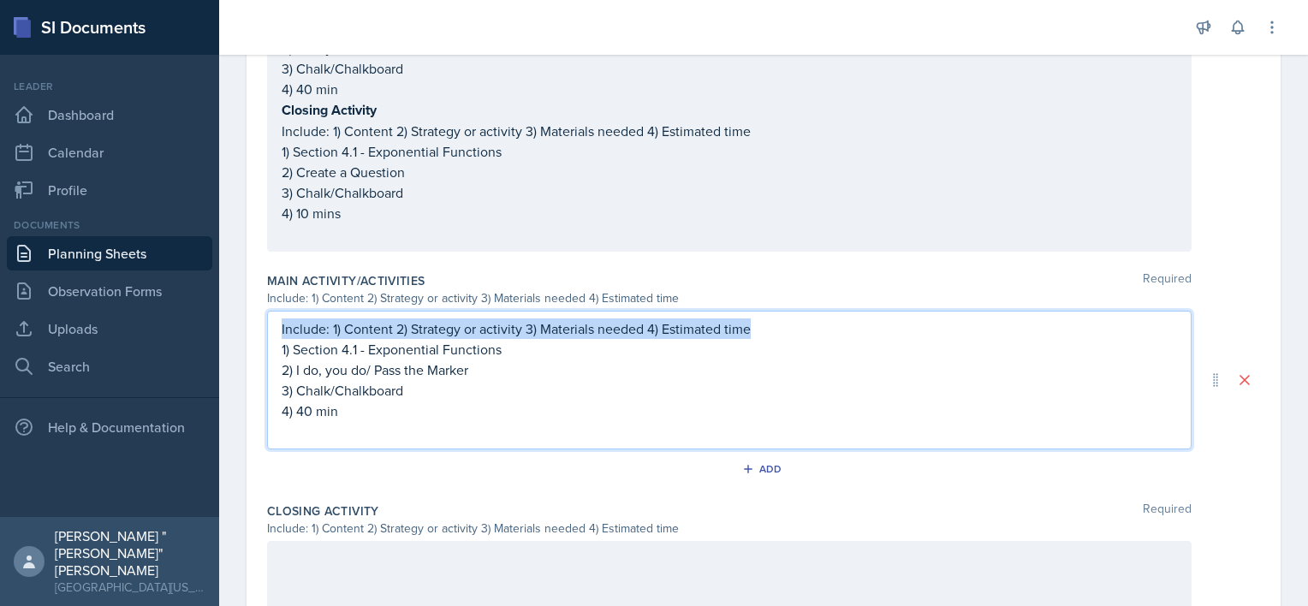
scroll to position [870, 0]
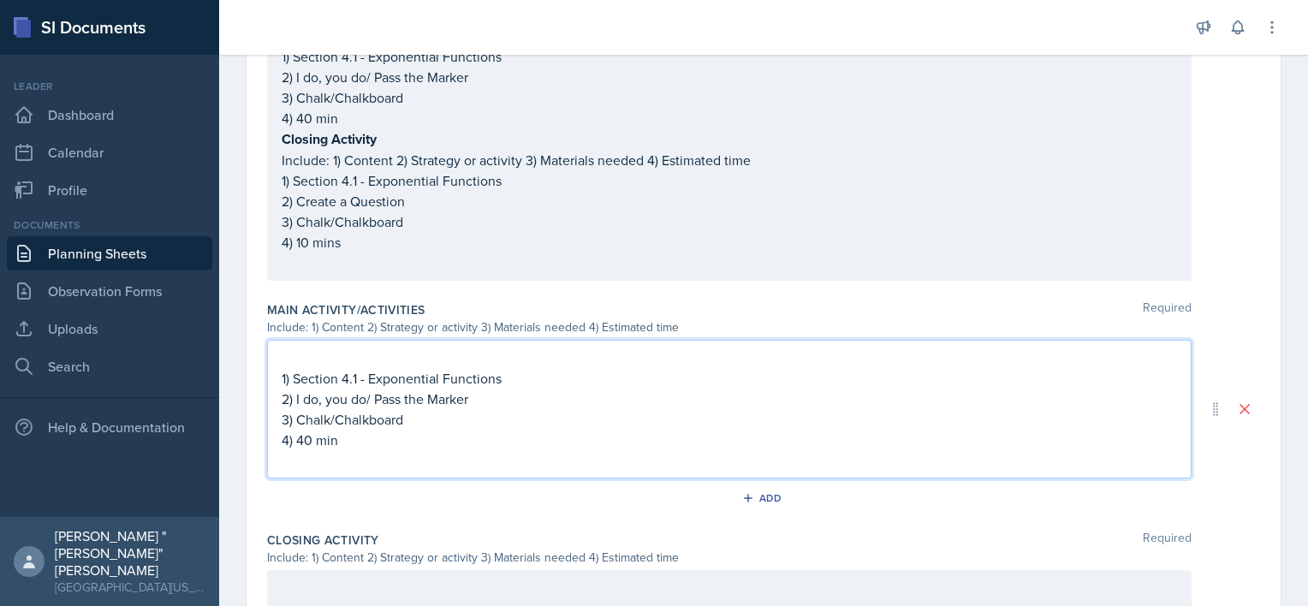
click at [282, 378] on p "1) Section 4.1 - Exponential Functions" at bounding box center [730, 378] width 896 height 21
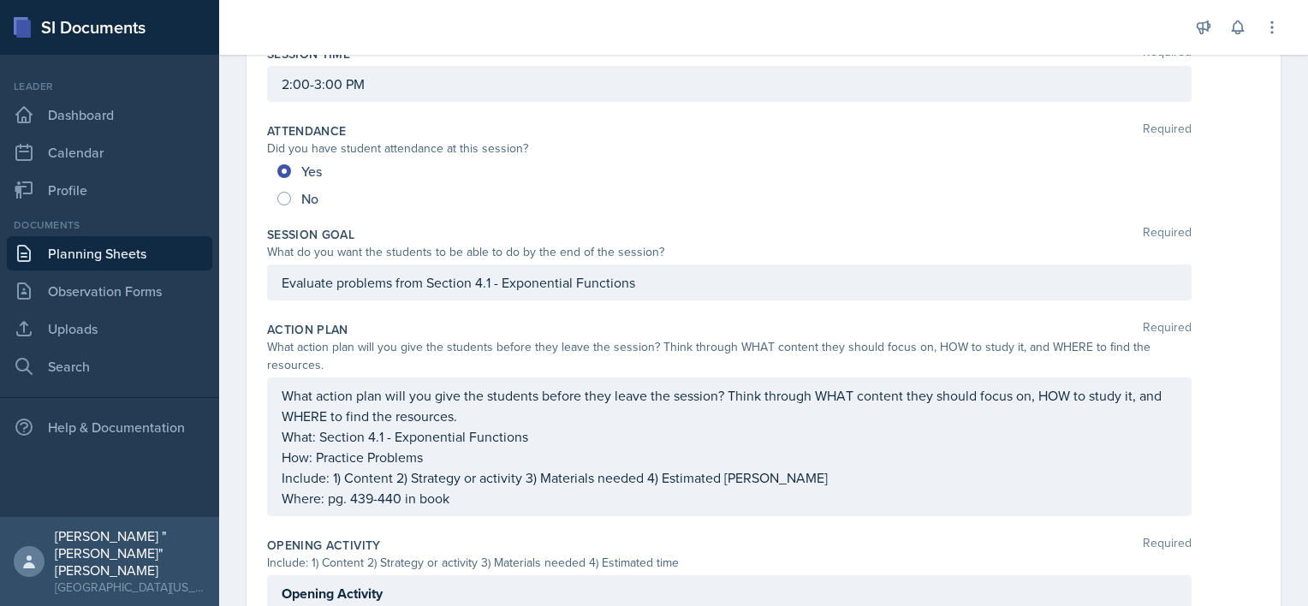
scroll to position [185, 0]
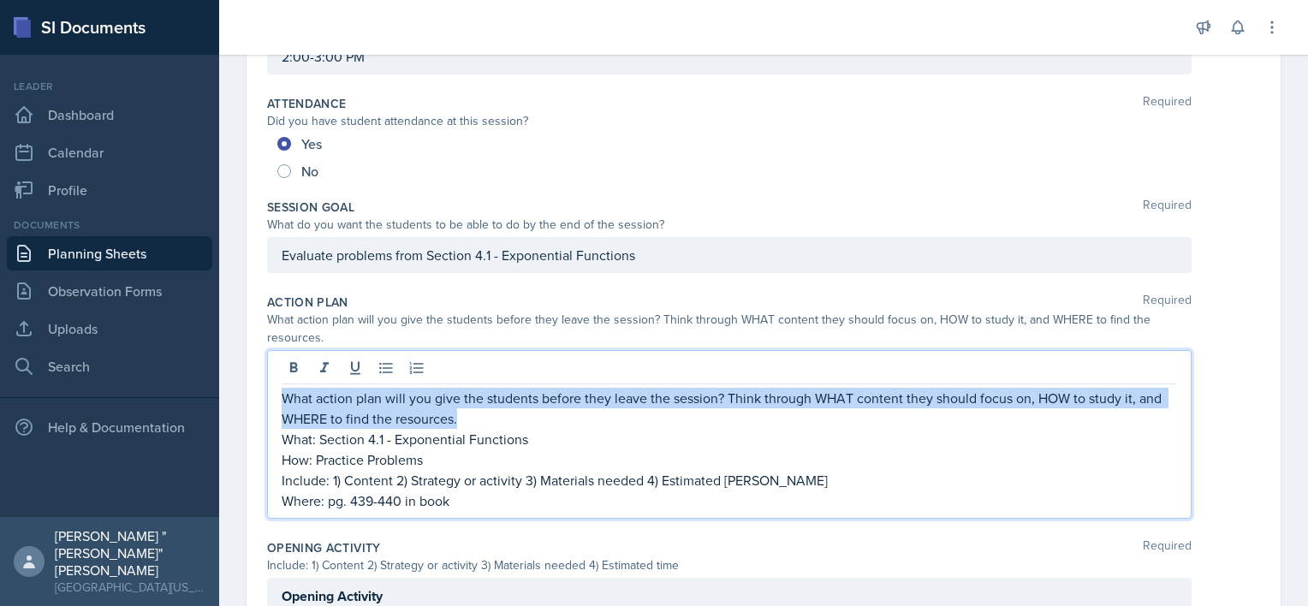
drag, startPoint x: 485, startPoint y: 412, endPoint x: 265, endPoint y: 390, distance: 220.3
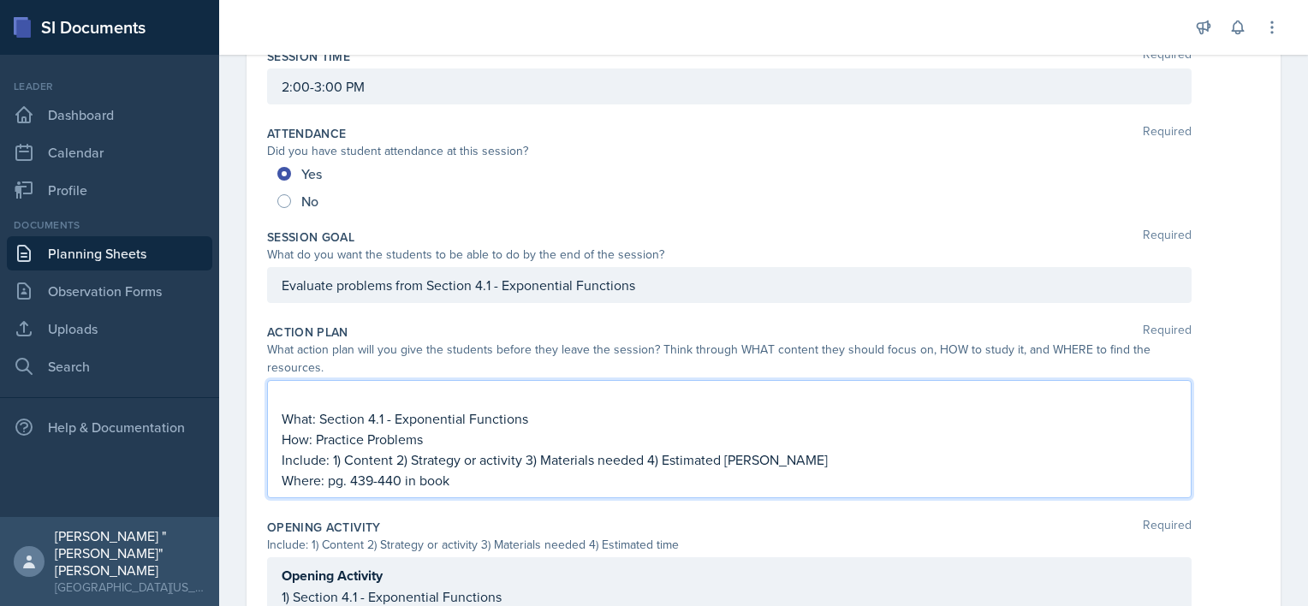
click at [277, 420] on div "What: Section 4.1 - Exponential Functions How: Practice Problems Include: 1) Co…" at bounding box center [729, 439] width 925 height 118
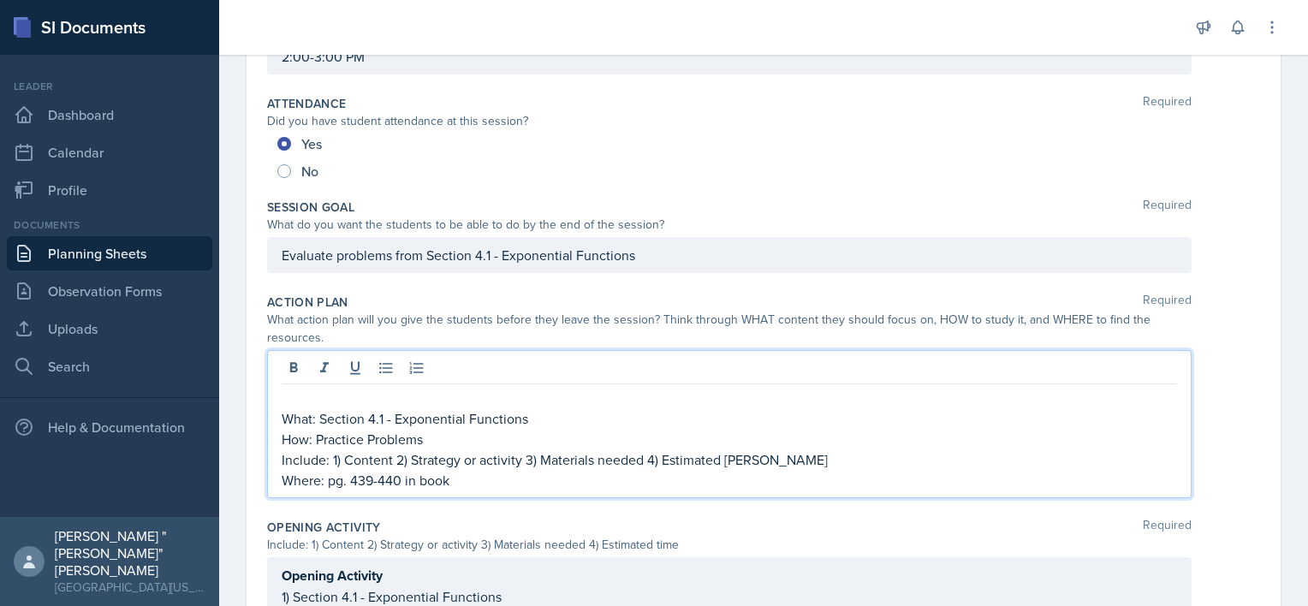
click at [284, 414] on p "What: Section 4.1 - Exponential Functions" at bounding box center [730, 418] width 896 height 21
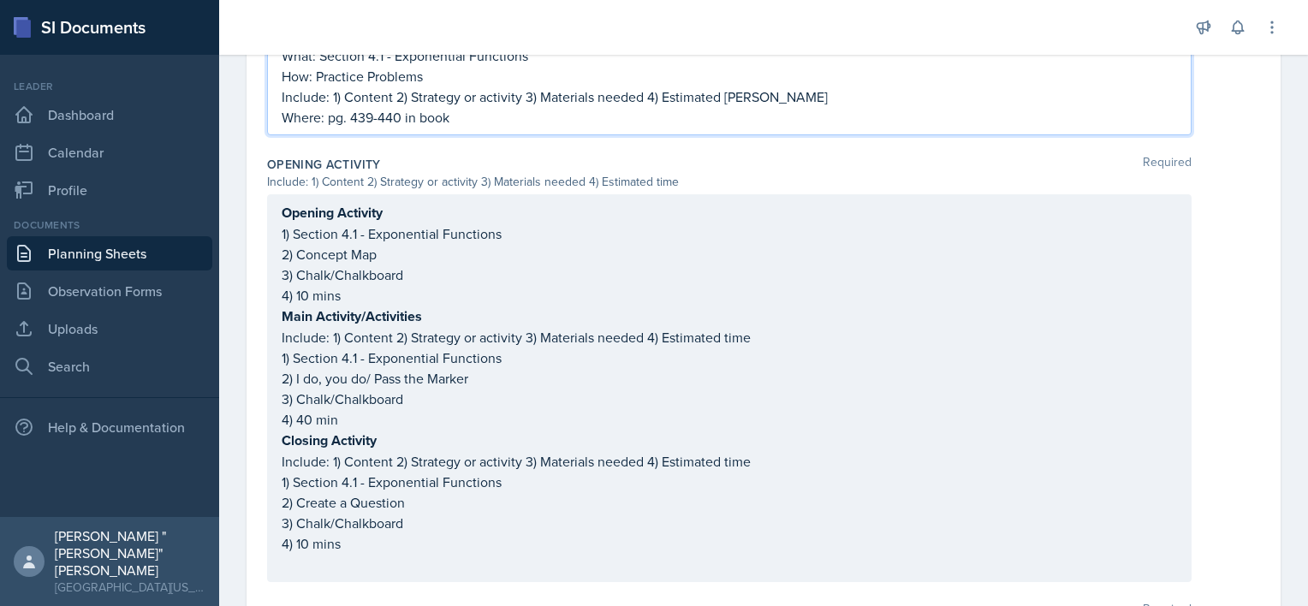
scroll to position [587, 0]
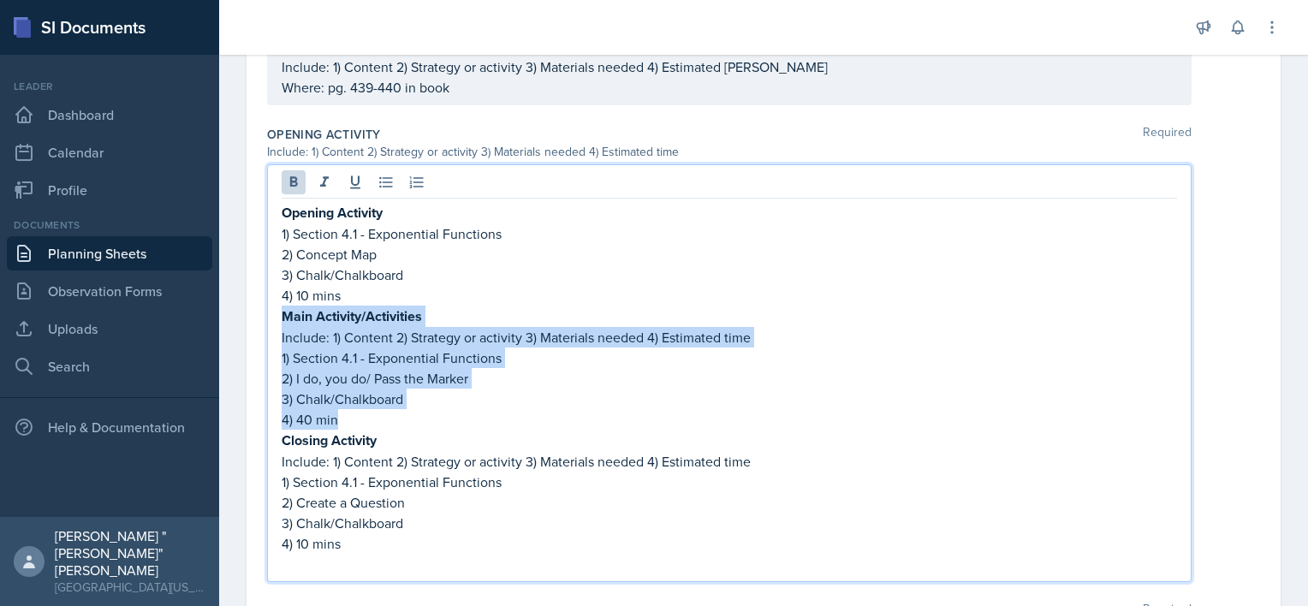
drag, startPoint x: 396, startPoint y: 416, endPoint x: 281, endPoint y: 315, distance: 152.9
click at [281, 315] on div "Opening Activity 1) Section 4.1 - Exponential Functions 2) Concept Map 3) Chalk…" at bounding box center [729, 373] width 925 height 418
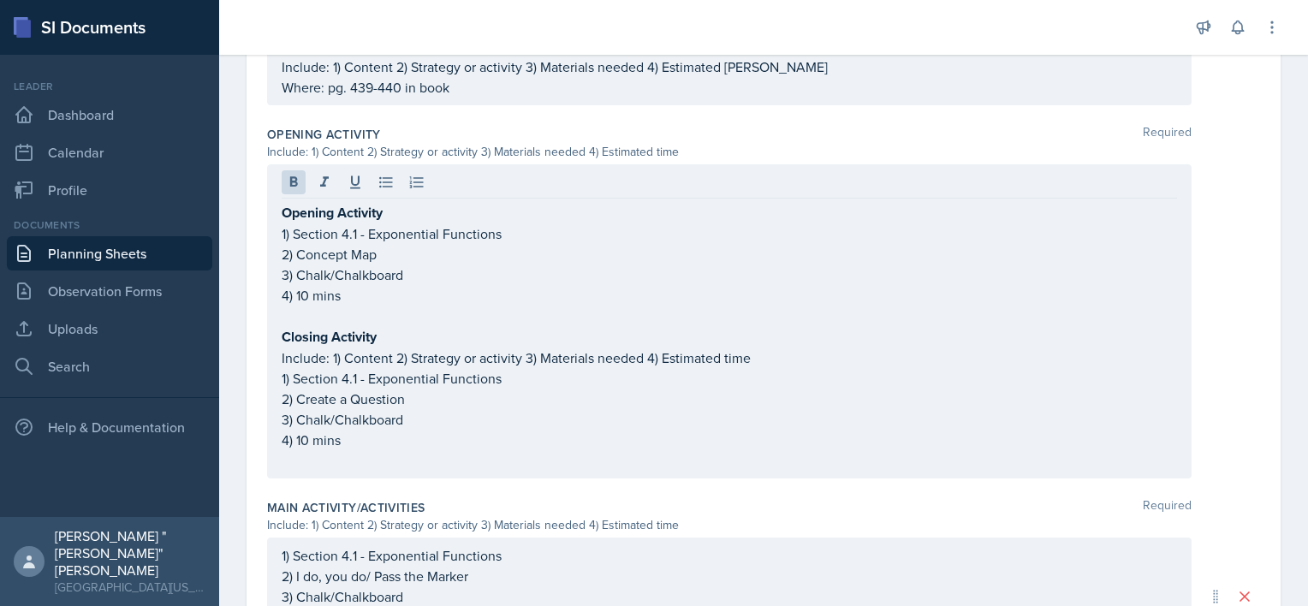
drag, startPoint x: 265, startPoint y: 368, endPoint x: 339, endPoint y: 418, distance: 89.5
click at [339, 418] on div "Date [DATE] [DATE] 27 28 29 30 31 1 2 3 4 5 6 7 8 9 10 11 12 13 14 15 16 17 18 …" at bounding box center [764, 287] width 1034 height 1420
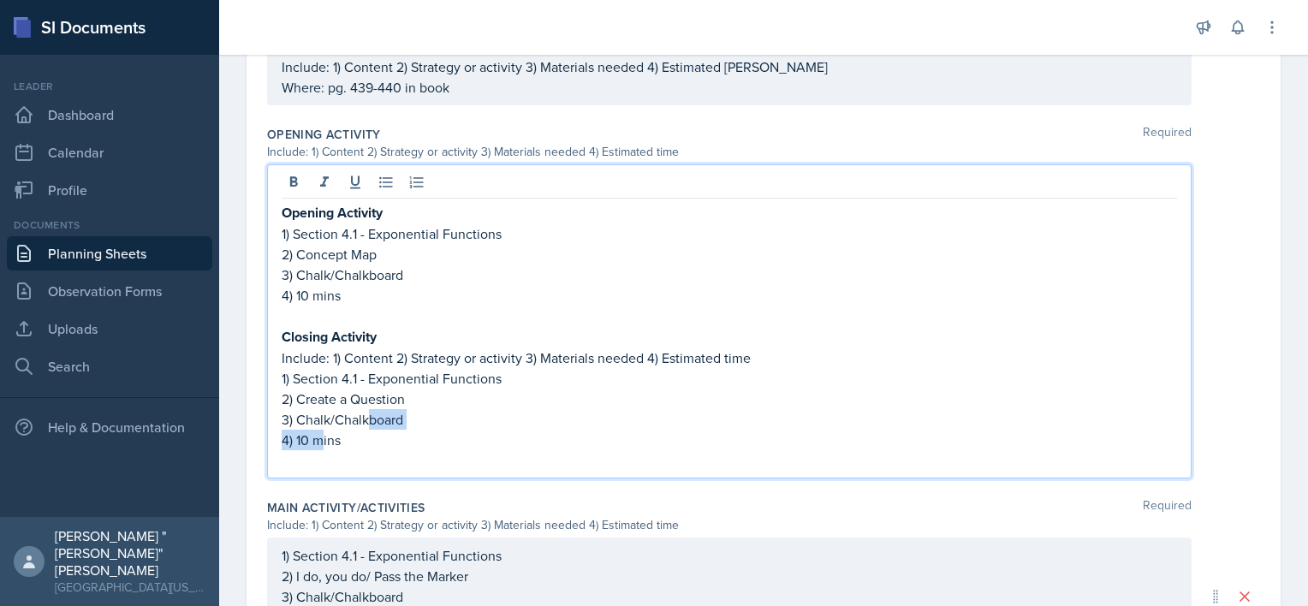
drag, startPoint x: 370, startPoint y: 425, endPoint x: 322, endPoint y: 436, distance: 49.2
click at [322, 436] on div "Opening Activity 1) Section 4.1 - Exponential Functions 2) Concept Map 3) Chalk…" at bounding box center [730, 336] width 896 height 269
click at [352, 444] on p "4) 10 mins" at bounding box center [730, 440] width 896 height 21
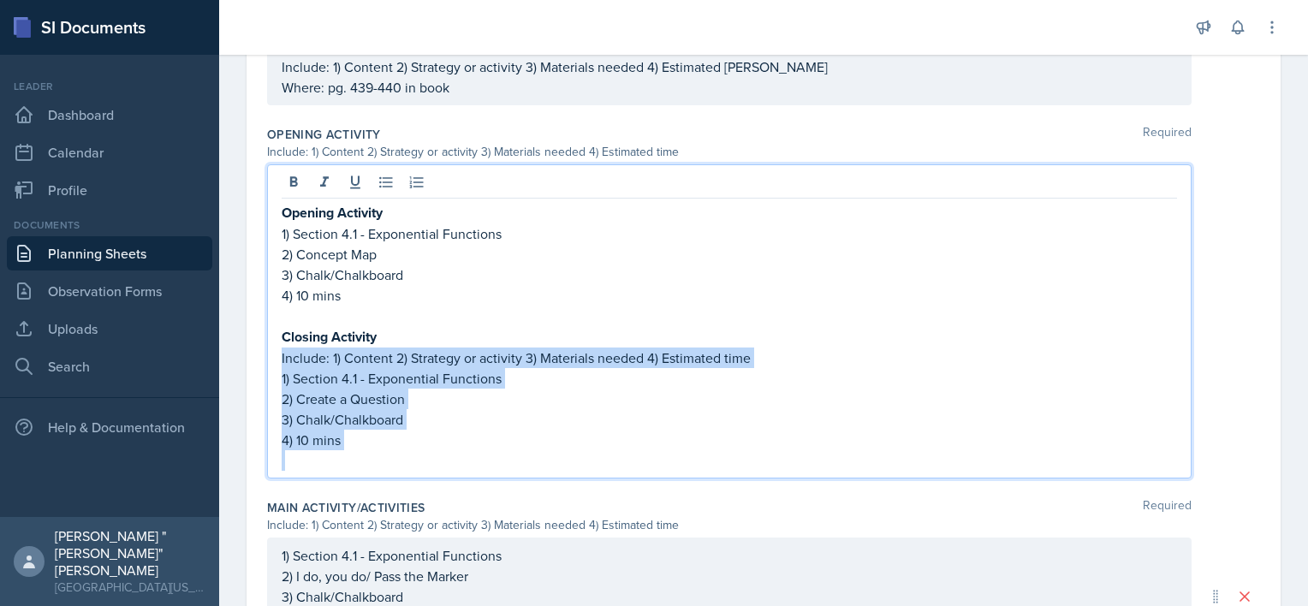
drag, startPoint x: 352, startPoint y: 444, endPoint x: 290, endPoint y: 359, distance: 104.8
click at [290, 359] on div "Opening Activity 1) Section 4.1 - Exponential Functions 2) Concept Map 3) Chalk…" at bounding box center [730, 336] width 896 height 269
copy div "Include: 1) Content 2) Strategy or activity 3) Materials needed 4) Estimated ti…"
click at [348, 464] on p at bounding box center [730, 460] width 896 height 21
drag, startPoint x: 348, startPoint y: 464, endPoint x: 284, endPoint y: 317, distance: 160.3
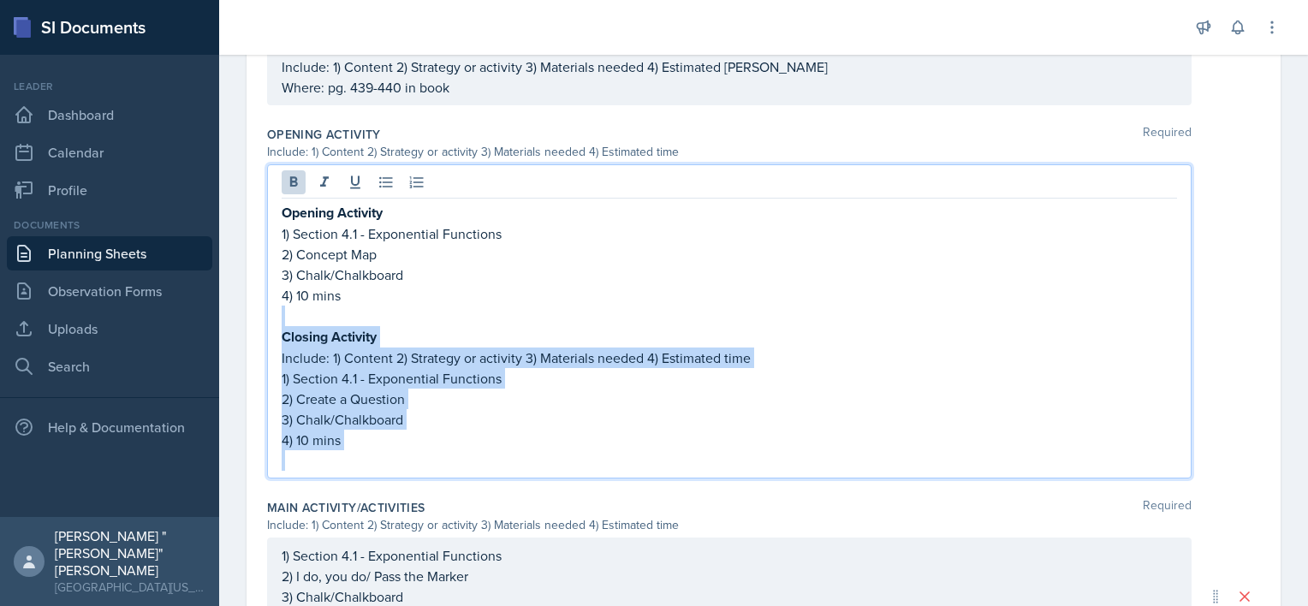
click at [284, 317] on div "Opening Activity 1) Section 4.1 - Exponential Functions 2) Concept Map 3) Chalk…" at bounding box center [730, 336] width 896 height 269
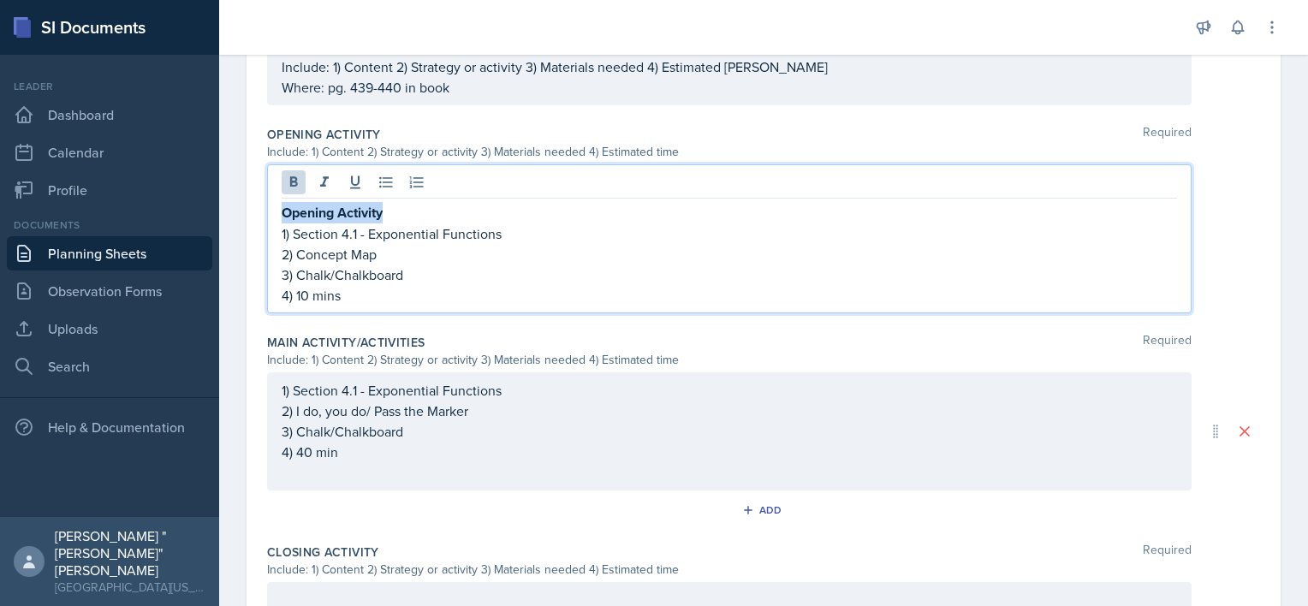
drag, startPoint x: 388, startPoint y: 211, endPoint x: 250, endPoint y: 211, distance: 137.8
click at [253, 213] on div "Date [DATE] [DATE] 27 28 29 30 31 1 2 3 4 5 6 7 8 9 10 11 12 13 14 15 16 17 18 …" at bounding box center [764, 204] width 1034 height 1255
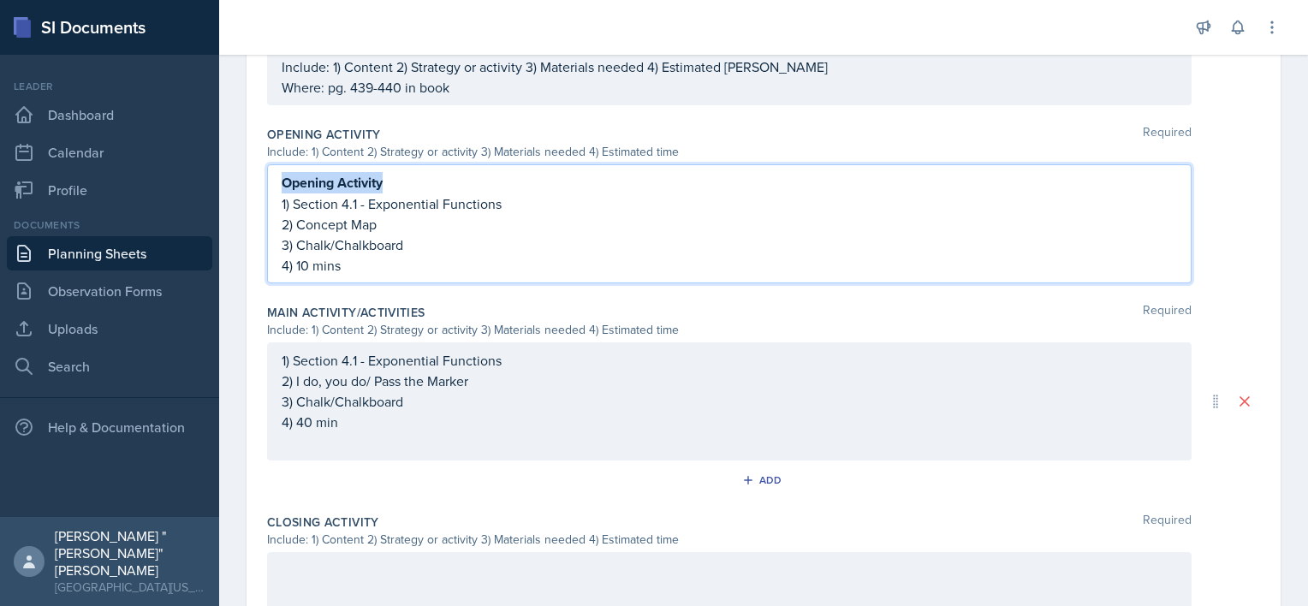
scroll to position [527, 0]
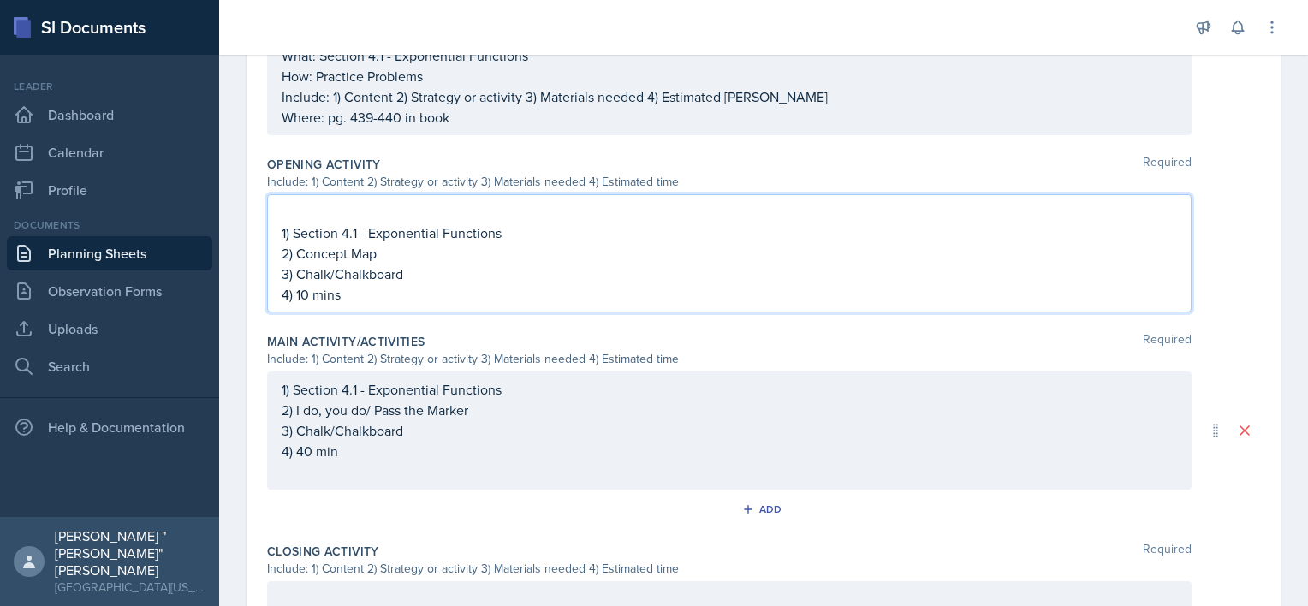
click at [282, 224] on p "1) Section 4.1 - Exponential Functions" at bounding box center [730, 233] width 896 height 21
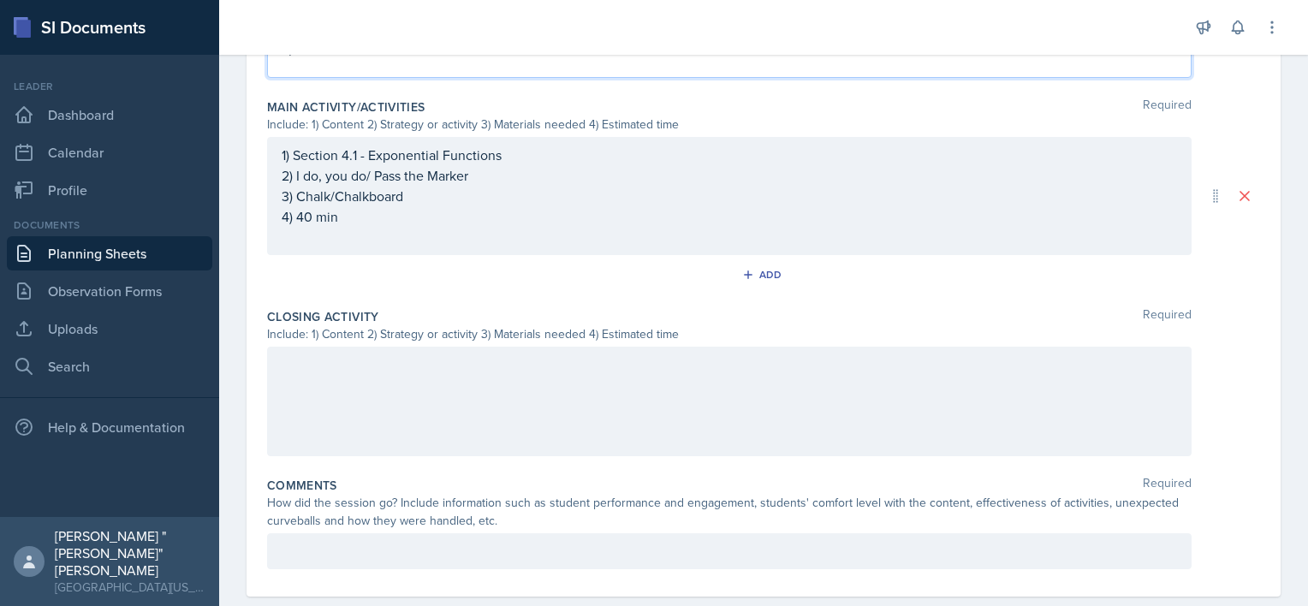
scroll to position [783, 0]
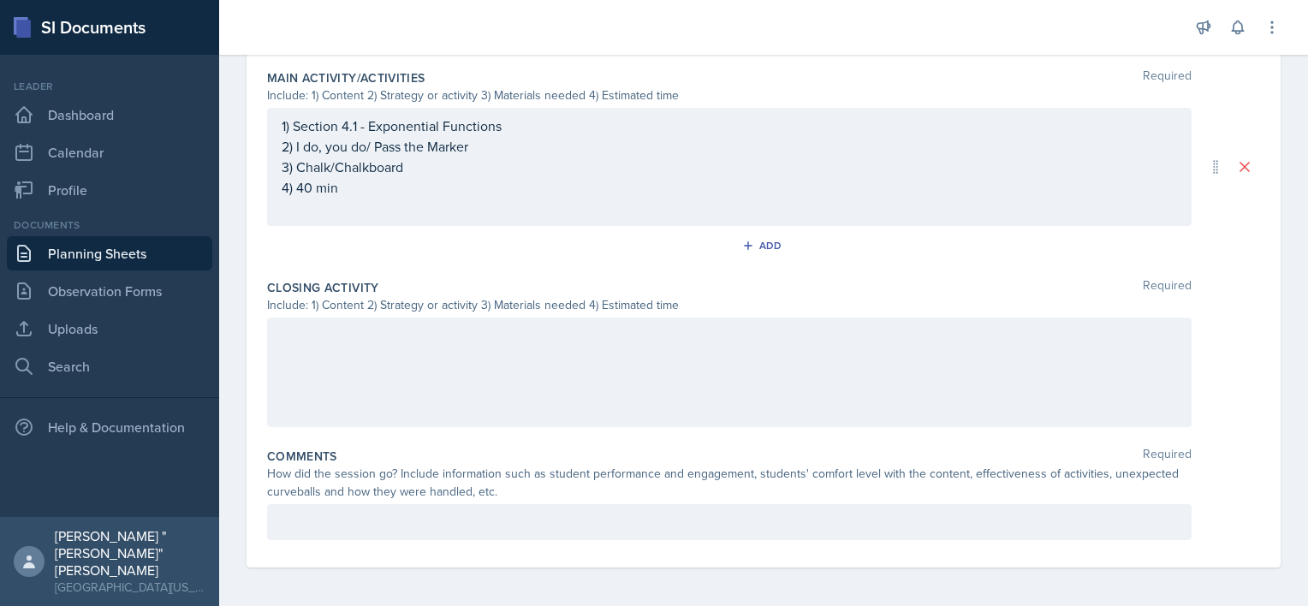
click at [425, 355] on div at bounding box center [729, 373] width 925 height 110
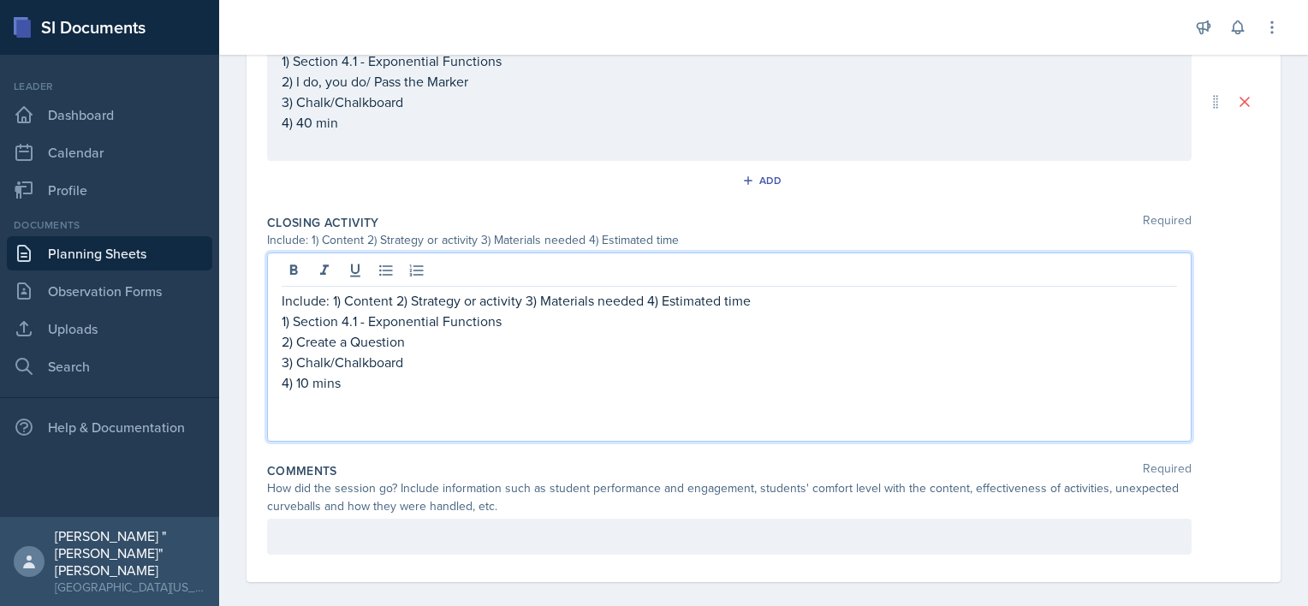
scroll to position [861, 0]
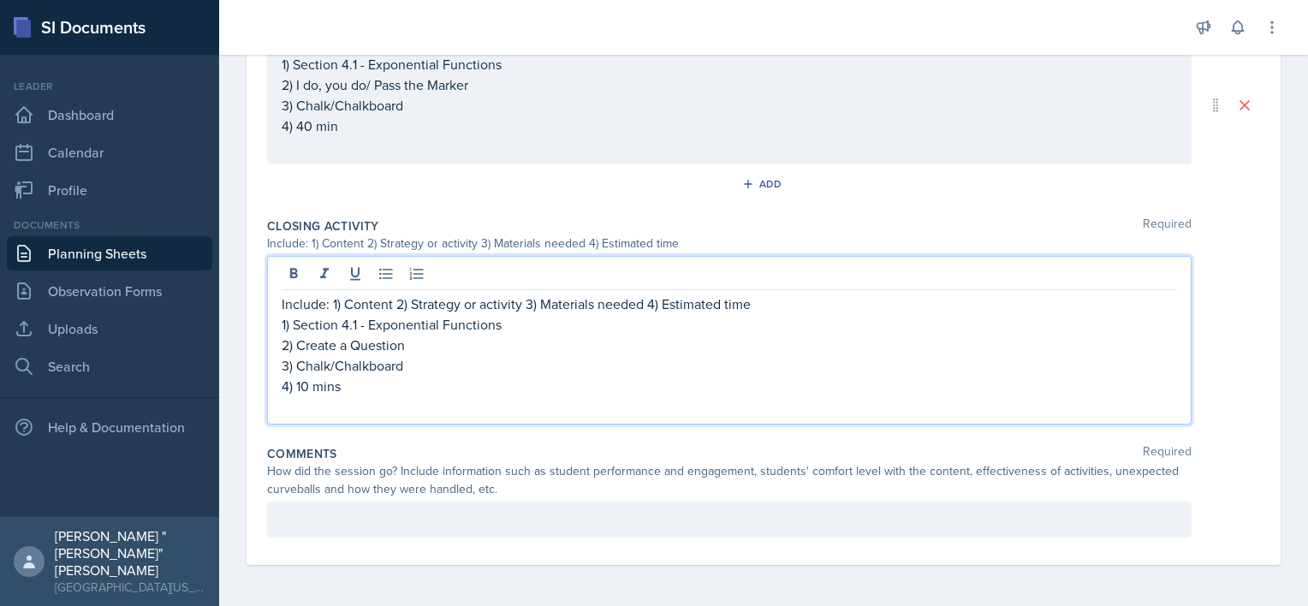
click at [445, 513] on div at bounding box center [729, 520] width 925 height 36
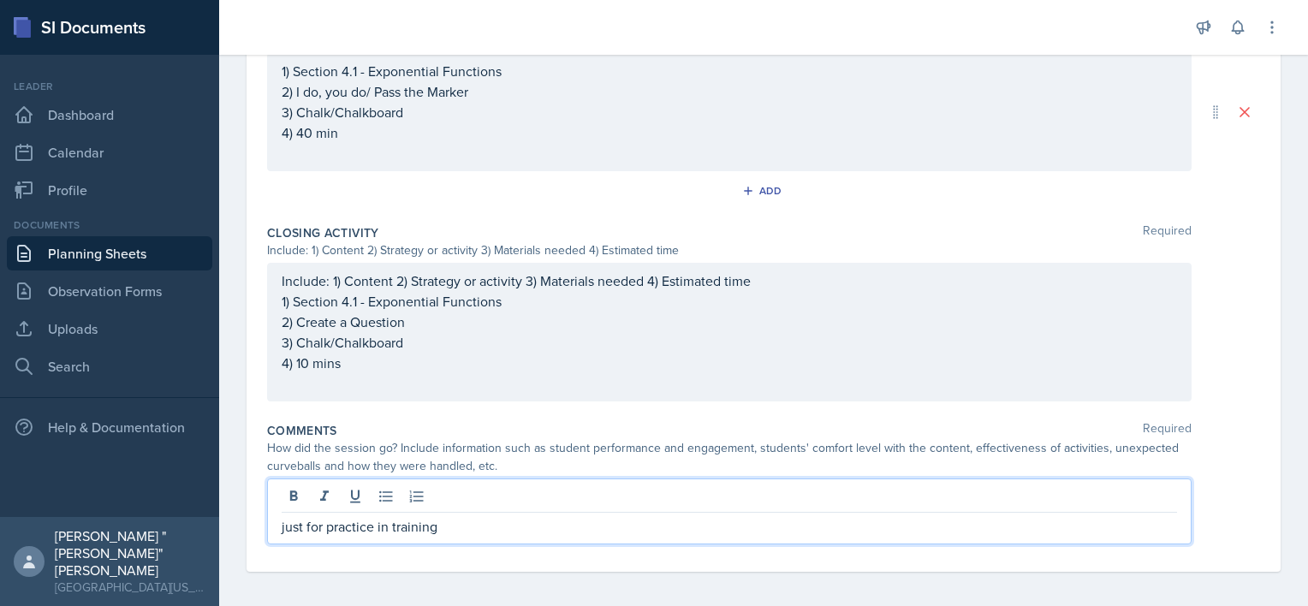
scroll to position [841, 0]
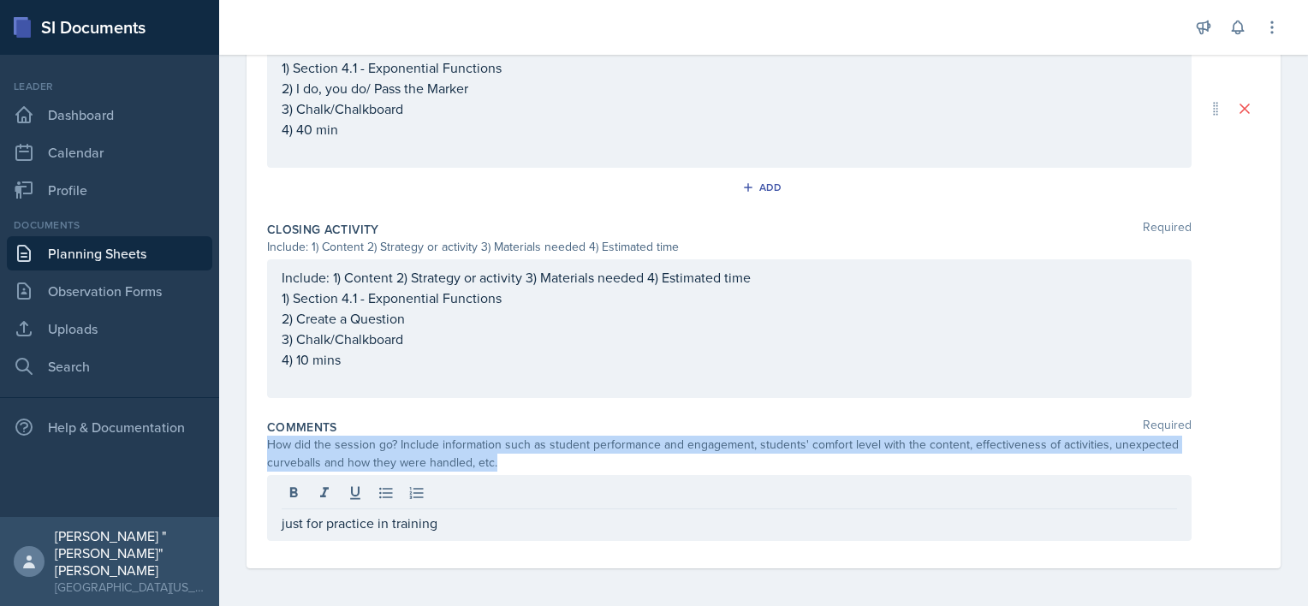
drag, startPoint x: 1277, startPoint y: 456, endPoint x: 1248, endPoint y: 406, distance: 57.1
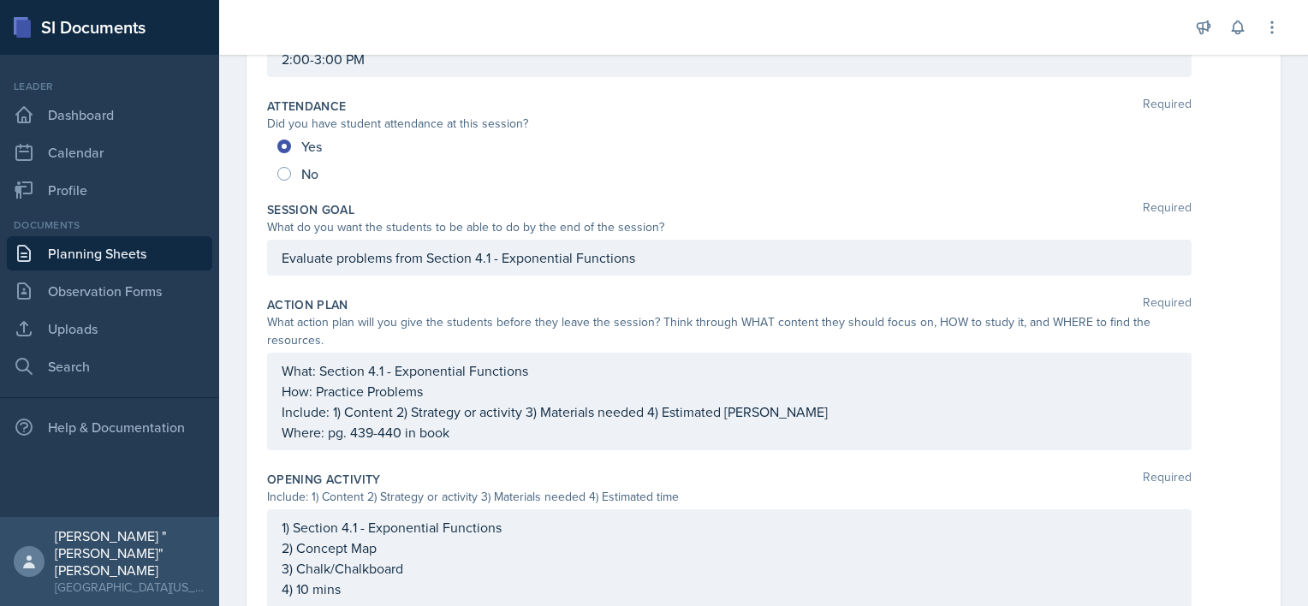
scroll to position [0, 0]
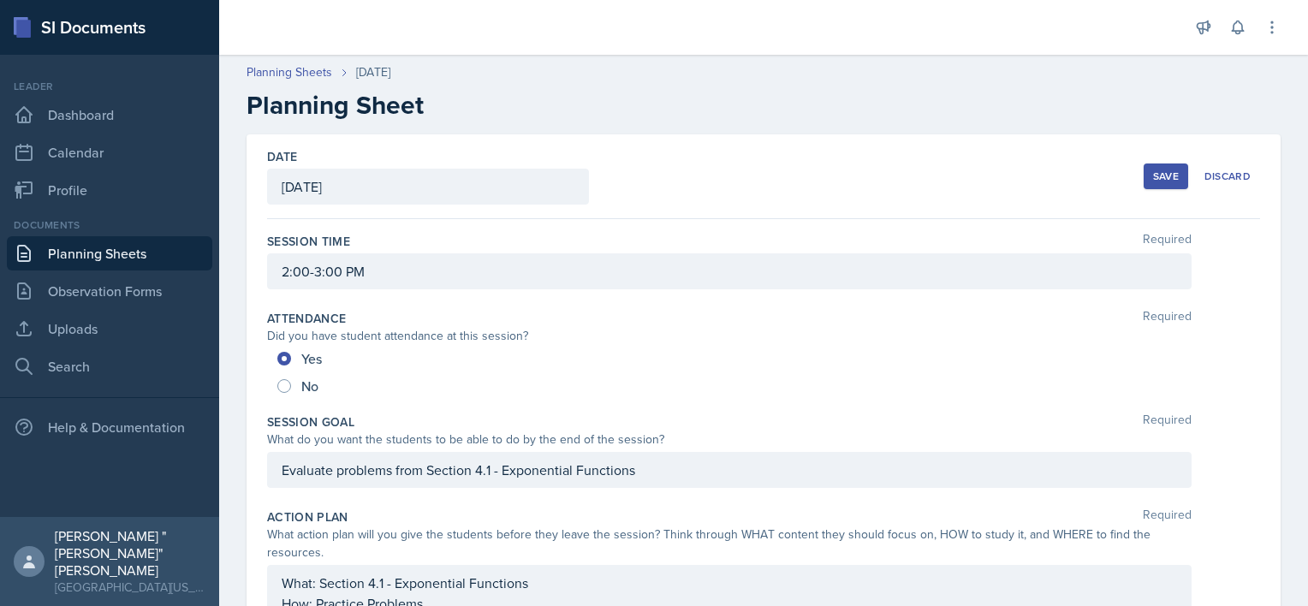
click at [1153, 176] on div "Save" at bounding box center [1166, 177] width 26 height 14
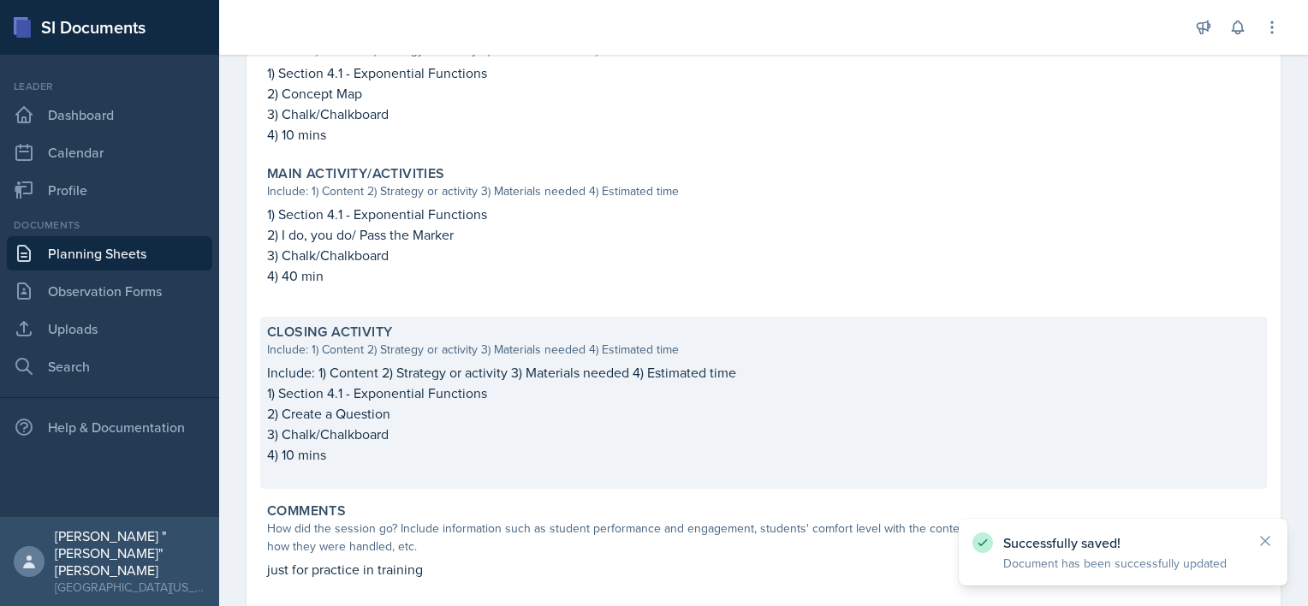
scroll to position [690, 0]
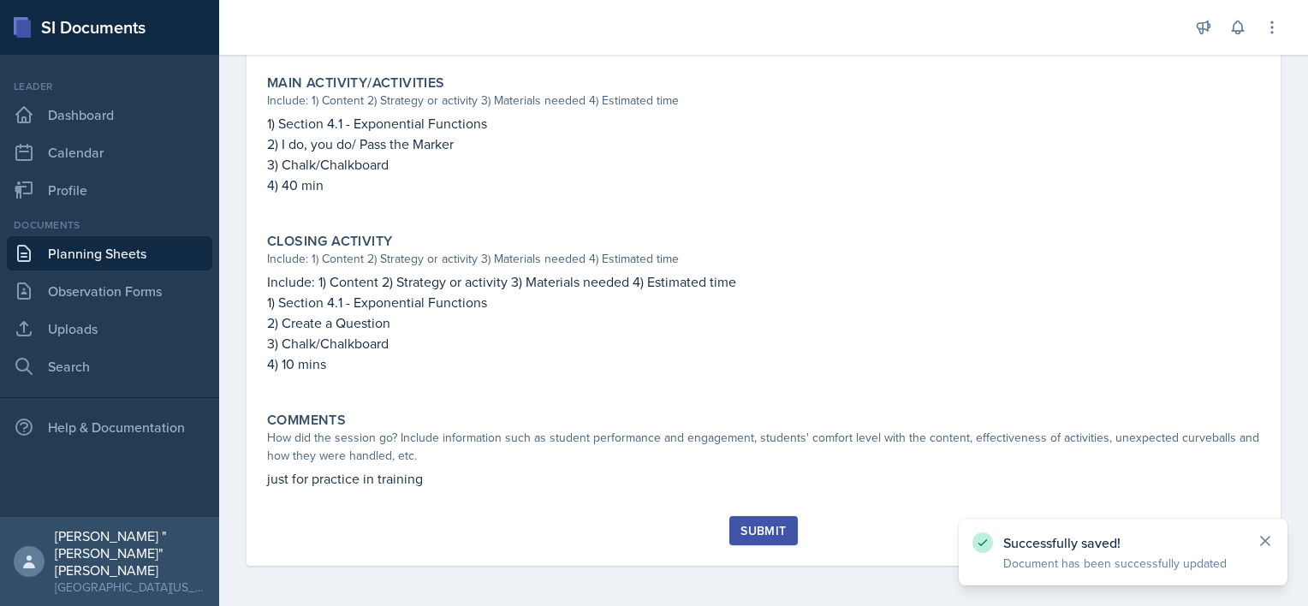
click at [1264, 539] on icon at bounding box center [1265, 541] width 9 height 9
click at [758, 519] on button "Submit" at bounding box center [763, 530] width 68 height 29
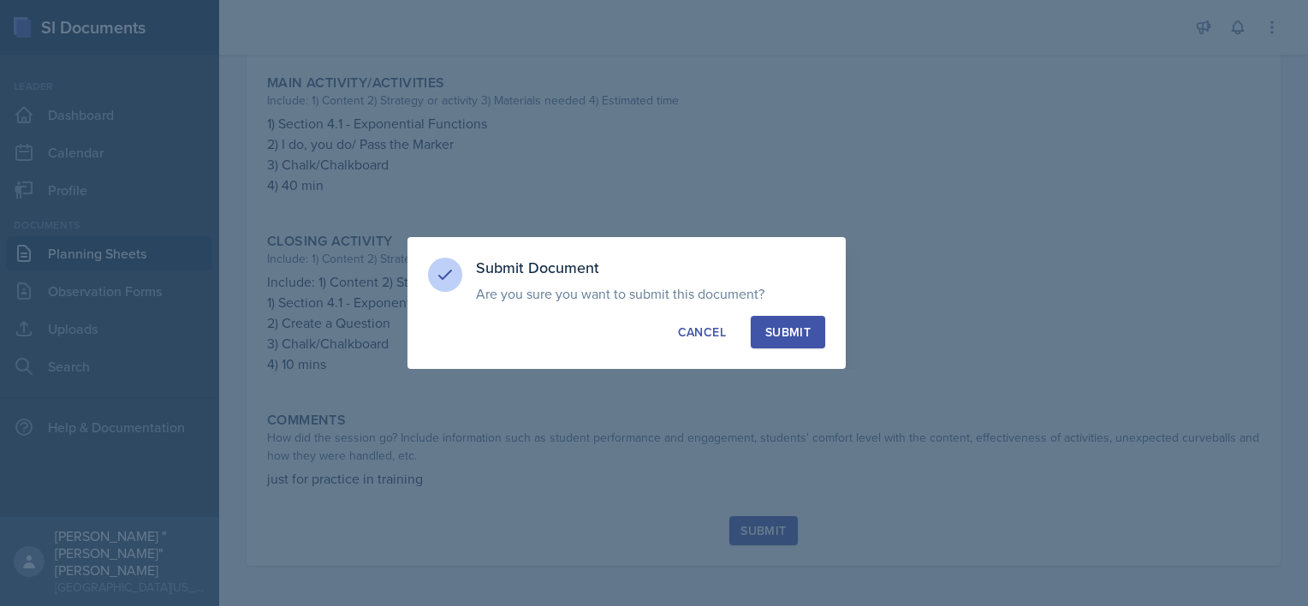
click at [788, 339] on div "Submit" at bounding box center [787, 332] width 45 height 17
radio input "true"
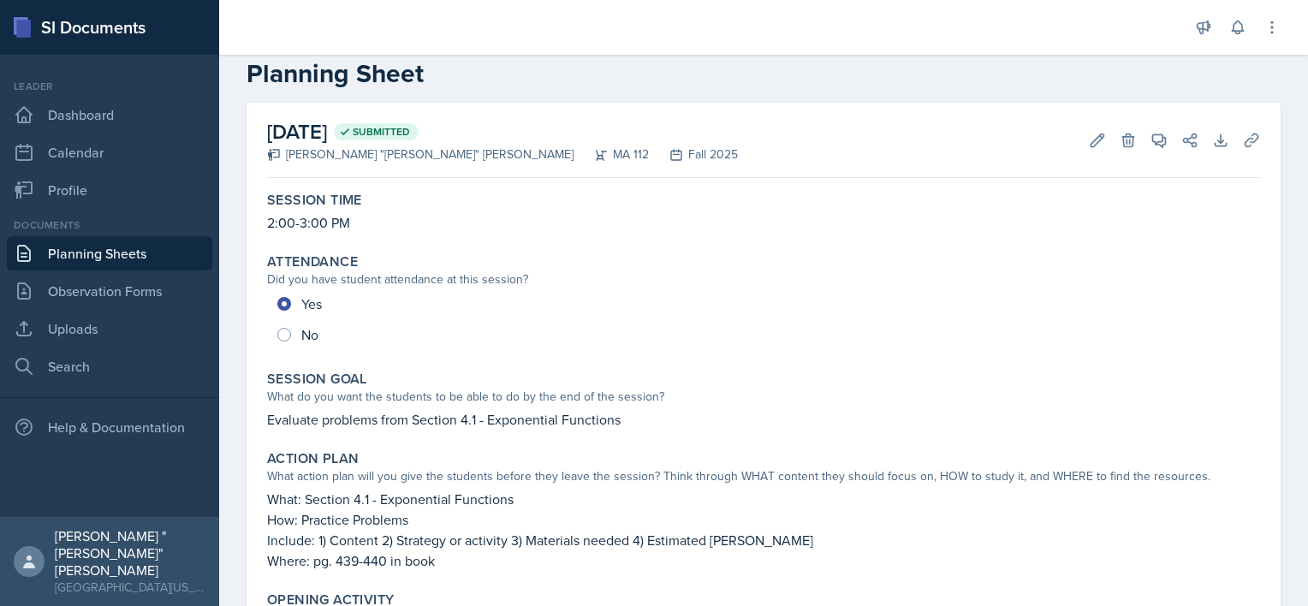
scroll to position [0, 0]
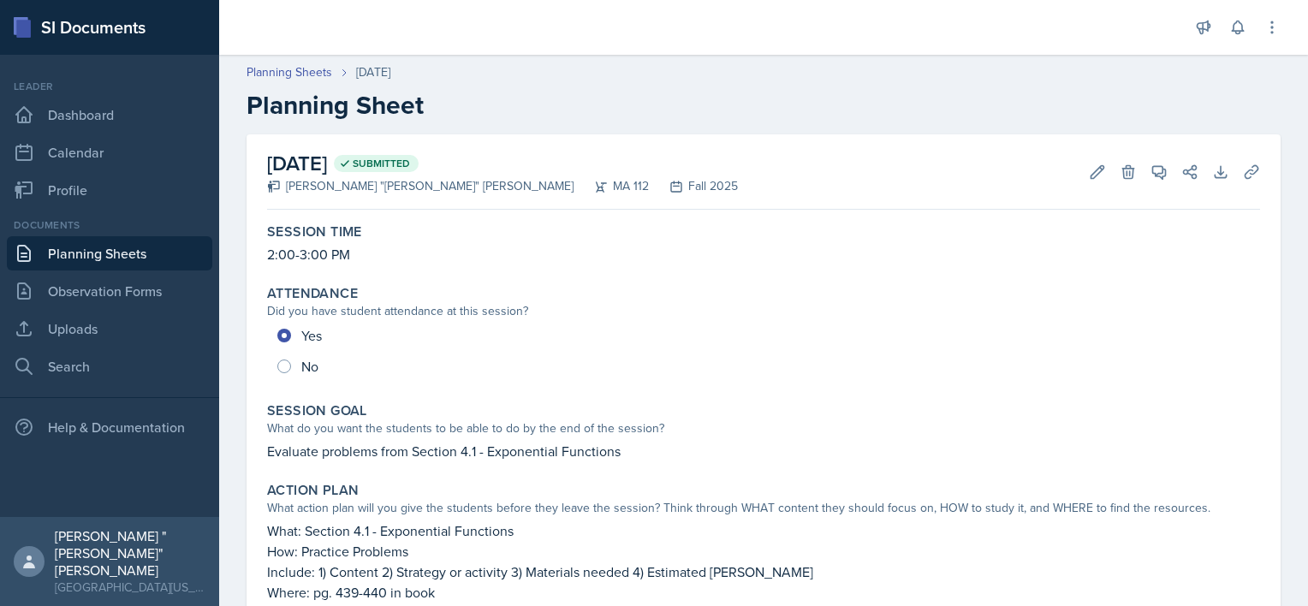
click at [1065, 159] on div "[DATE] Submitted [PERSON_NAME] "[PERSON_NAME]" [PERSON_NAME] MA 112 Fall 2025 E…" at bounding box center [763, 171] width 993 height 75
click at [1082, 173] on button "Edit" at bounding box center [1097, 172] width 31 height 31
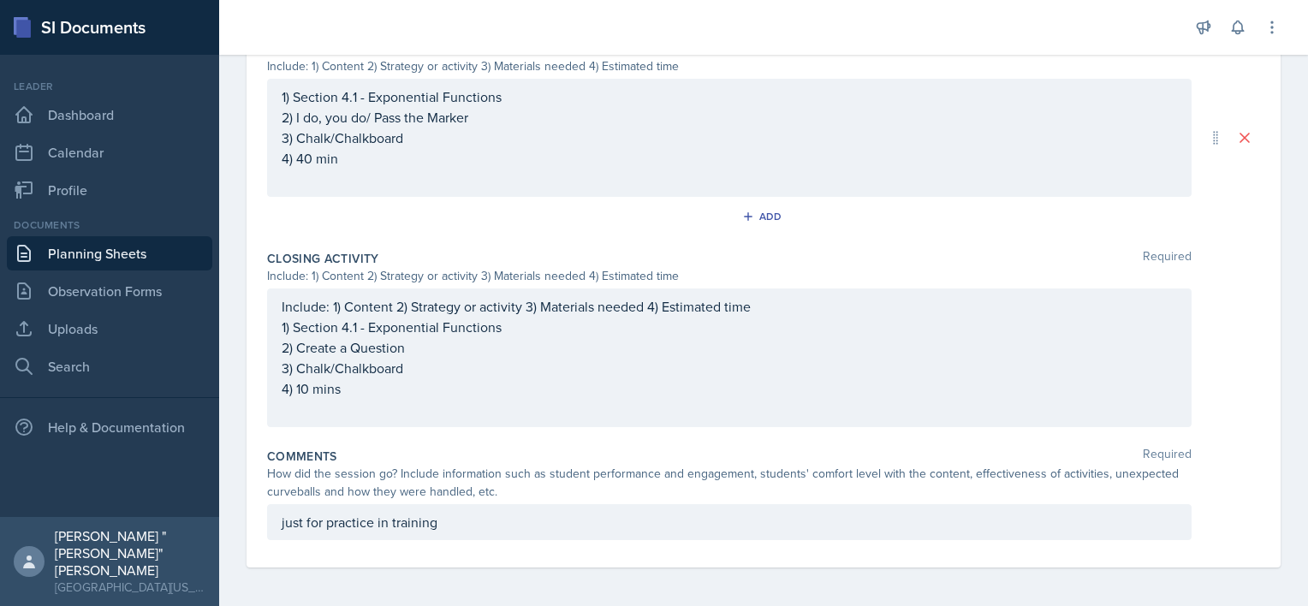
scroll to position [841, 0]
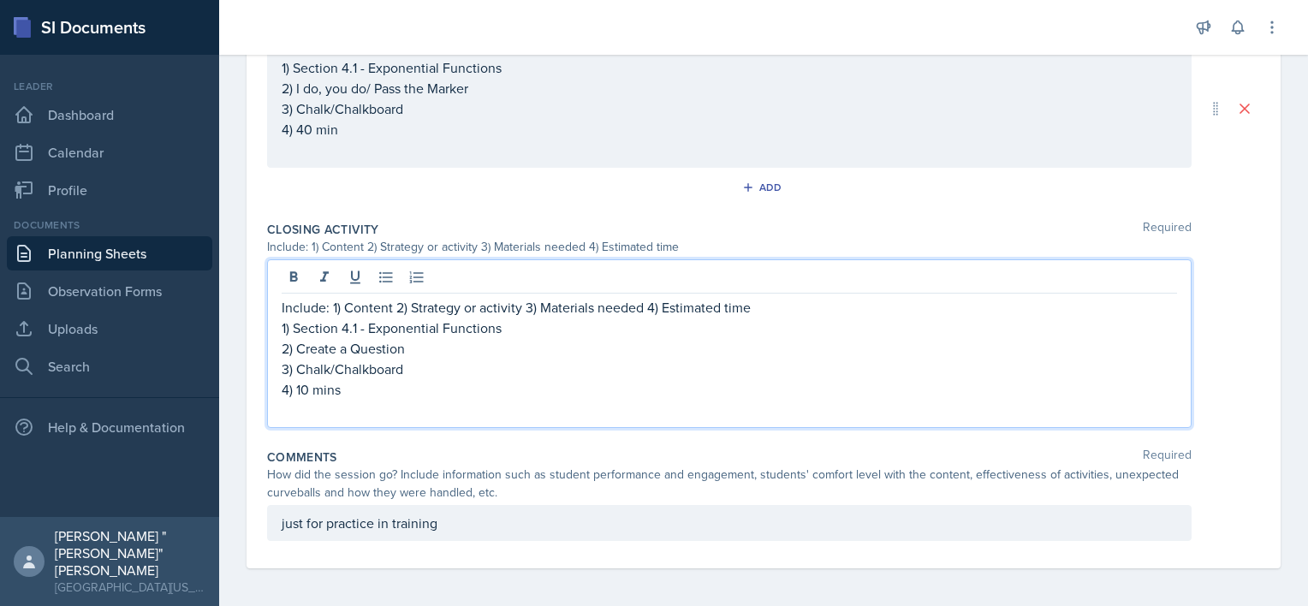
click at [746, 301] on p "Include: 1) Content 2) Strategy or activity 3) Materials needed 4) Estimated ti…" at bounding box center [730, 307] width 896 height 21
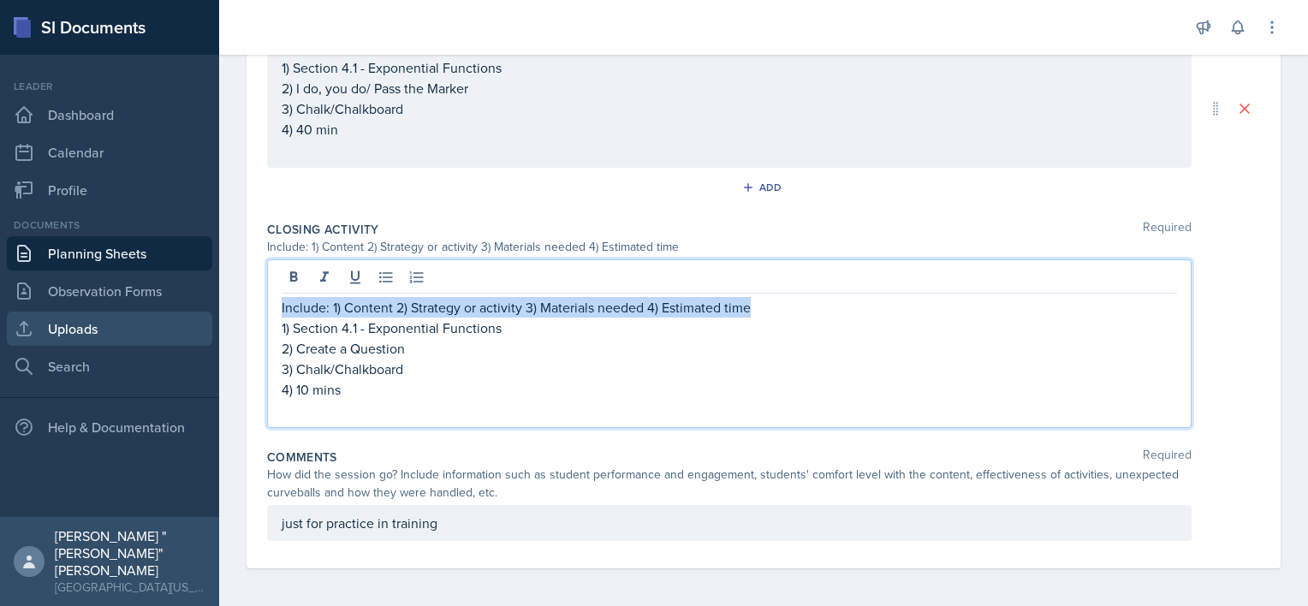
drag, startPoint x: 792, startPoint y: 300, endPoint x: 48, endPoint y: 314, distance: 744.2
click at [48, 314] on div "SI Documents Leader Dashboard Calendar Profile Documents Planning Sheets Observ…" at bounding box center [654, 303] width 1308 height 606
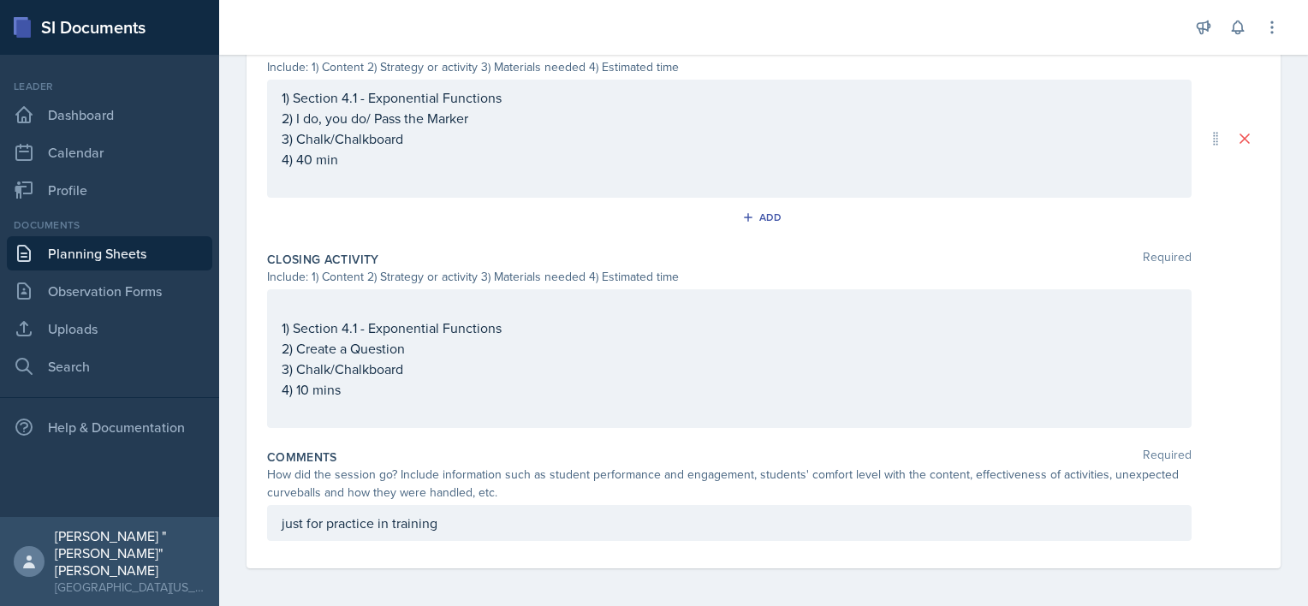
click at [275, 323] on div "1) Section 4.1 - Exponential Functions 2) Create a Question 3) Chalk/Chalkboard…" at bounding box center [729, 358] width 925 height 139
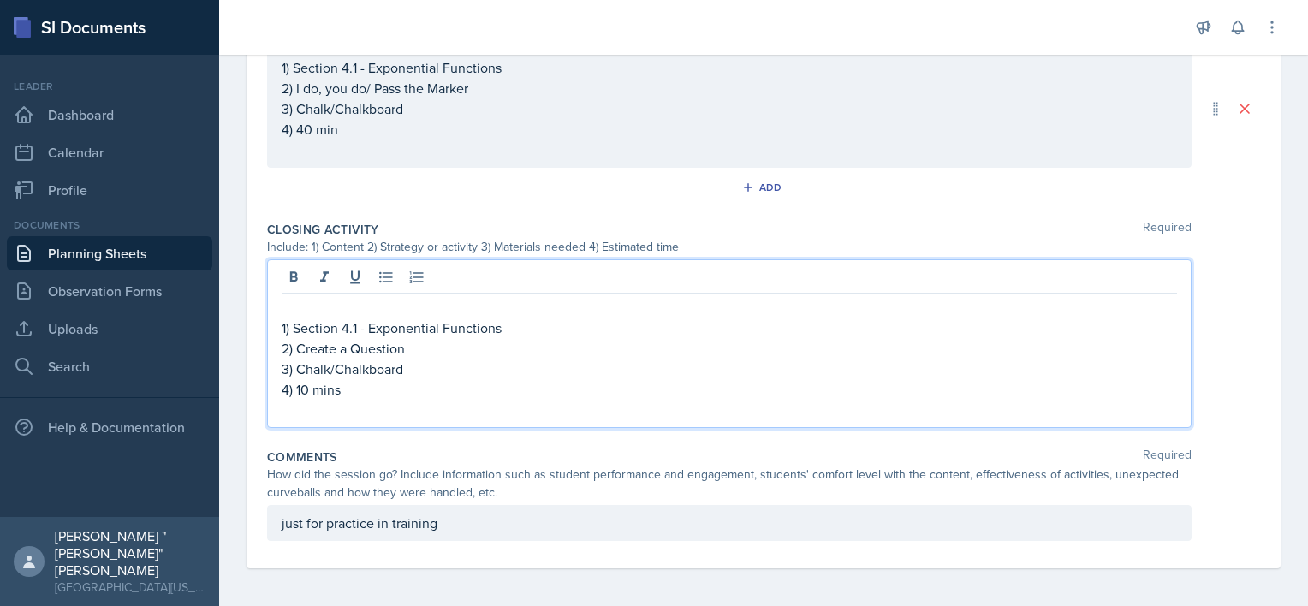
click at [276, 335] on div "1) Section 4.1 - Exponential Functions 2) Create a Question 3) Chalk/Chalkboard…" at bounding box center [729, 343] width 925 height 169
click at [280, 325] on div "1) Section 4.1 - Exponential Functions 2) Create a Question 3) Chalk/Chalkboard…" at bounding box center [729, 343] width 925 height 169
click at [279, 327] on div "1) Section 4.1 - Exponential Functions 2) Create a Question 3) Chalk/Chalkboard…" at bounding box center [729, 343] width 925 height 169
click at [281, 325] on div "1) Section 4.1 - Exponential Functions 2) Create a Question 3) Chalk/Chalkboard…" at bounding box center [729, 343] width 925 height 169
click at [283, 325] on p "1) Section 4.1 - Exponential Functions" at bounding box center [730, 328] width 896 height 21
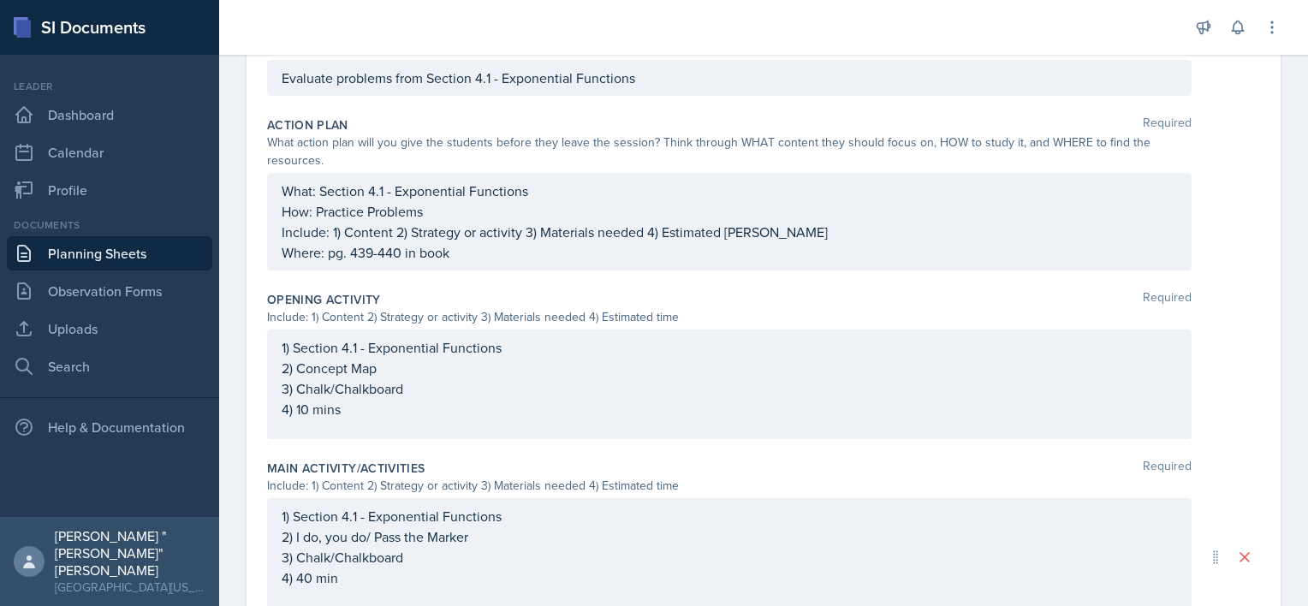
scroll to position [0, 0]
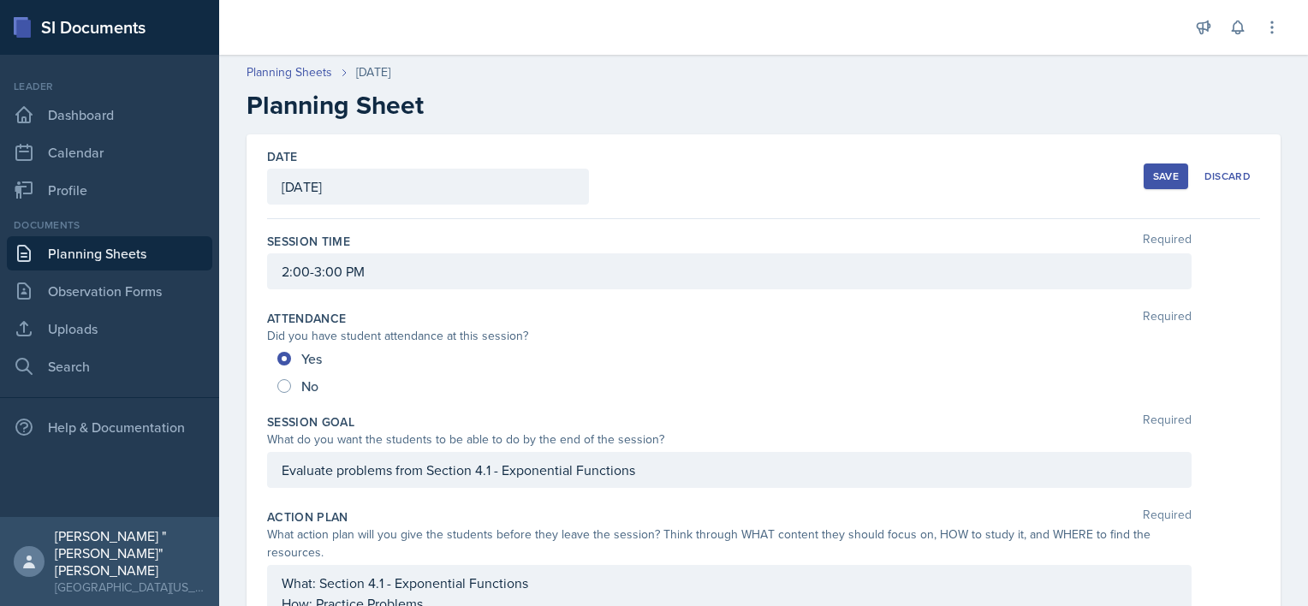
click at [1144, 161] on div "Save Discard" at bounding box center [1202, 176] width 116 height 39
click at [1153, 170] on div "Save" at bounding box center [1166, 177] width 26 height 14
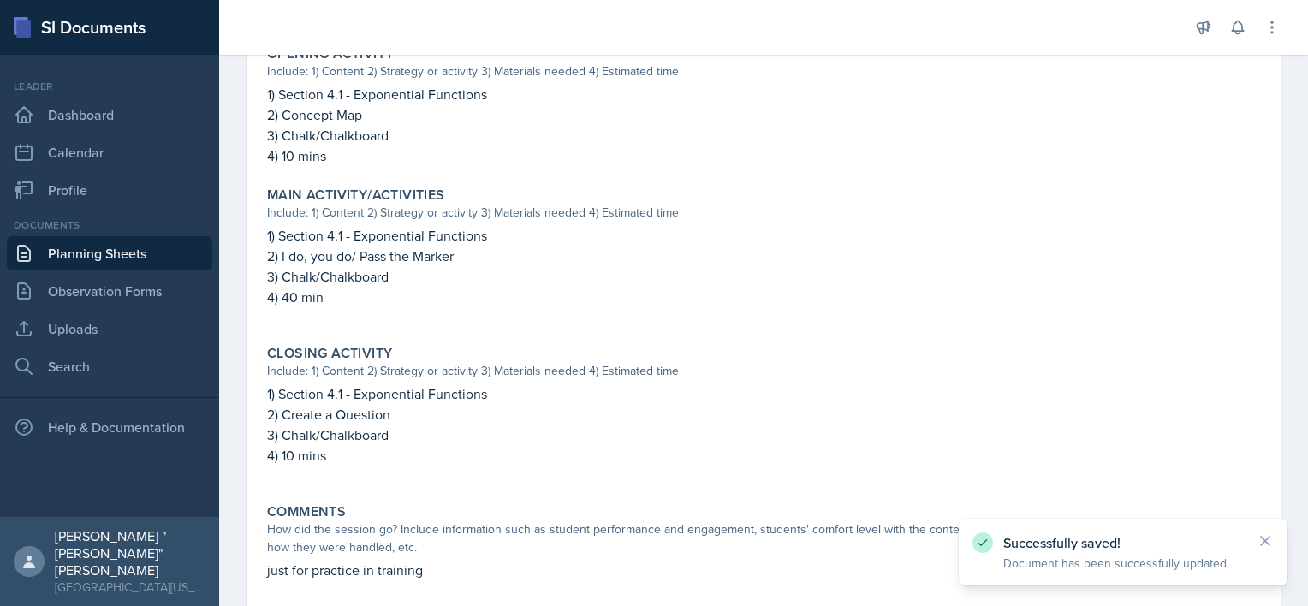
scroll to position [620, 0]
